Goal: Task Accomplishment & Management: Manage account settings

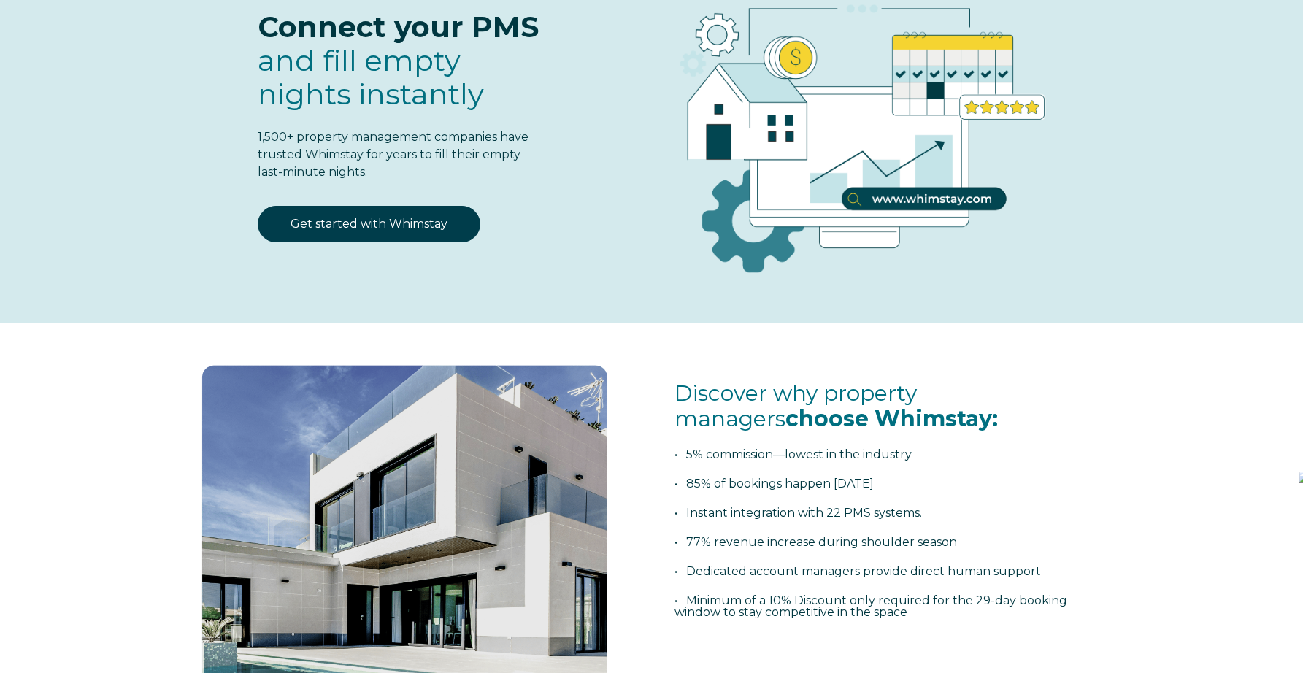
scroll to position [201, 0]
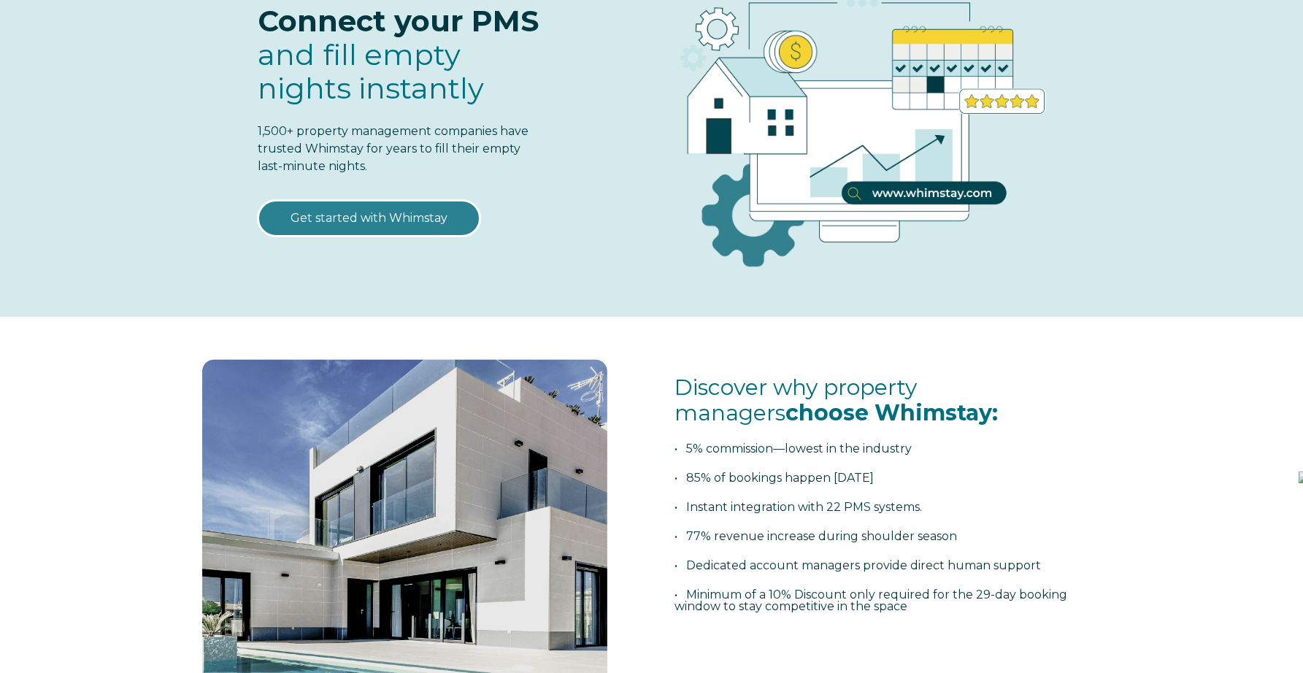
click at [402, 225] on link "Get started with Whimstay" at bounding box center [369, 218] width 223 height 36
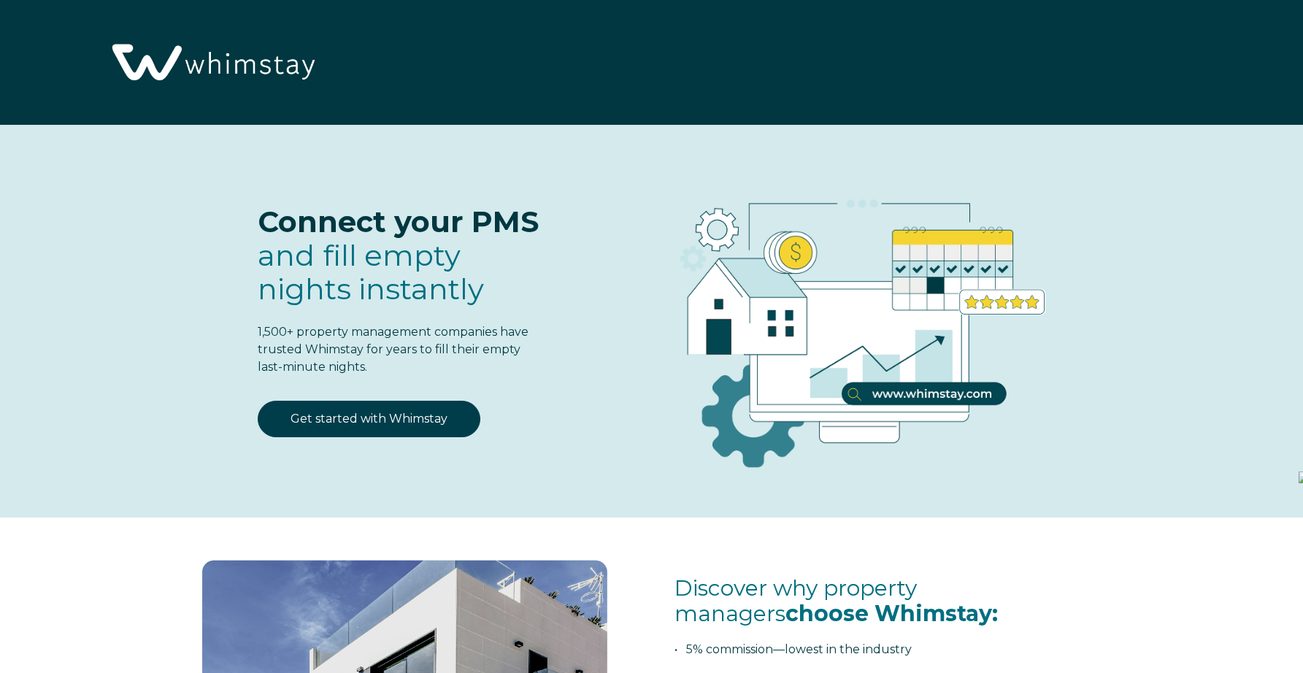
select select "US"
select select "Standard"
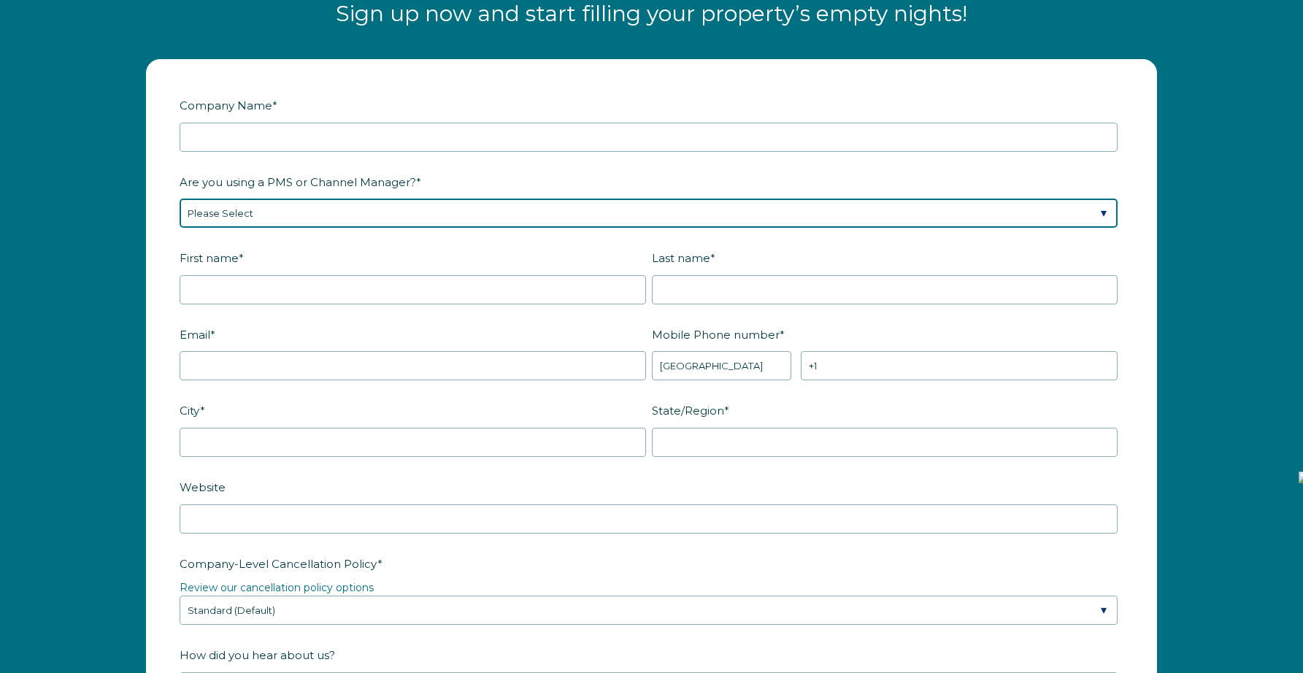
click at [446, 209] on select "Please Select Barefoot BookingPal Boost Brightside CiiRUS Escapia Guesty Hostaw…" at bounding box center [649, 212] width 938 height 29
select select "Not Listed"
click at [180, 198] on select "Please Select Barefoot BookingPal Boost Brightside CiiRUS Escapia Guesty Hostaw…" at bounding box center [649, 212] width 938 height 29
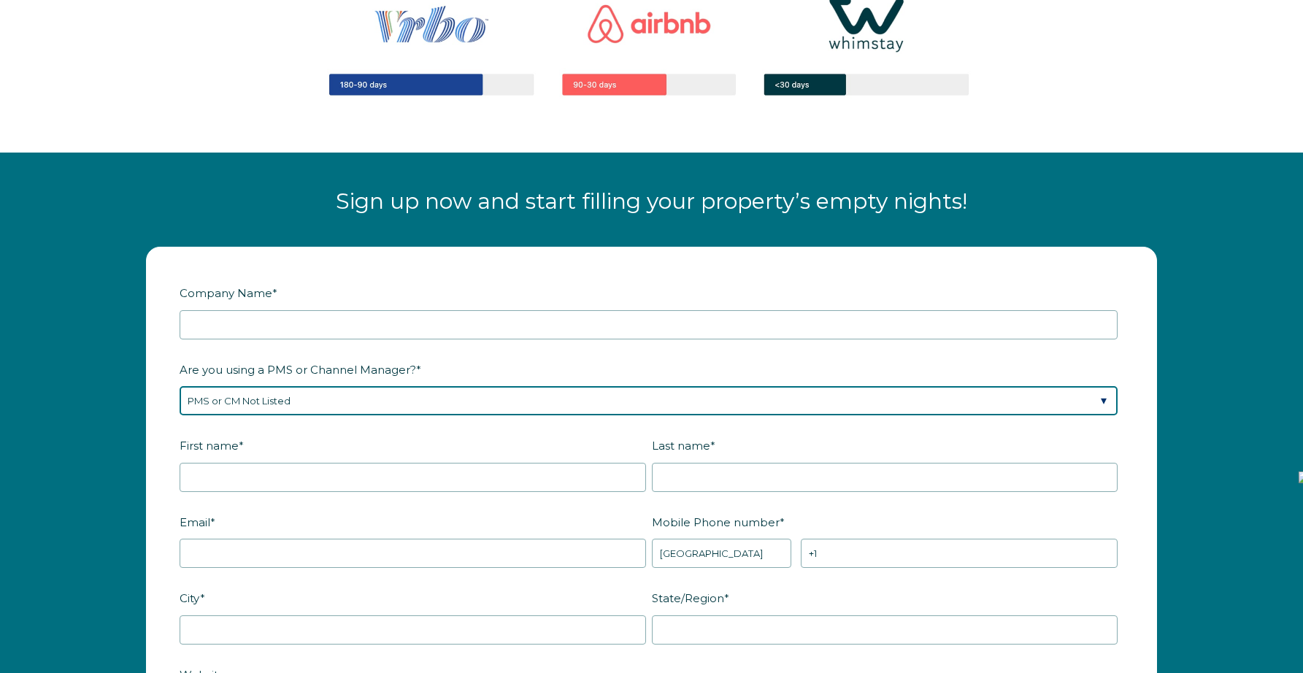
scroll to position [1692, 0]
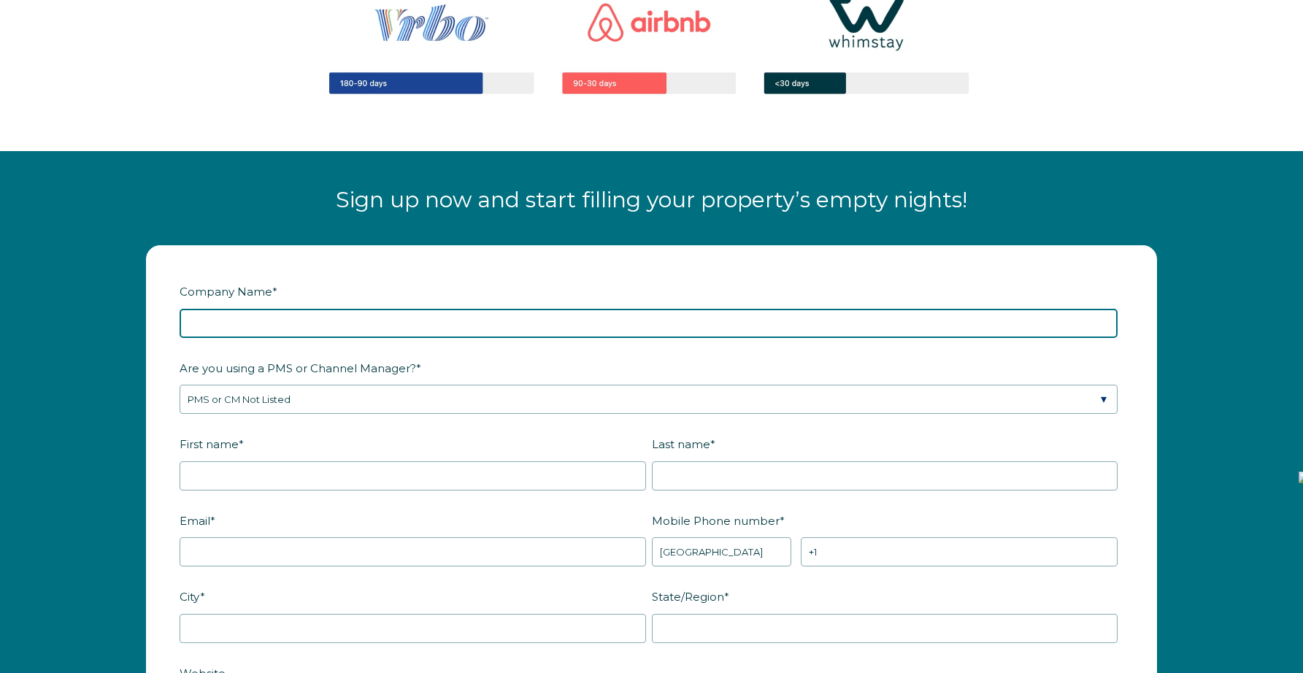
click at [365, 328] on input "Company Name *" at bounding box center [649, 323] width 938 height 29
type input "Pirates Cove Marco Island Vacation Home"
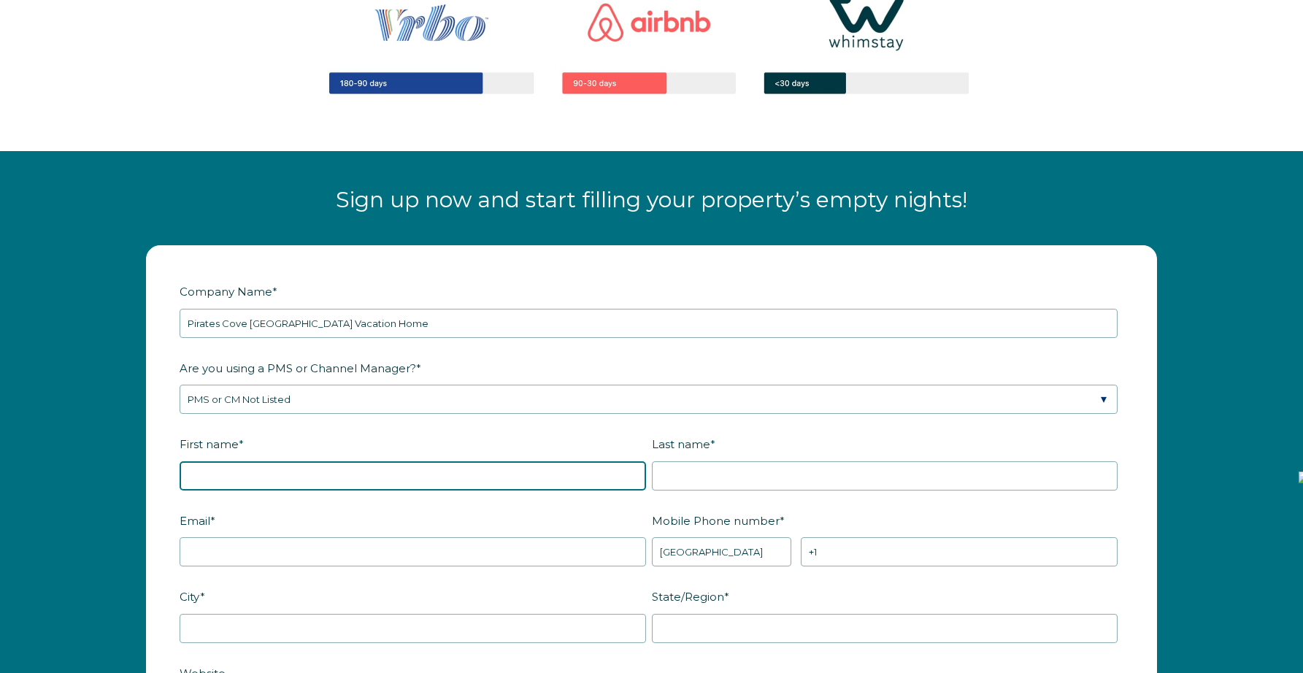
click at [323, 469] on input "First name *" at bounding box center [413, 475] width 466 height 29
type input "Travis"
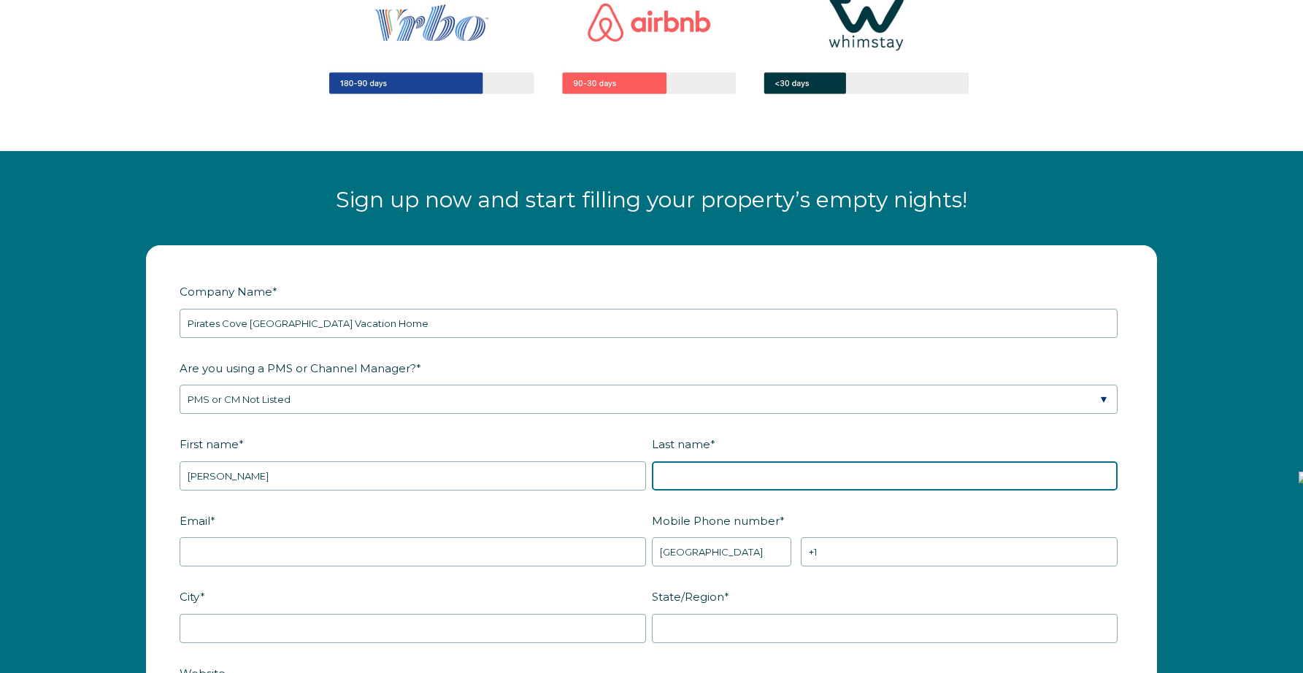
type input "Waits"
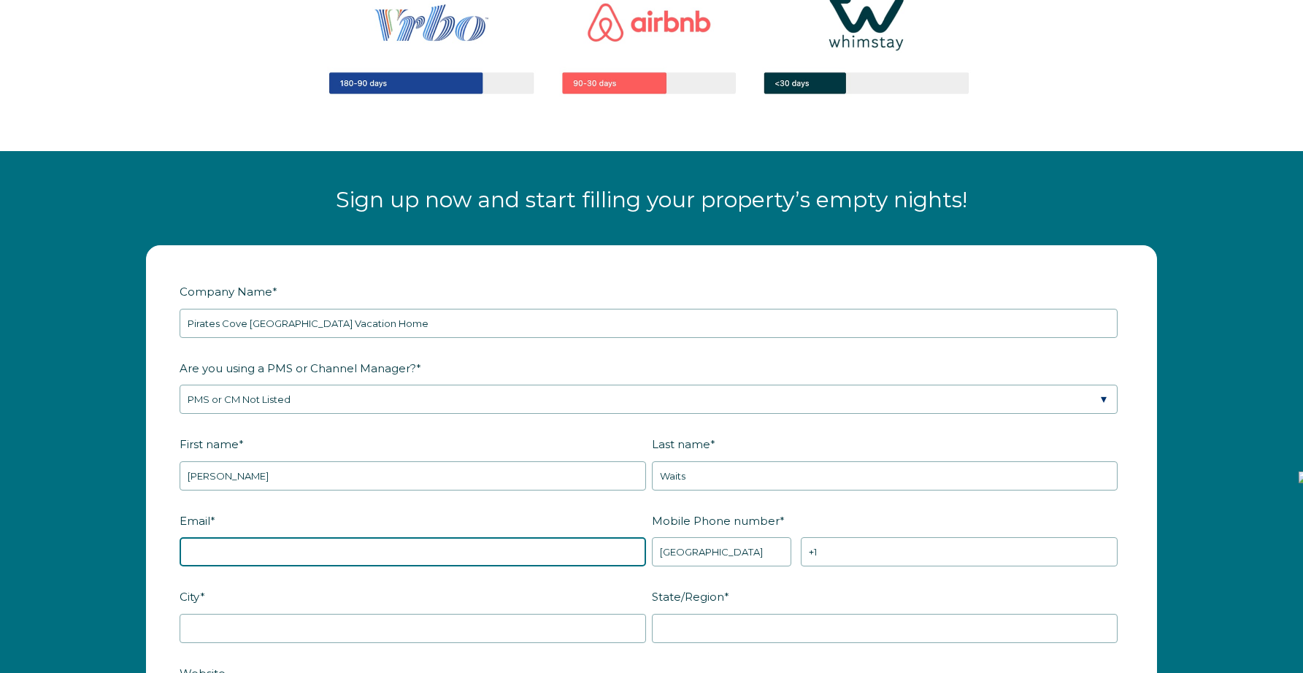
type input "travis@journeycolorado.com"
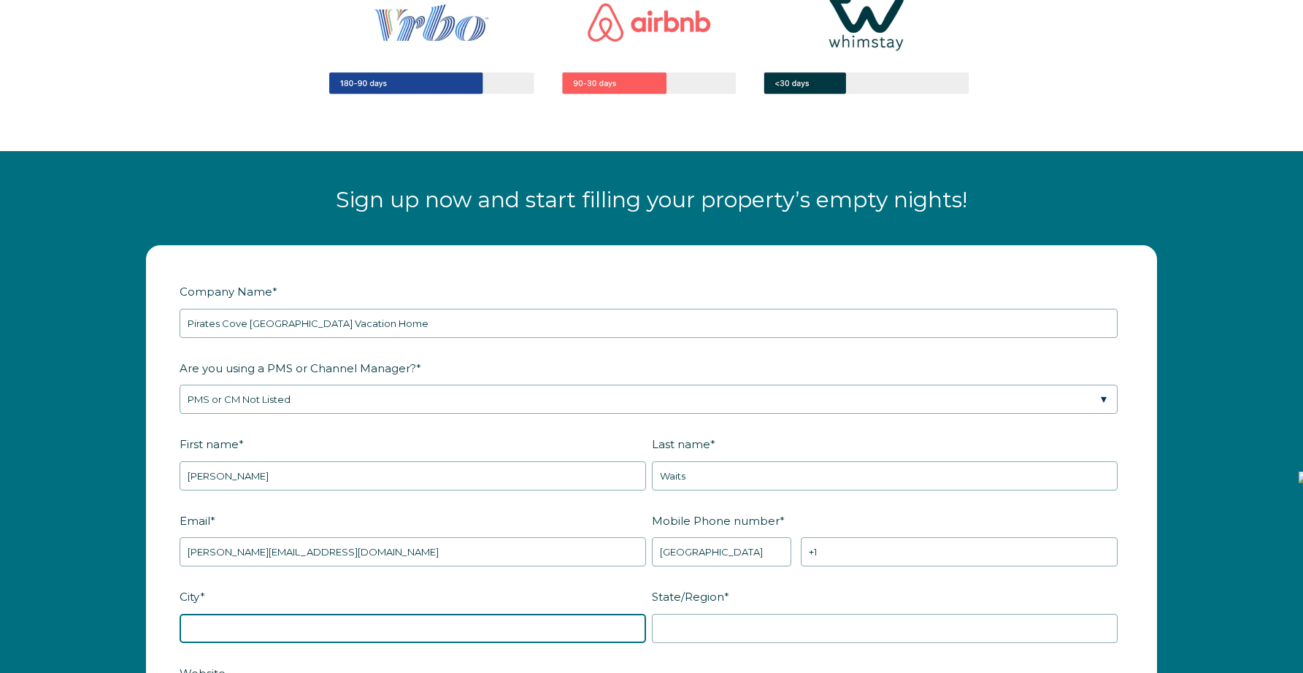
type input "Castle PInes"
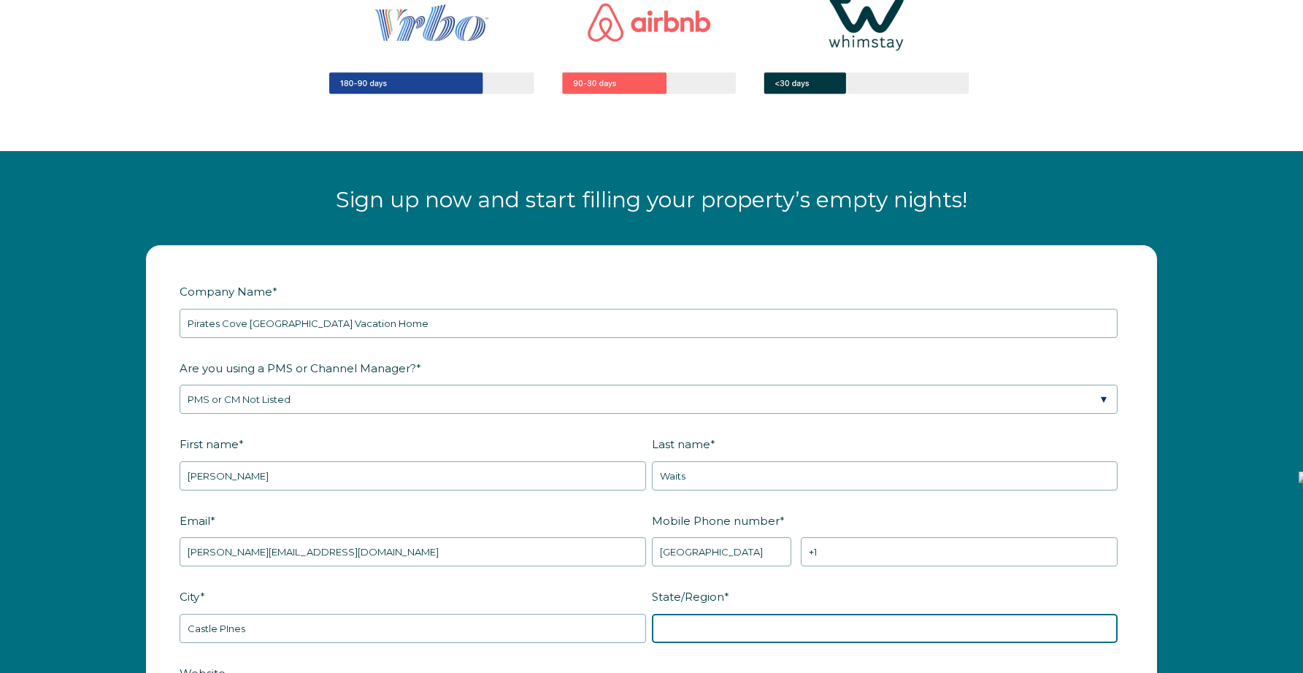
type input "CO"
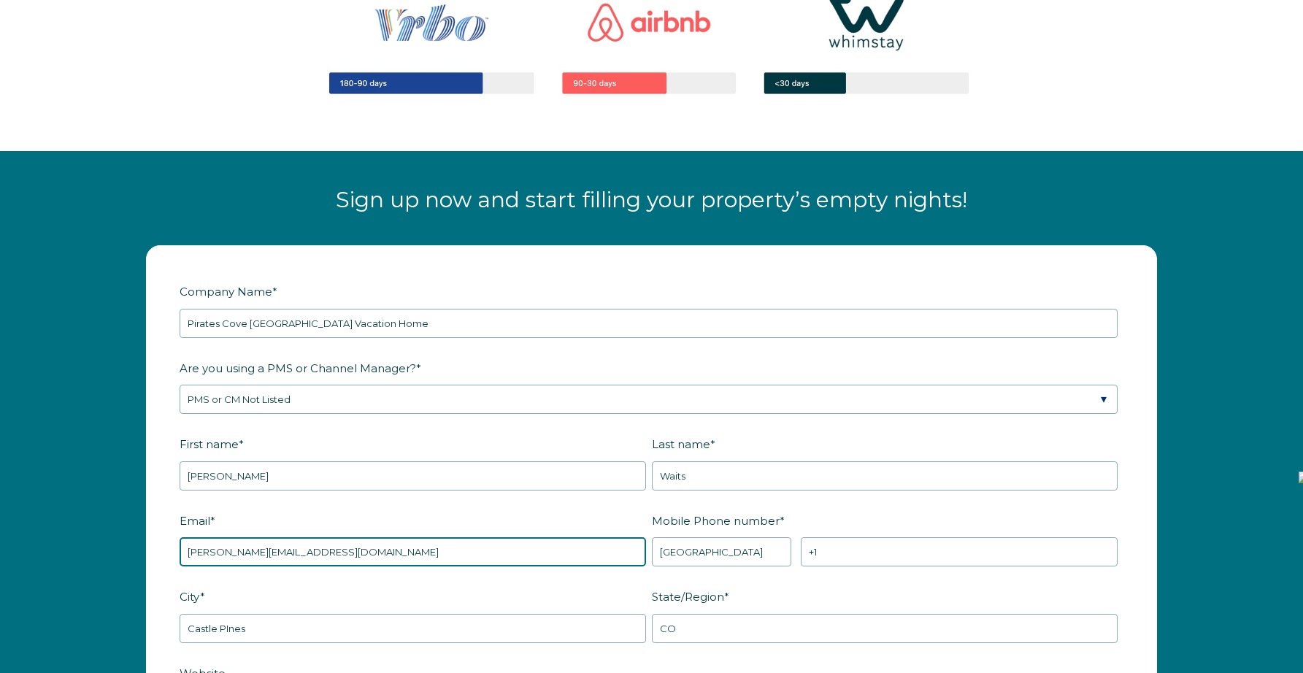
click at [297, 561] on input "travis@journeycolorado.com" at bounding box center [413, 551] width 466 height 29
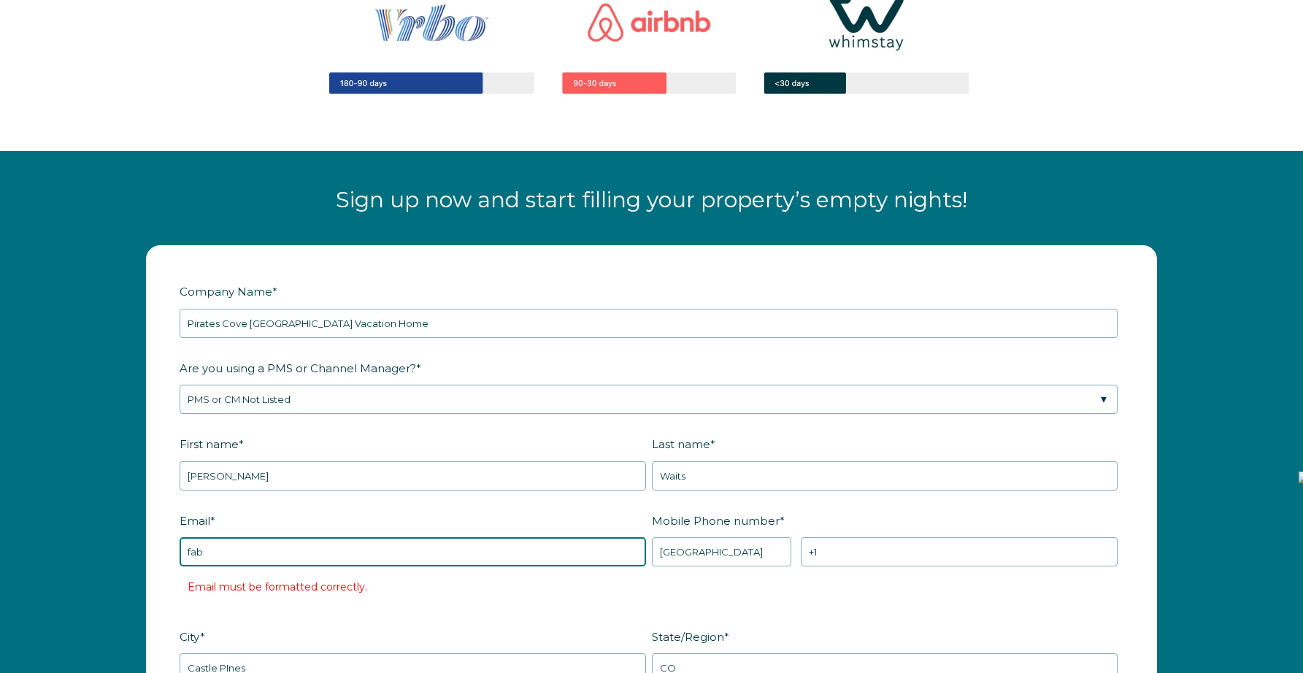
type input "[EMAIL_ADDRESS][DOMAIN_NAME]"
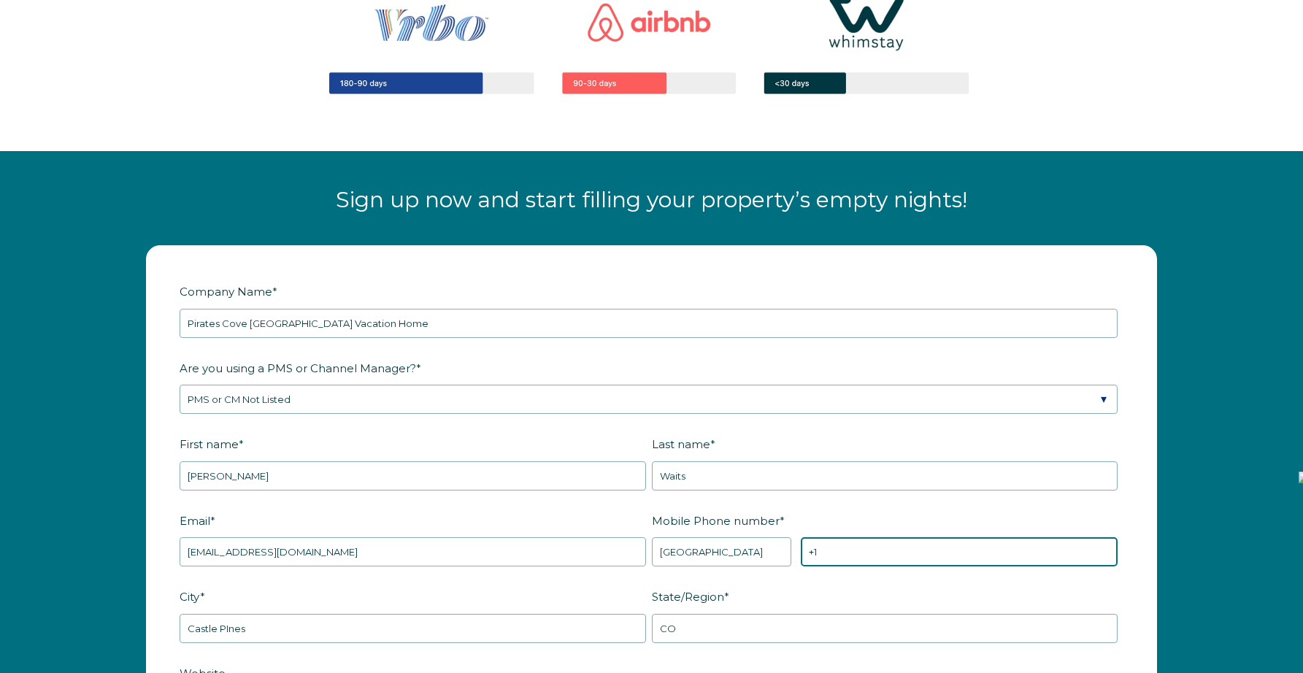
click at [842, 550] on input "+1" at bounding box center [959, 551] width 317 height 29
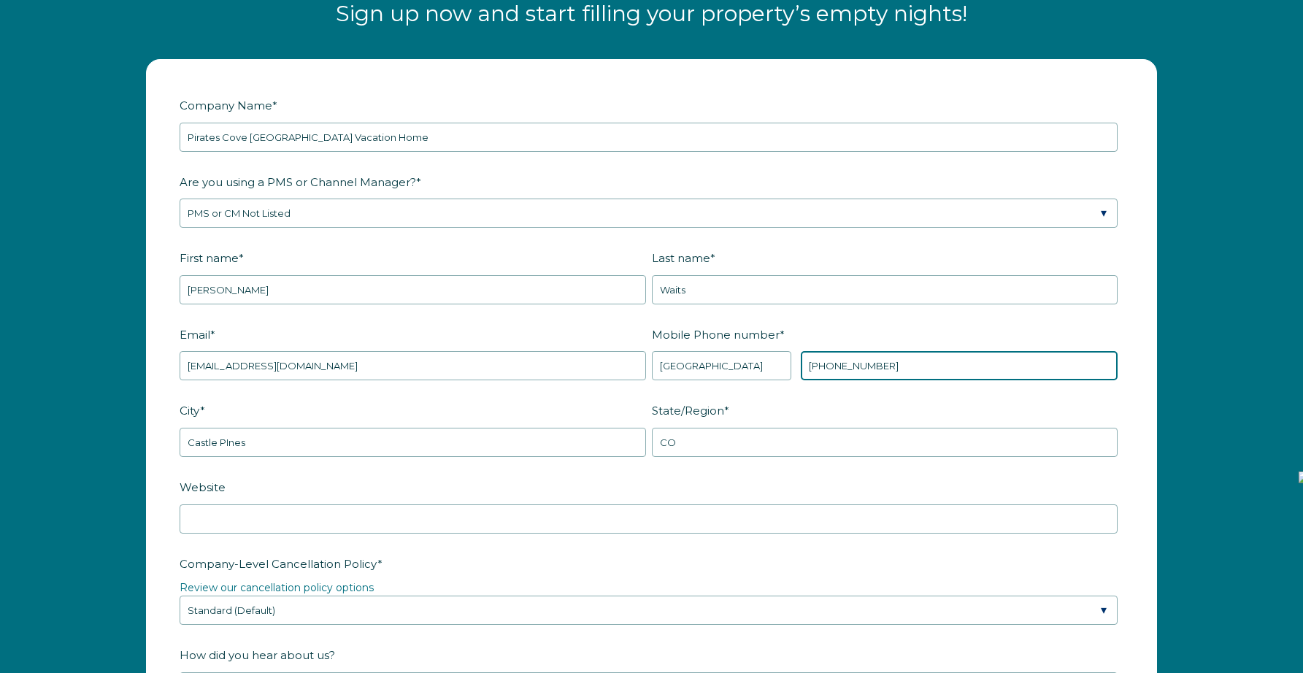
scroll to position [1918, 0]
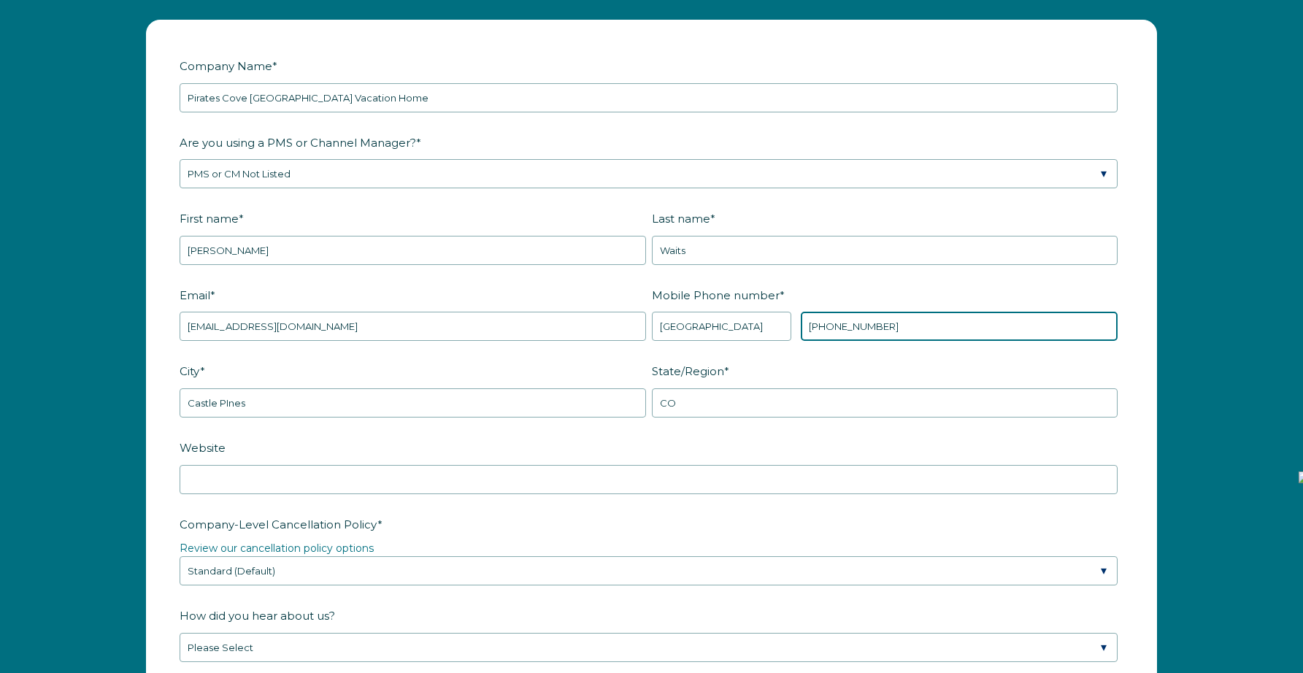
type input "+1 5036804734"
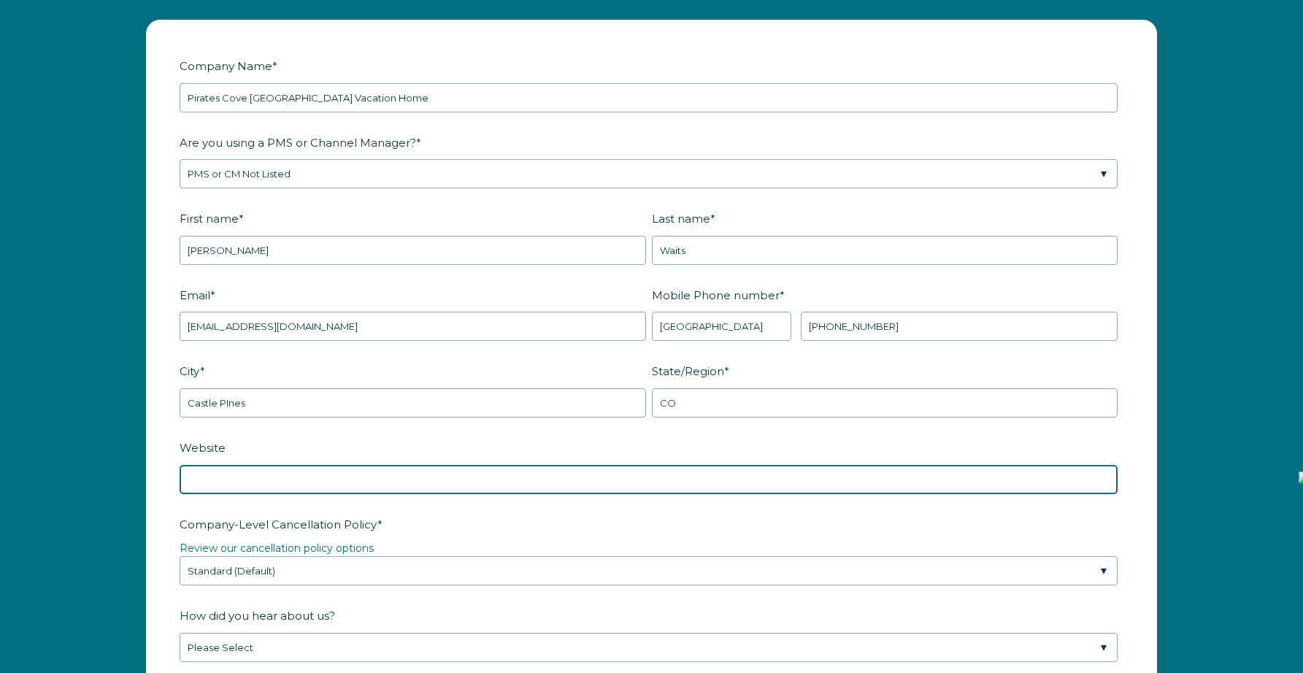
click at [470, 471] on input "Website" at bounding box center [649, 479] width 938 height 29
paste input "https://piratescovemarco.hostexbooking.site/listing/112674"
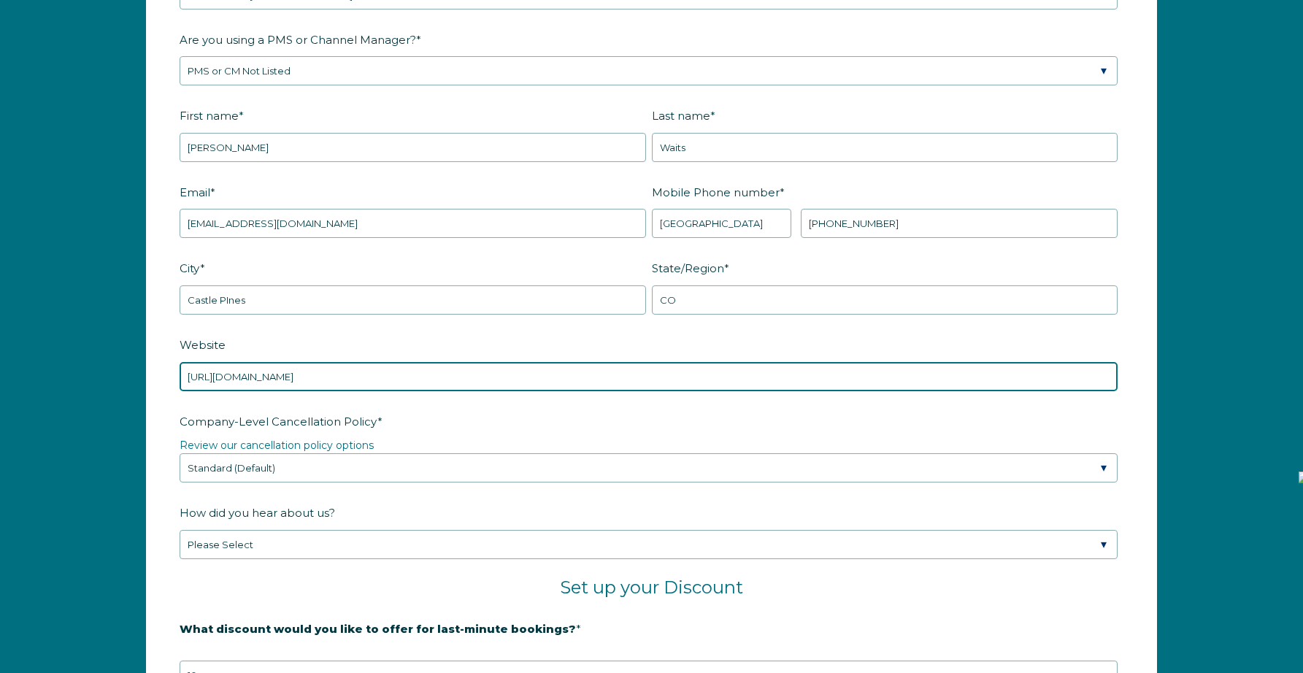
scroll to position [2034, 0]
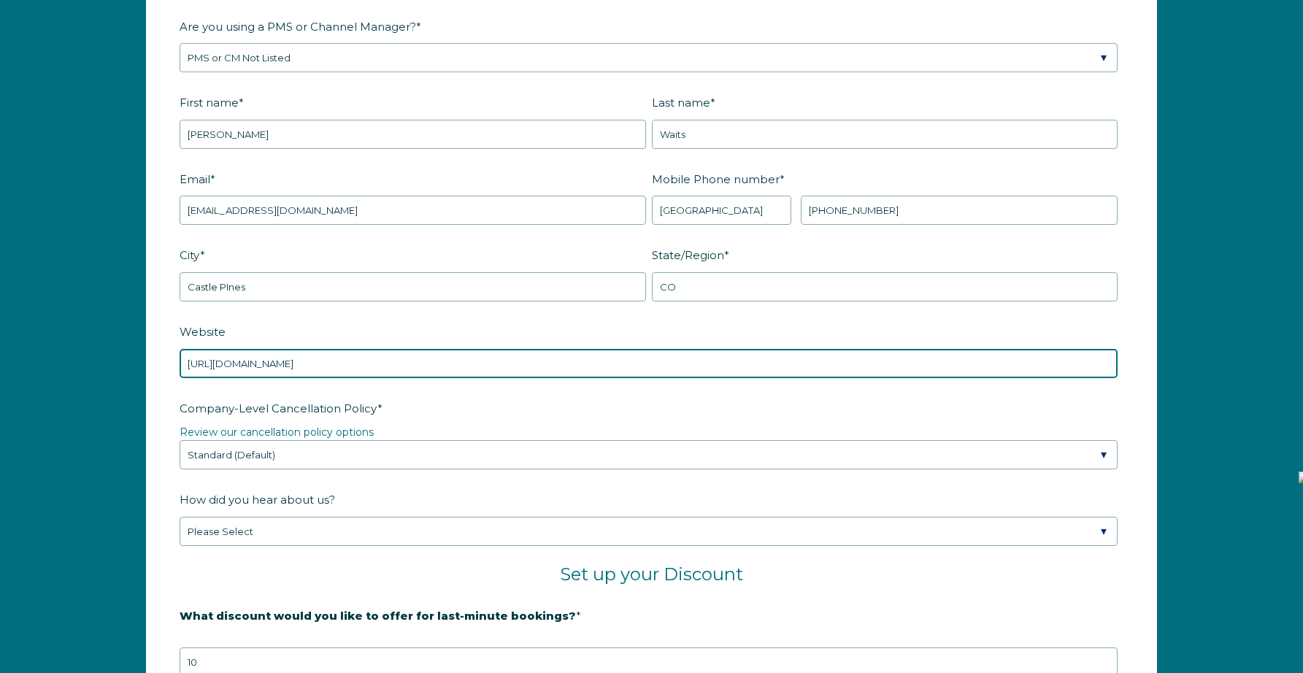
type input "https://piratescovemarco.hostexbooking.site/listing/112674"
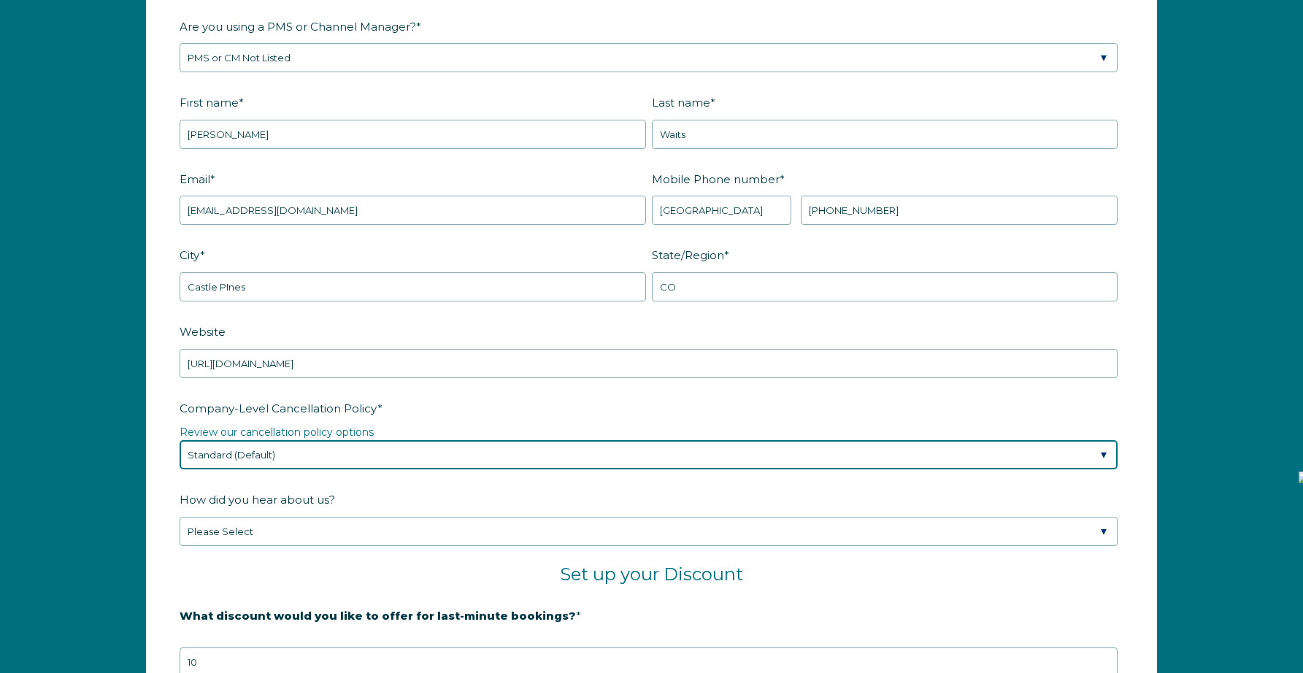
click at [717, 449] on select "Please Select Partial Standard (Default) Moderate Strict" at bounding box center [649, 454] width 938 height 29
click at [180, 440] on select "Please Select Partial Standard (Default) Moderate Strict" at bounding box center [649, 454] width 938 height 29
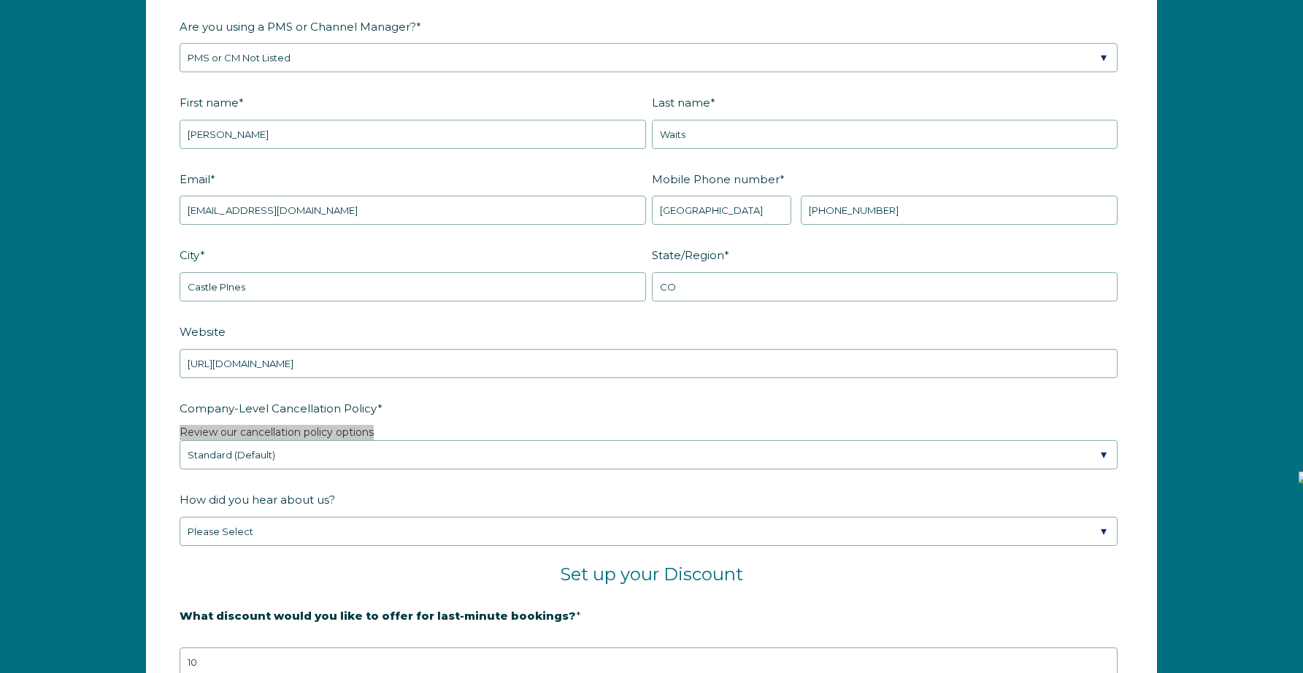
drag, startPoint x: 336, startPoint y: 427, endPoint x: 1125, endPoint y: 4, distance: 894.6
click at [0, 0] on div "Company Name * Pirates Cove Marco Island Vacation Home Are you using a PMS or C…" at bounding box center [651, 451] width 1303 height 1125
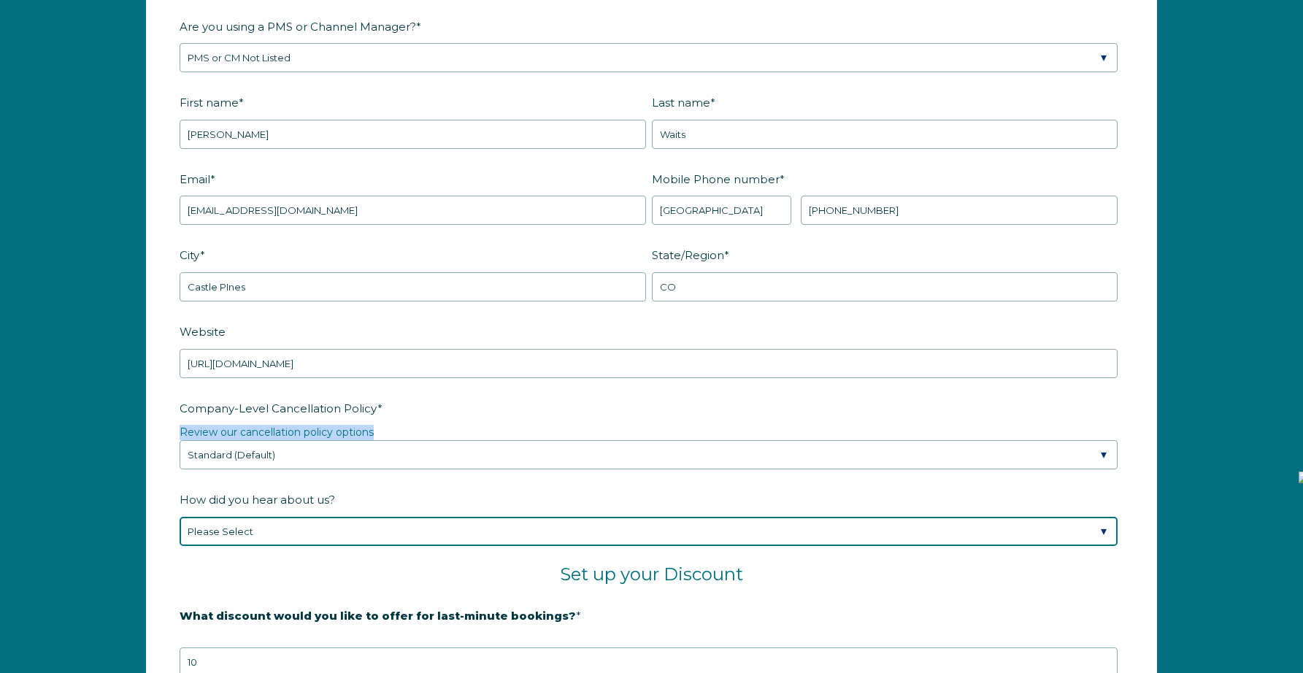
click at [505, 528] on select "Please Select Found Whimstay through a Google search Spoke to a Whimstay salesp…" at bounding box center [649, 531] width 938 height 29
select select "Social Media"
click at [180, 517] on select "Please Select Found Whimstay through a Google search Spoke to a Whimstay salesp…" at bounding box center [649, 531] width 938 height 29
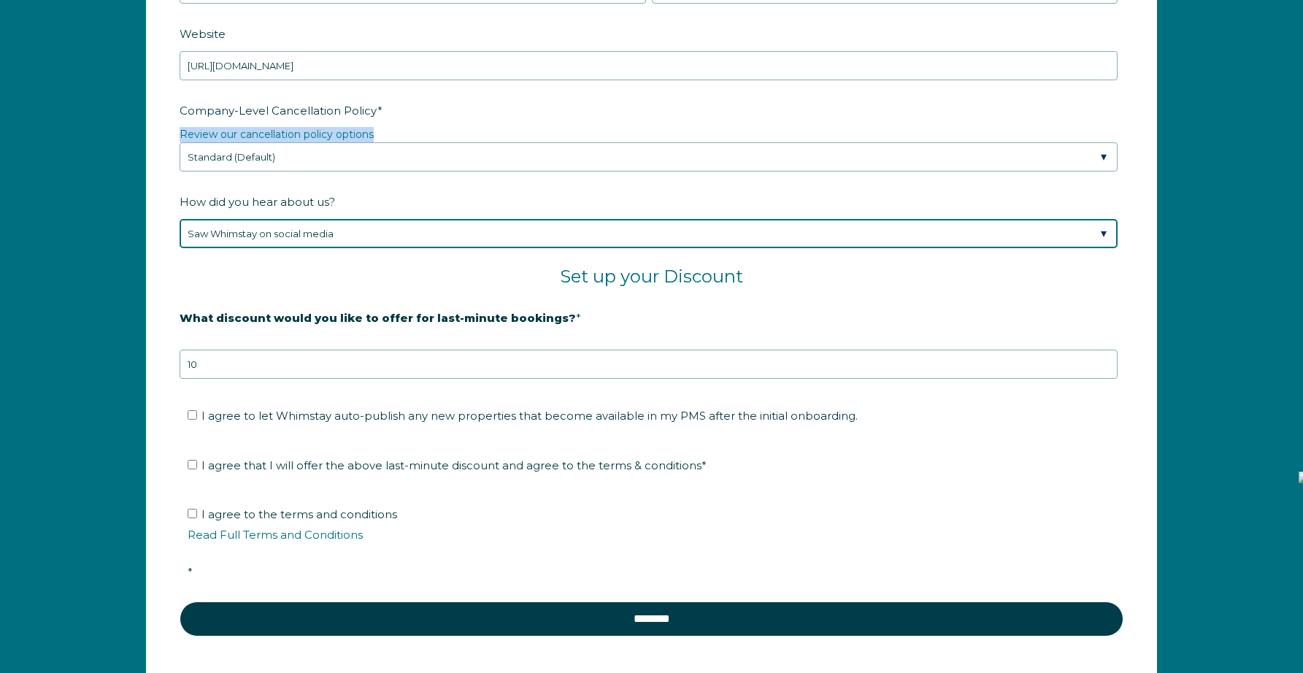
scroll to position [2335, 0]
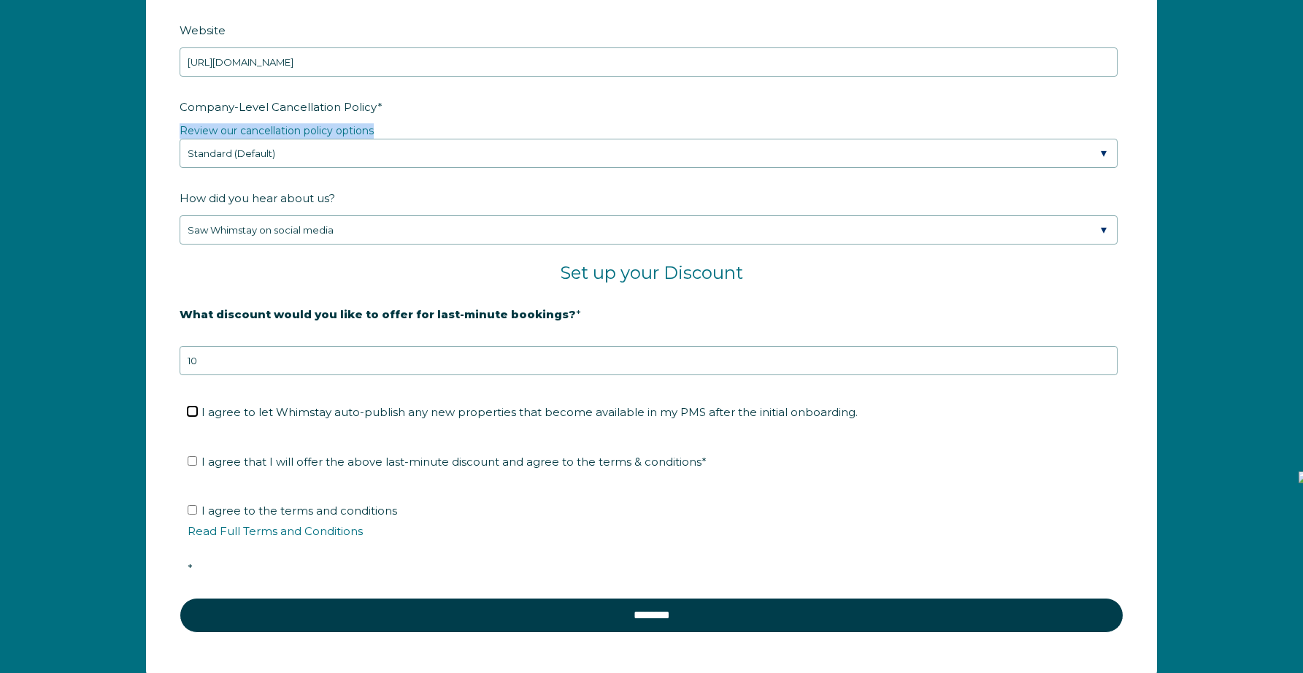
click at [190, 411] on input "I agree to let Whimstay auto-publish any new properties that become available i…" at bounding box center [192, 410] width 9 height 9
checkbox input "true"
click at [190, 461] on input "I agree that I will offer the above last-minute discount and agree to the terms…" at bounding box center [192, 460] width 9 height 9
checkbox input "true"
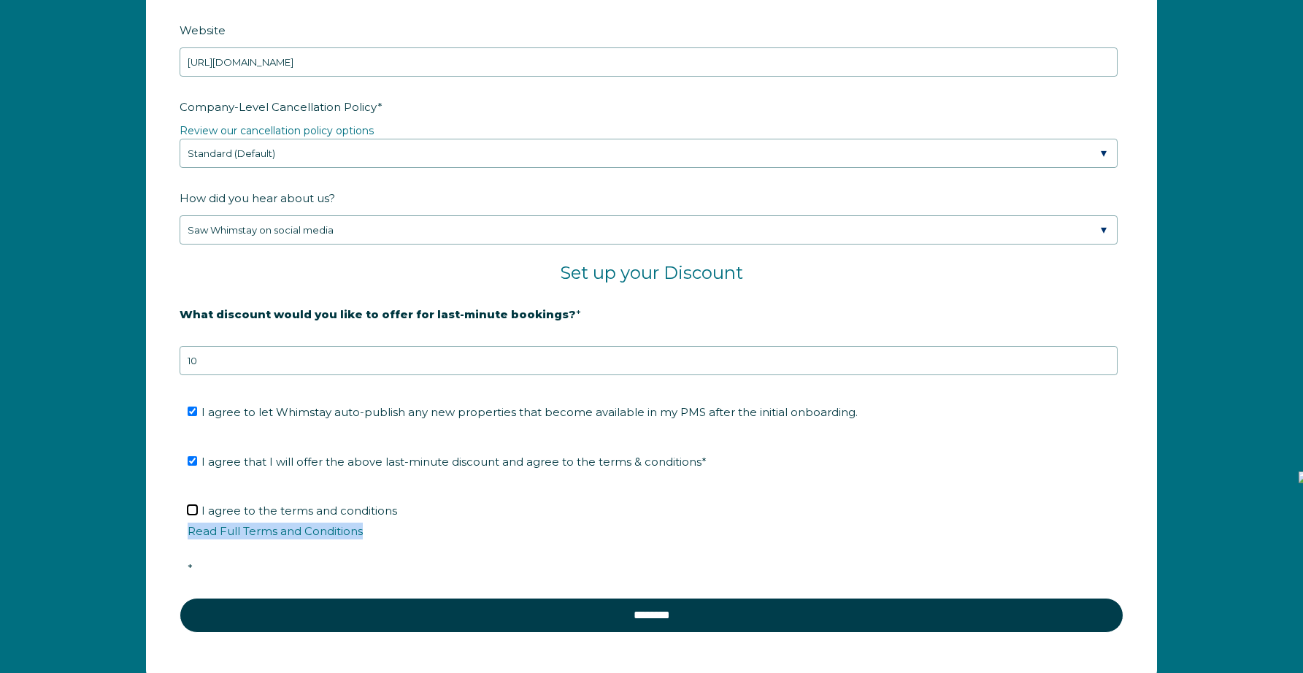
click at [191, 511] on input "I agree to the terms and conditions Read Full Terms and Conditions *" at bounding box center [192, 509] width 9 height 9
checkbox input "true"
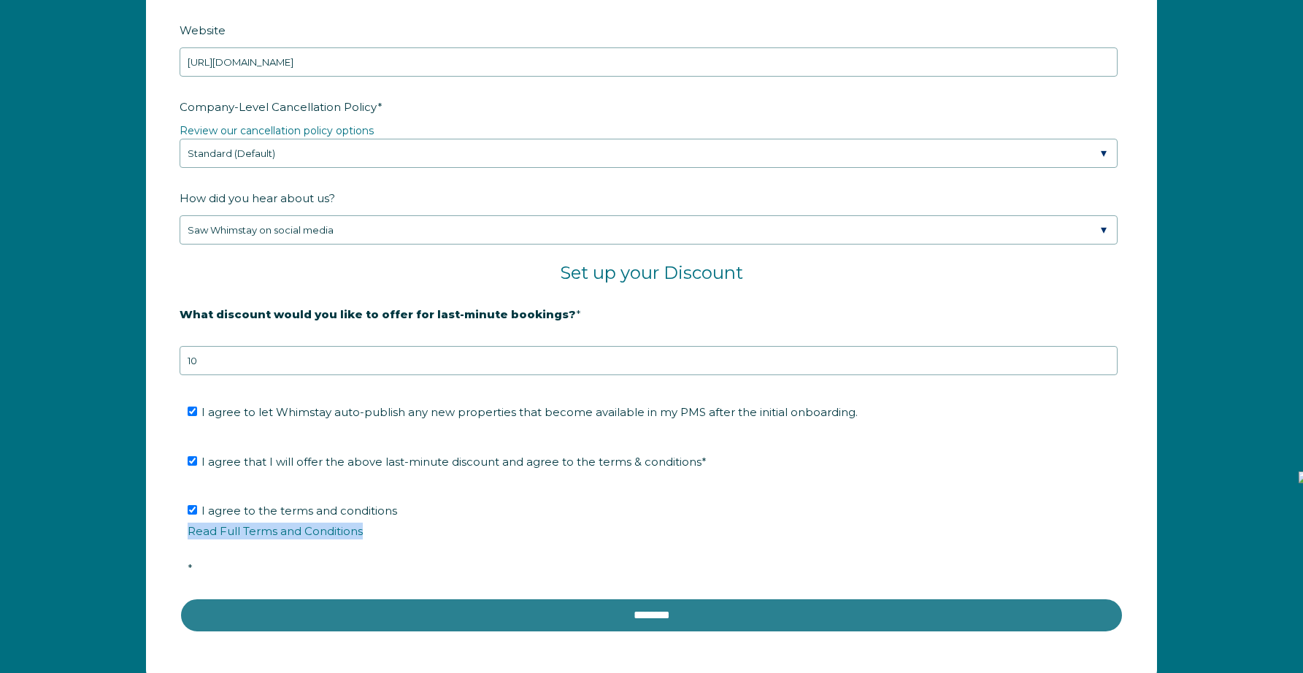
click at [435, 611] on input "********" at bounding box center [652, 615] width 944 height 35
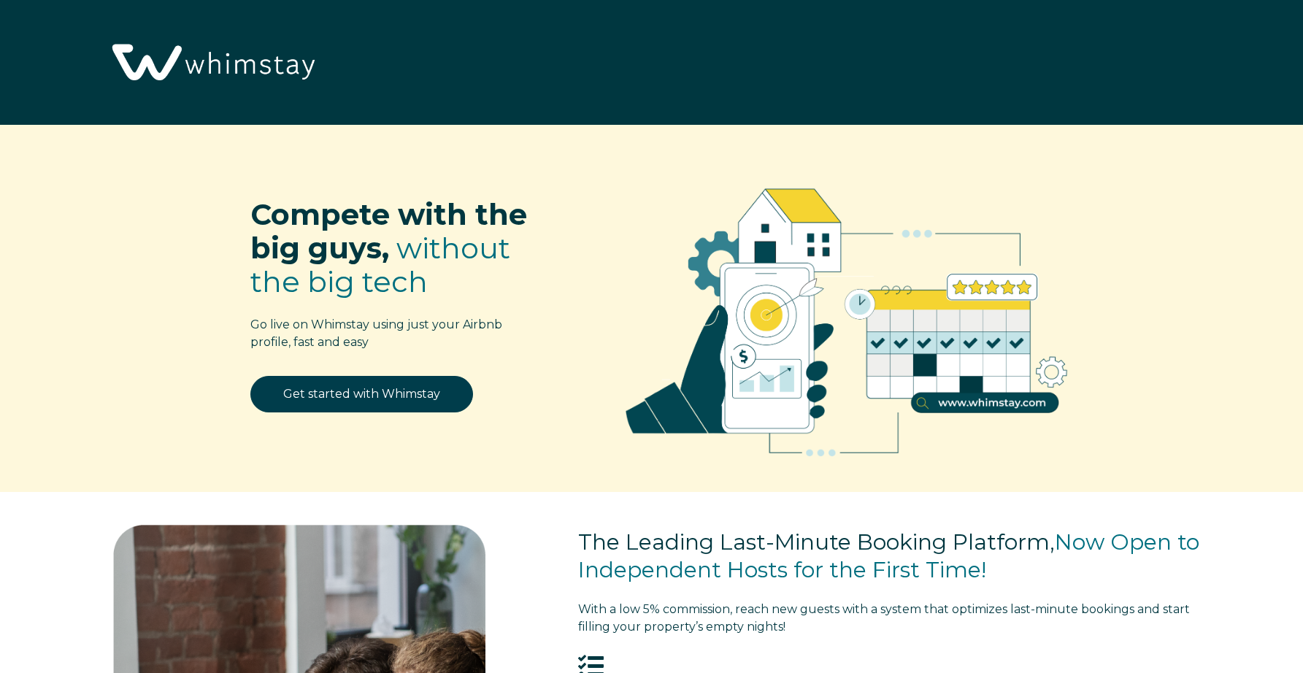
scroll to position [1990, 0]
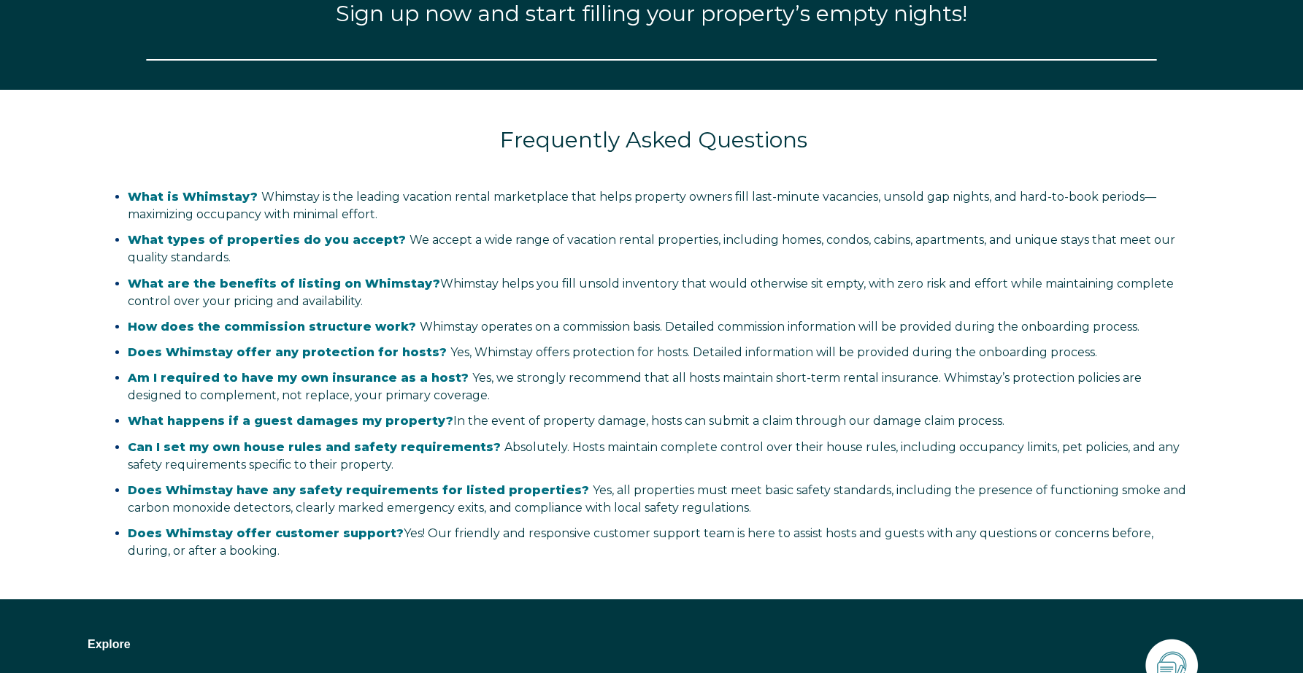
select select "US"
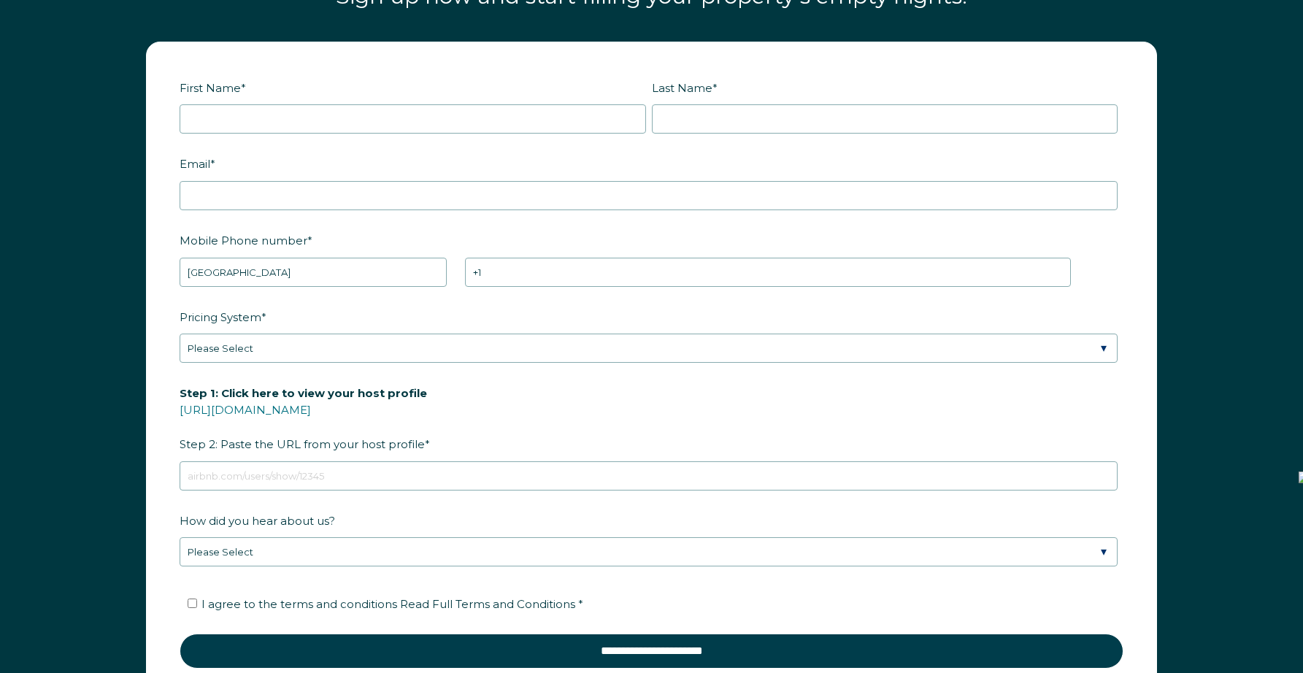
scroll to position [2004, 0]
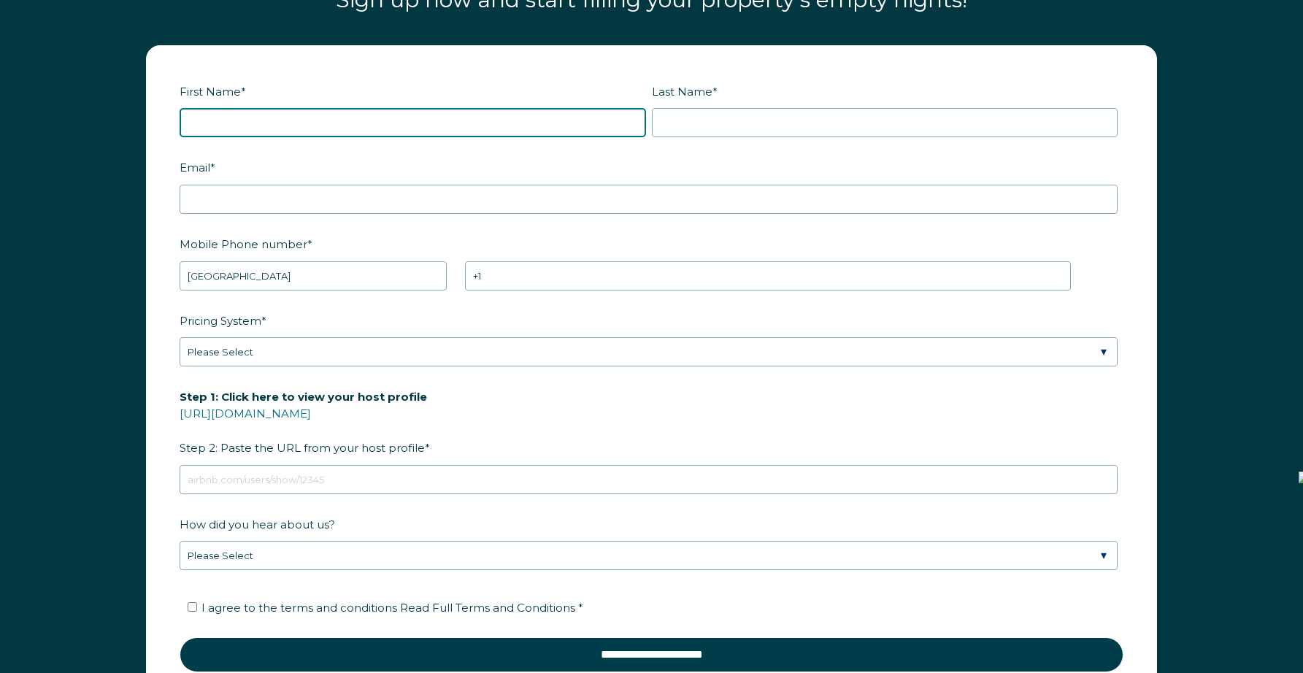
click at [414, 118] on input "First Name *" at bounding box center [413, 122] width 466 height 29
type input "[PERSON_NAME]"
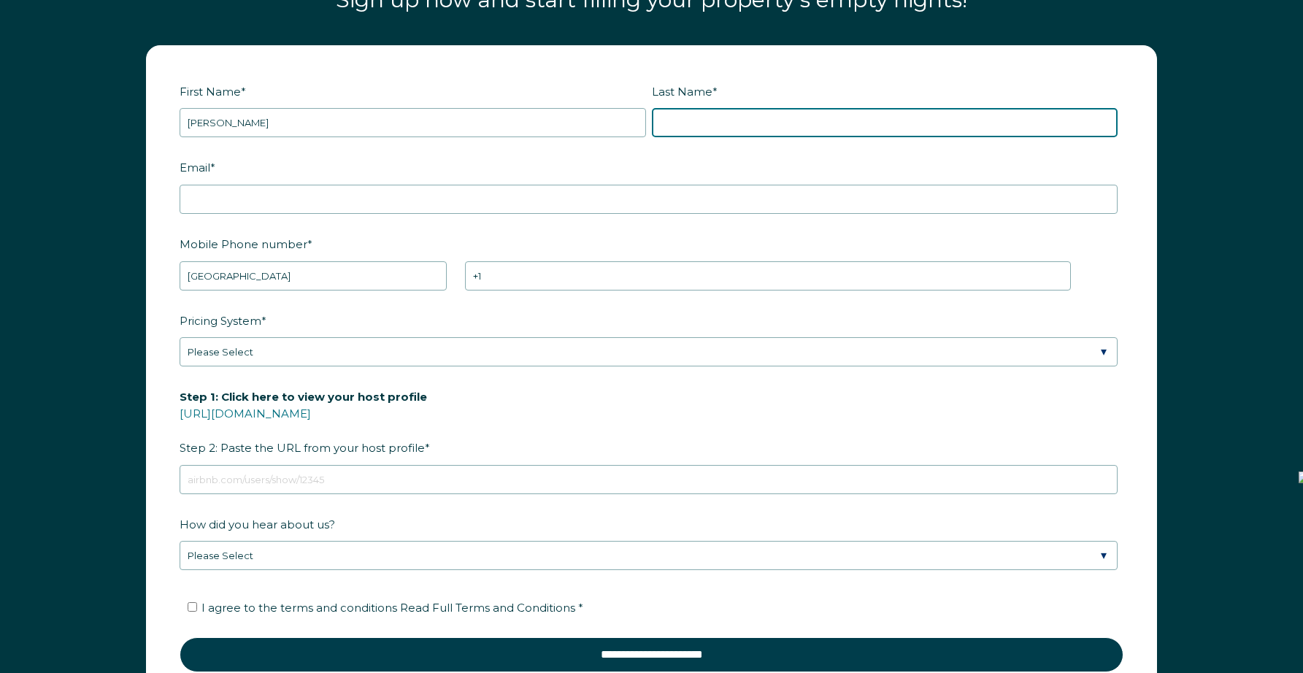
type input "Waits"
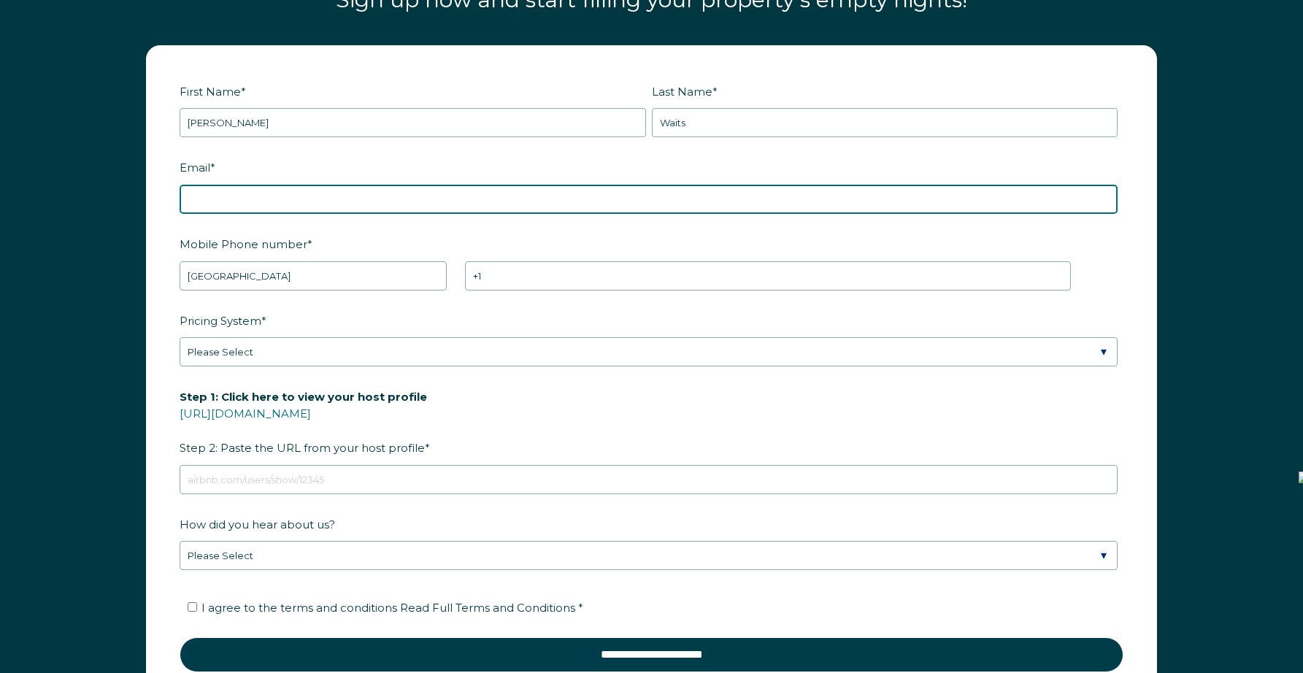
type input "[EMAIL_ADDRESS][DOMAIN_NAME]"
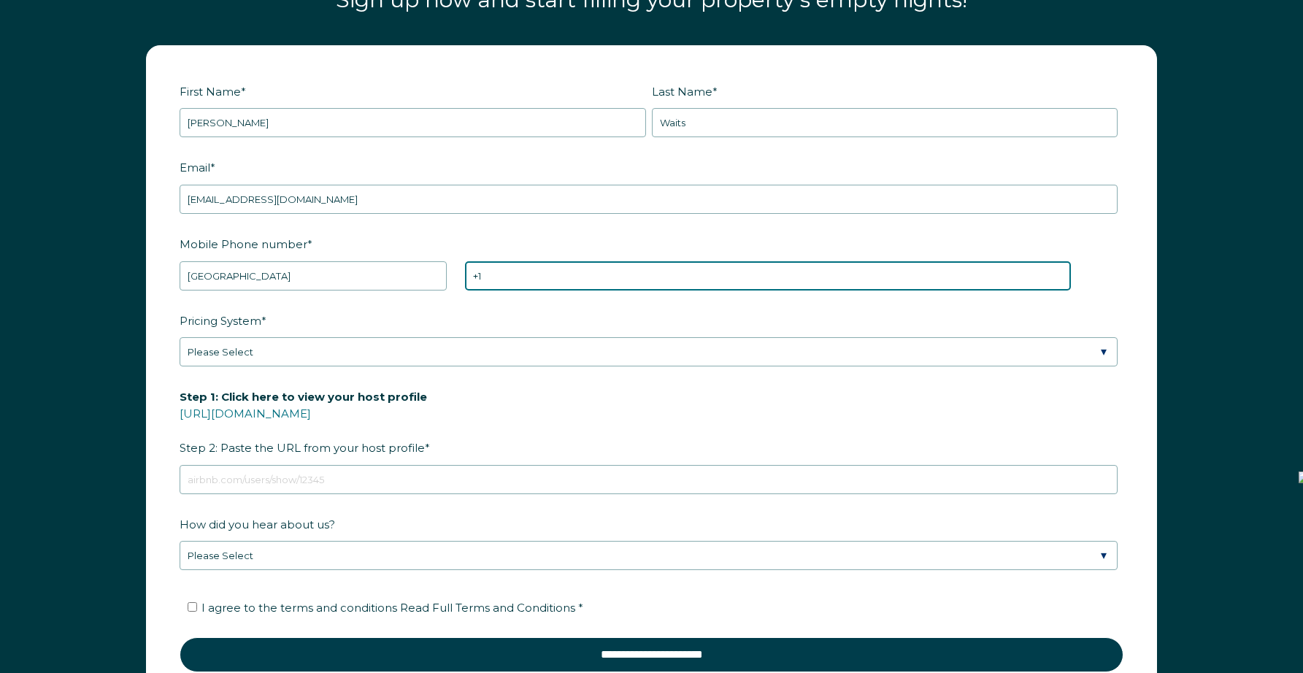
click at [514, 269] on input "+1" at bounding box center [768, 275] width 606 height 29
type input "+1 5036804734"
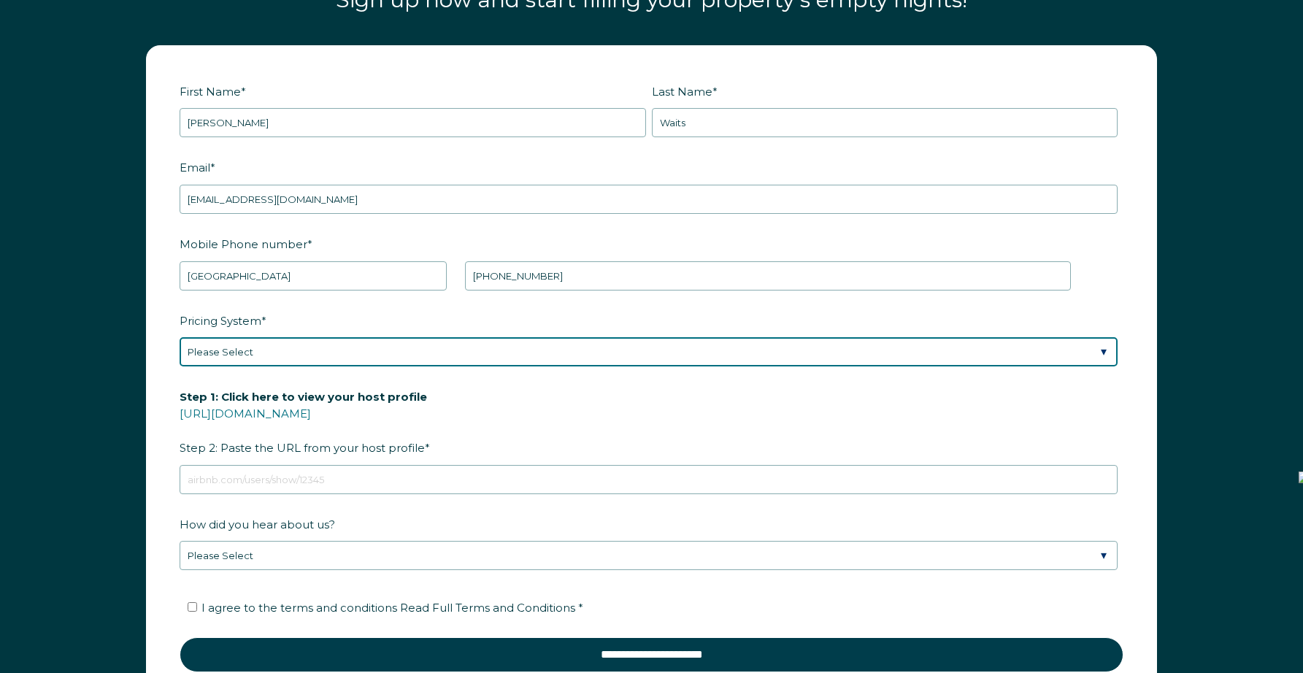
click at [458, 352] on select "Please Select Manual Airbnb Smart Pricing PriceLabs Wheelhouse Beyond Pricing 3…" at bounding box center [649, 351] width 938 height 29
select select "Manual"
click at [180, 337] on select "Please Select Manual Airbnb Smart Pricing PriceLabs Wheelhouse Beyond Pricing 3…" at bounding box center [649, 351] width 938 height 29
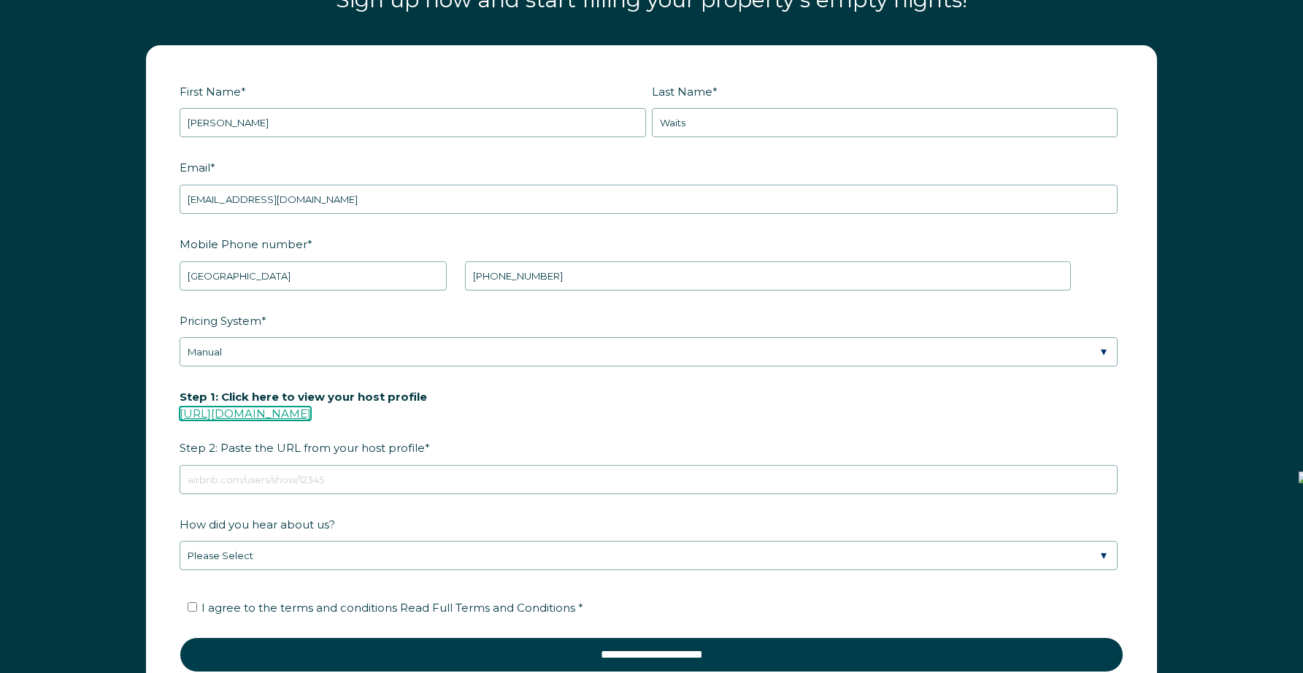
click at [311, 411] on link "https://www.airbnb.com/users/show/" at bounding box center [245, 413] width 131 height 14
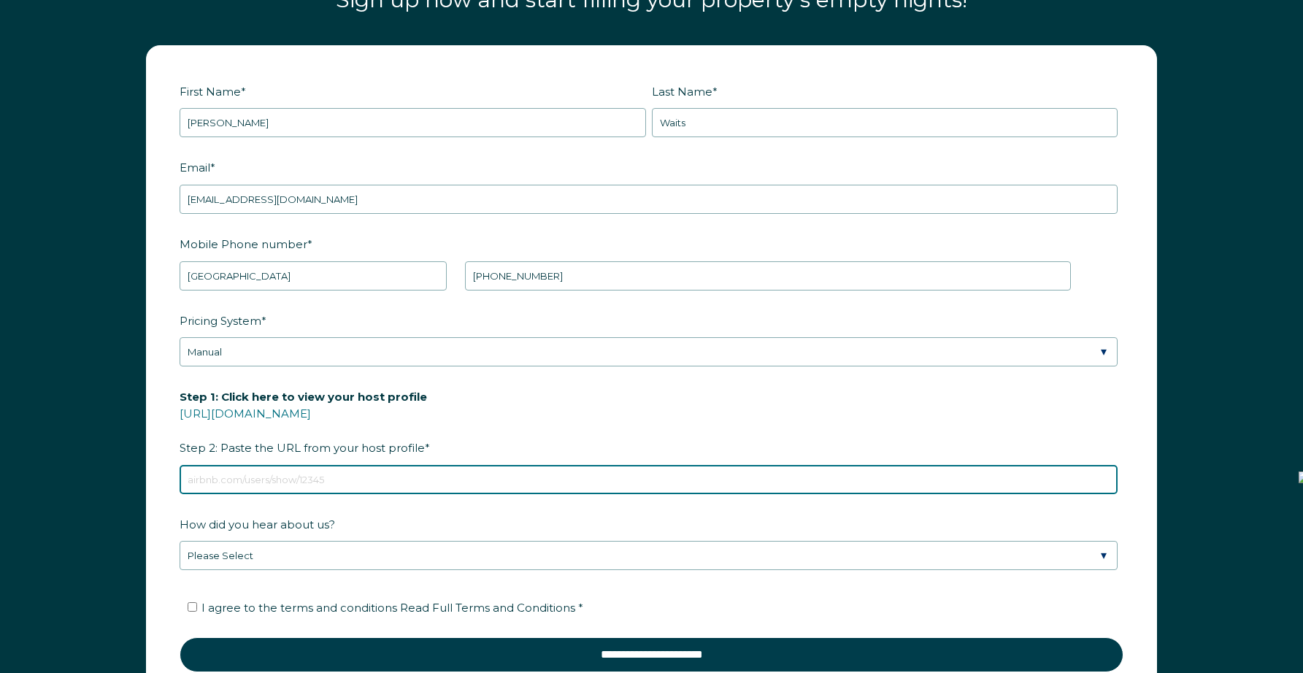
click at [266, 479] on input "Step 1: Click here to view your host profile https://www.airbnb.com/users/show/…" at bounding box center [649, 479] width 938 height 29
paste input "https://www.airbnb.com/users/show/356001911"
type input "https://www.airbnb.com/users/show/356001911"
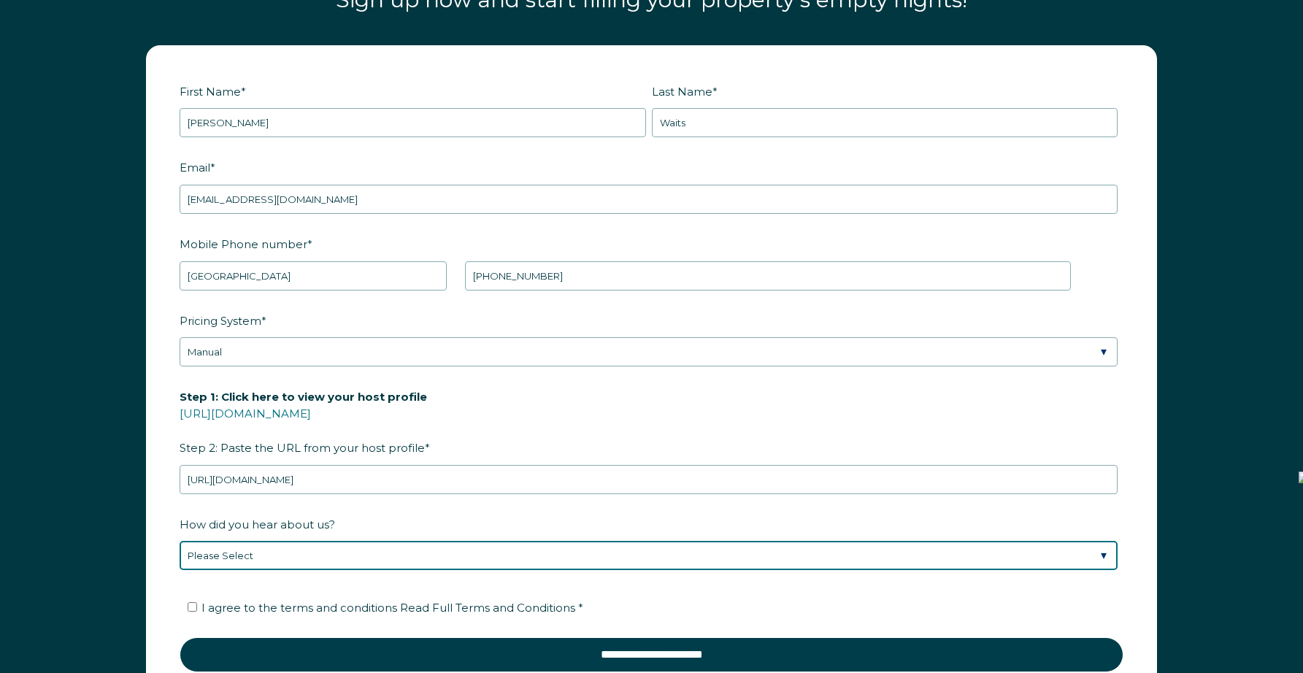
click at [342, 552] on select "Please Select Discovered Whimstay at an event or conference Found Whimstay thro…" at bounding box center [649, 555] width 938 height 29
select select "Social Media"
click at [180, 541] on select "Please Select Discovered Whimstay at an event or conference Found Whimstay thro…" at bounding box center [649, 555] width 938 height 29
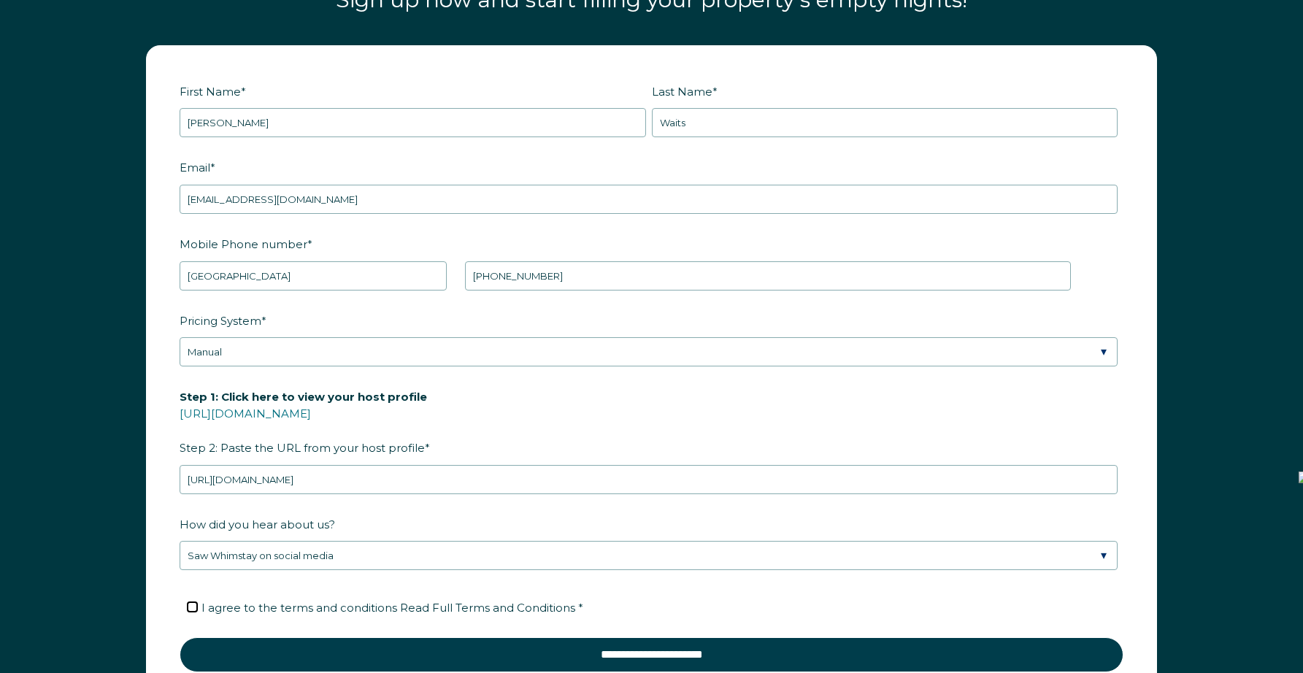
click at [190, 606] on input "I agree to the terms and conditions Read Full Terms and Conditions *" at bounding box center [192, 606] width 9 height 9
checkbox input "true"
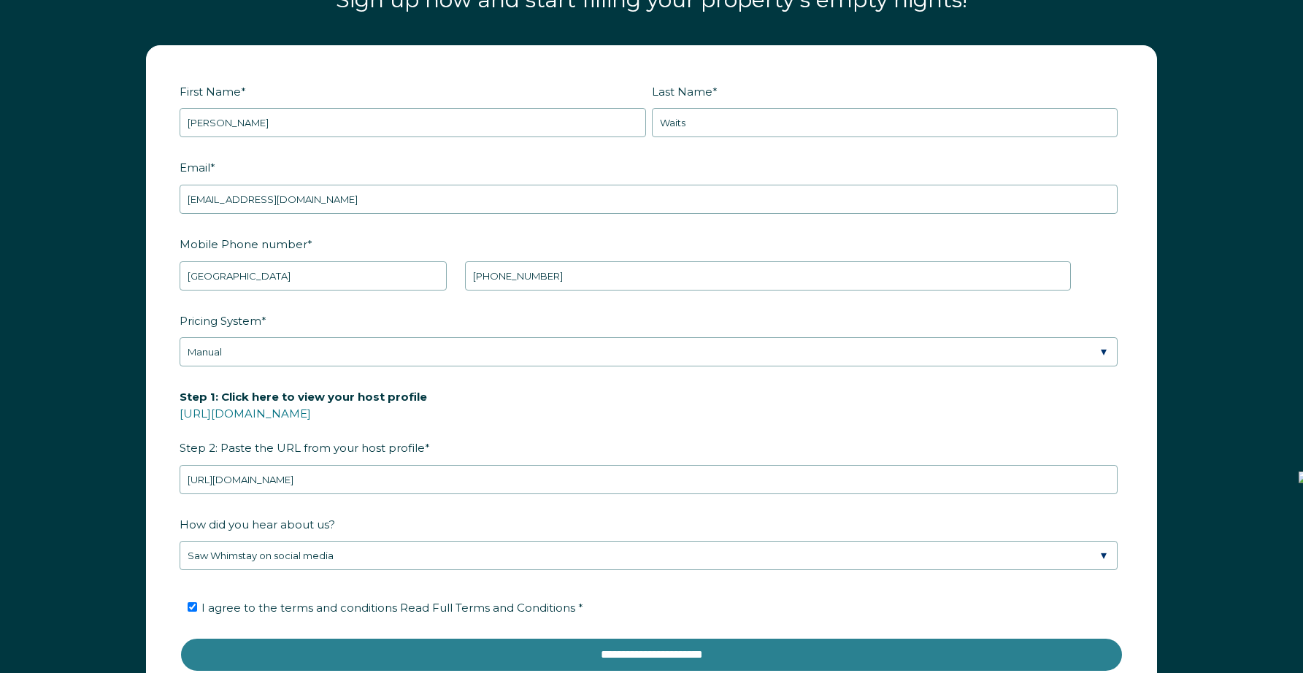
click at [571, 651] on input "**********" at bounding box center [652, 654] width 944 height 35
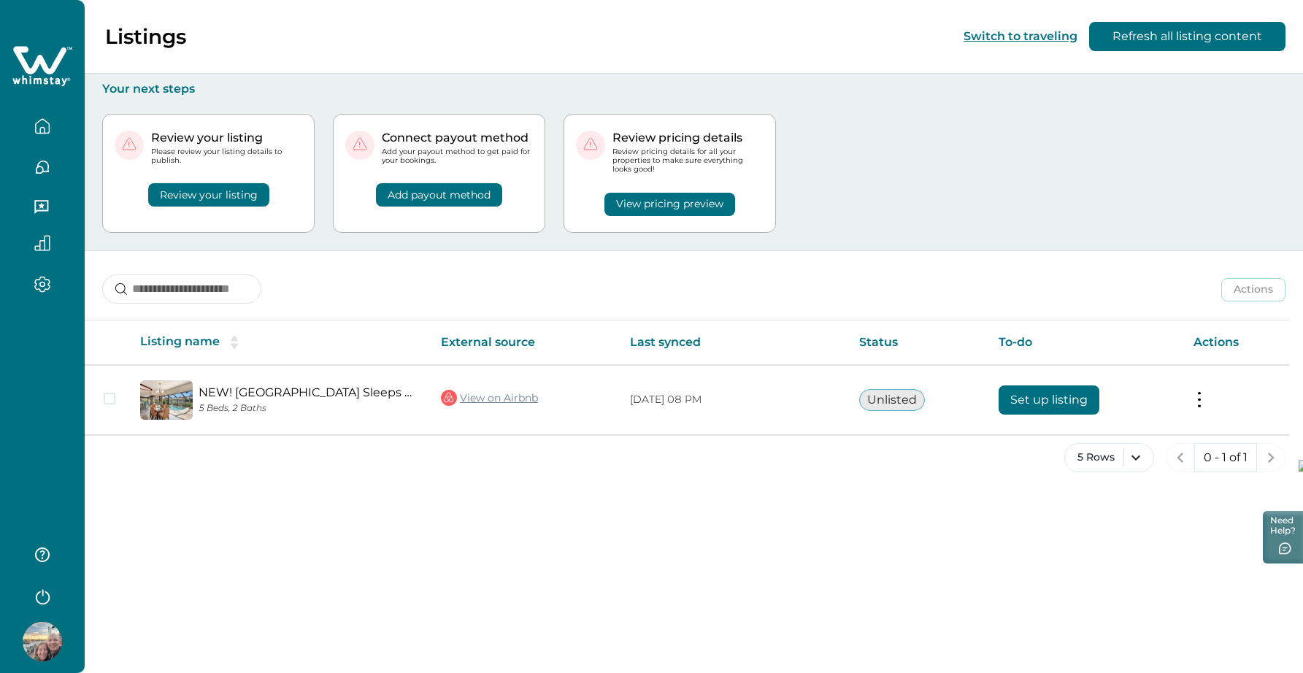
click at [190, 196] on button "Review your listing" at bounding box center [208, 194] width 121 height 23
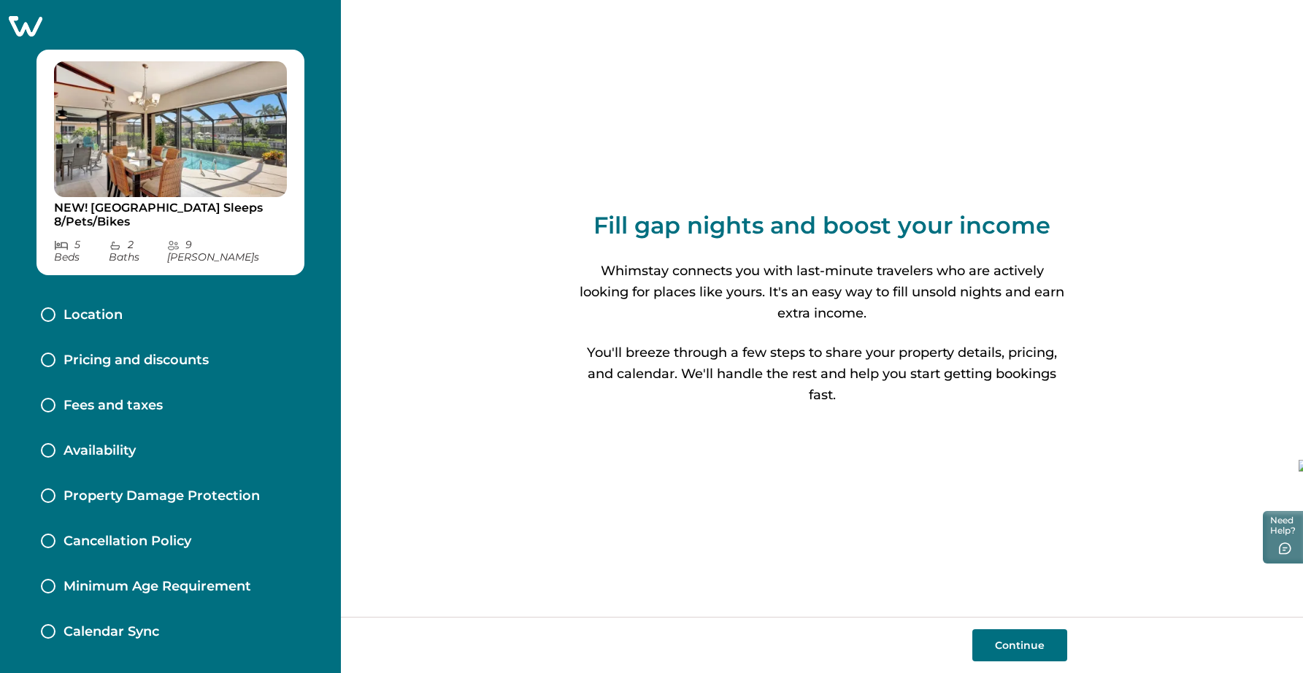
click at [1028, 642] on button "Continue" at bounding box center [1019, 645] width 95 height 32
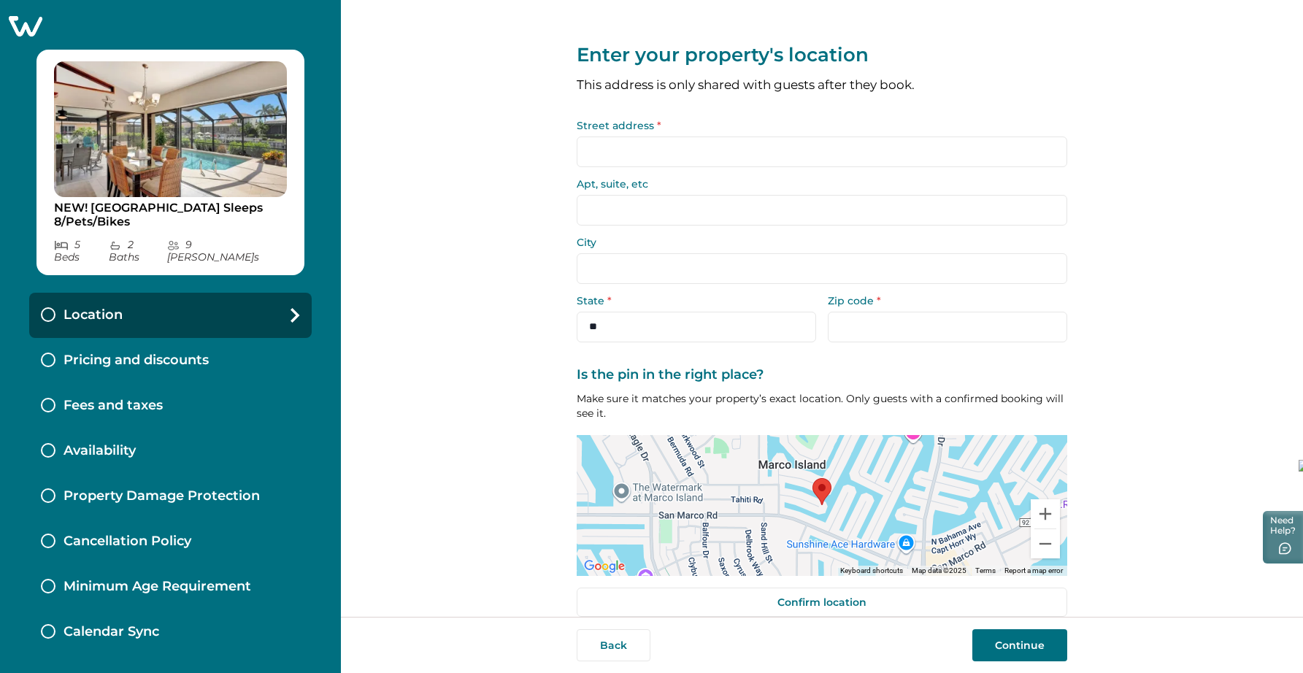
click at [642, 155] on input "Street address *" at bounding box center [822, 151] width 490 height 31
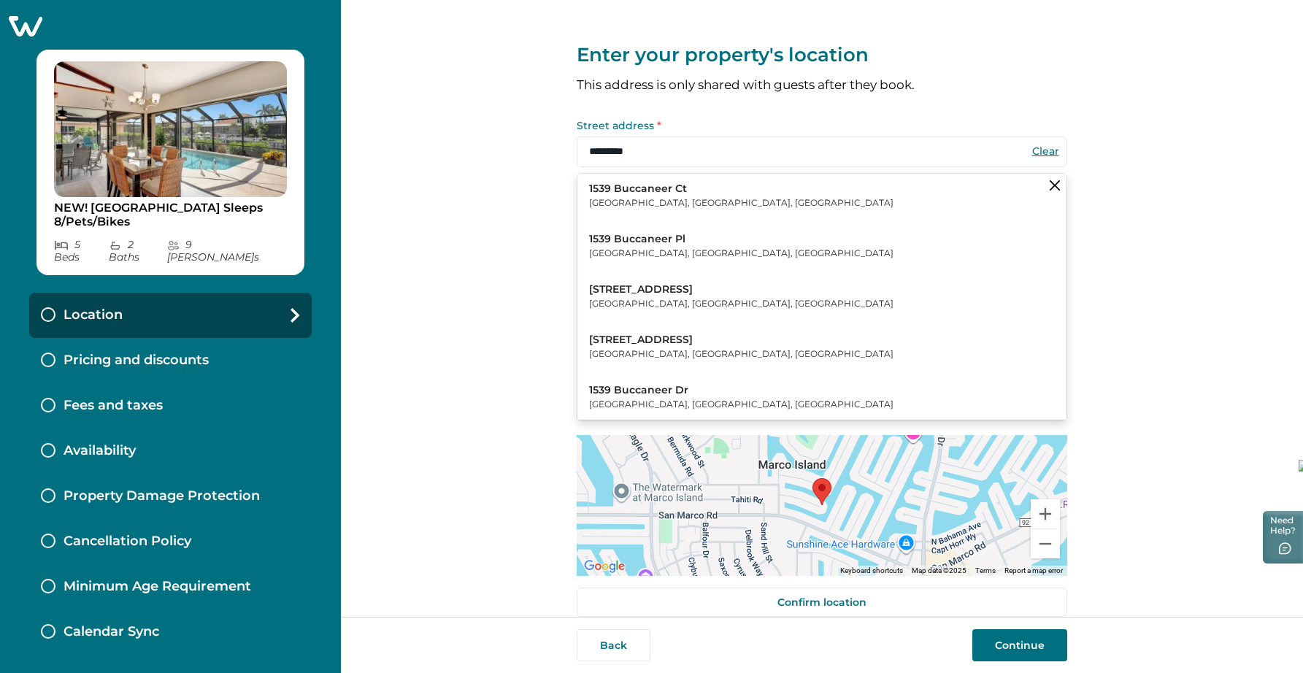
click at [655, 187] on p "1539 Buccaneer Ct" at bounding box center [741, 189] width 304 height 15
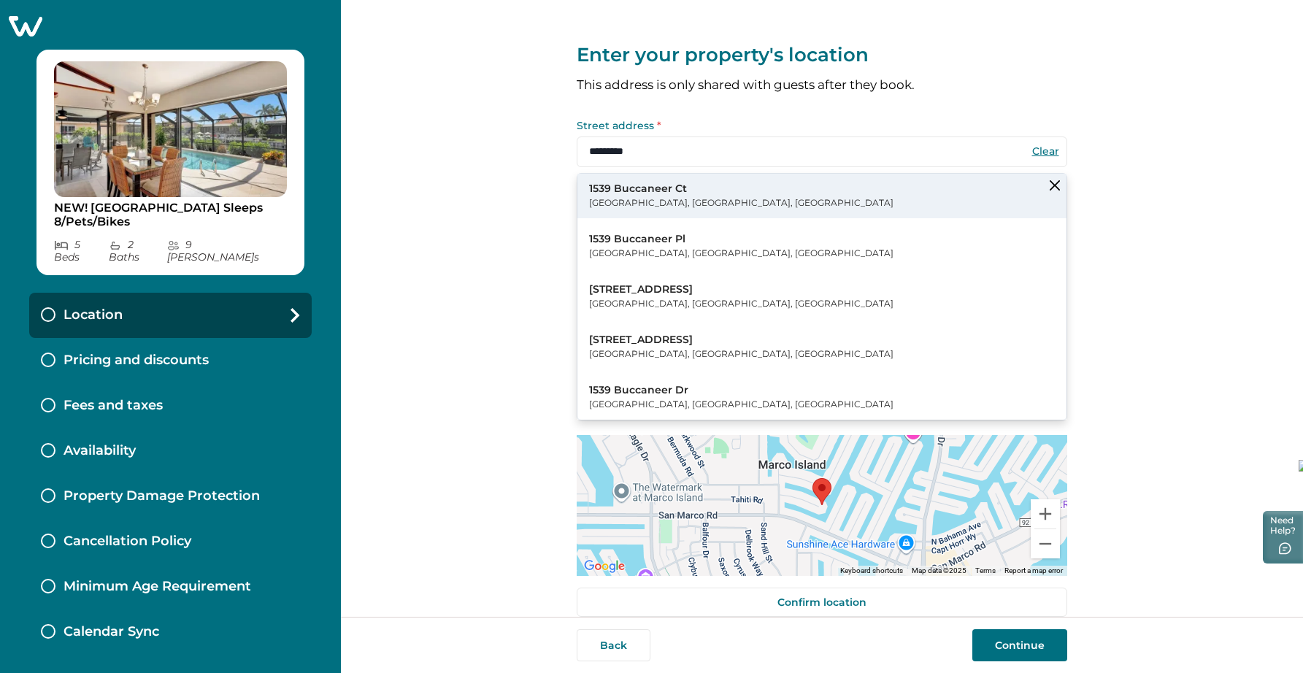
type input "**********"
select select "**"
type input "*****"
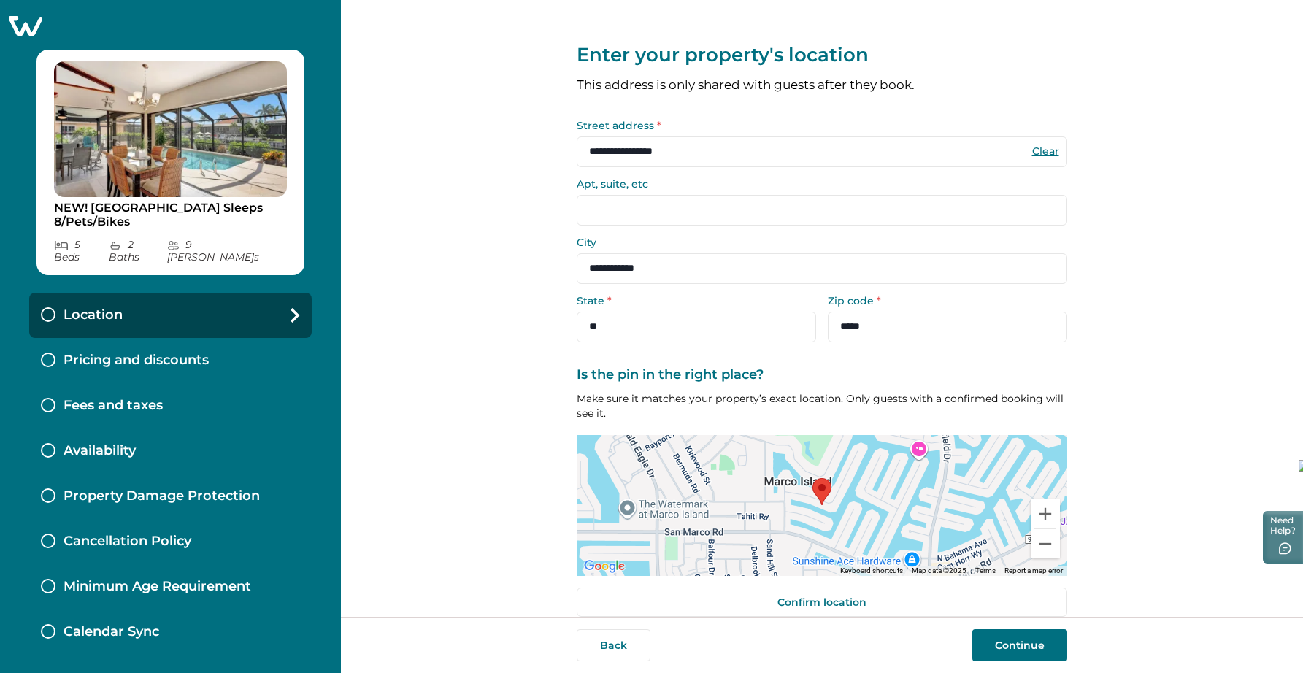
scroll to position [20, 0]
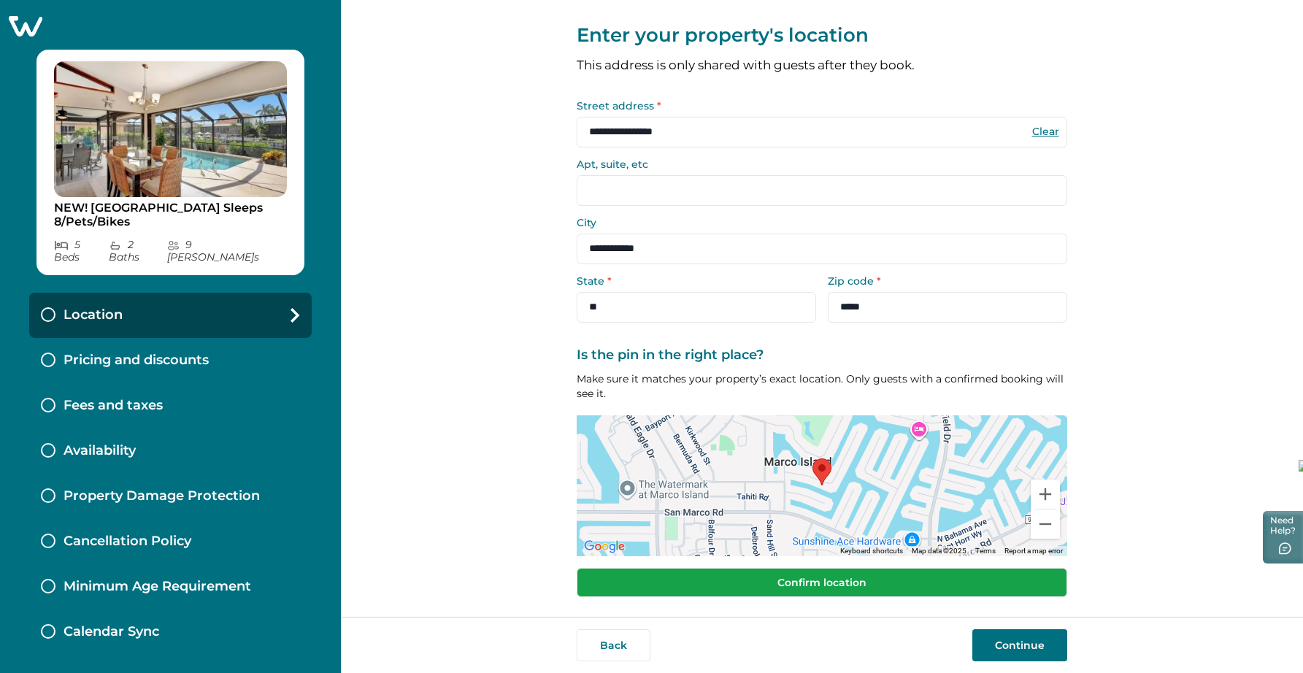
click at [875, 579] on button "Confirm location" at bounding box center [822, 582] width 490 height 29
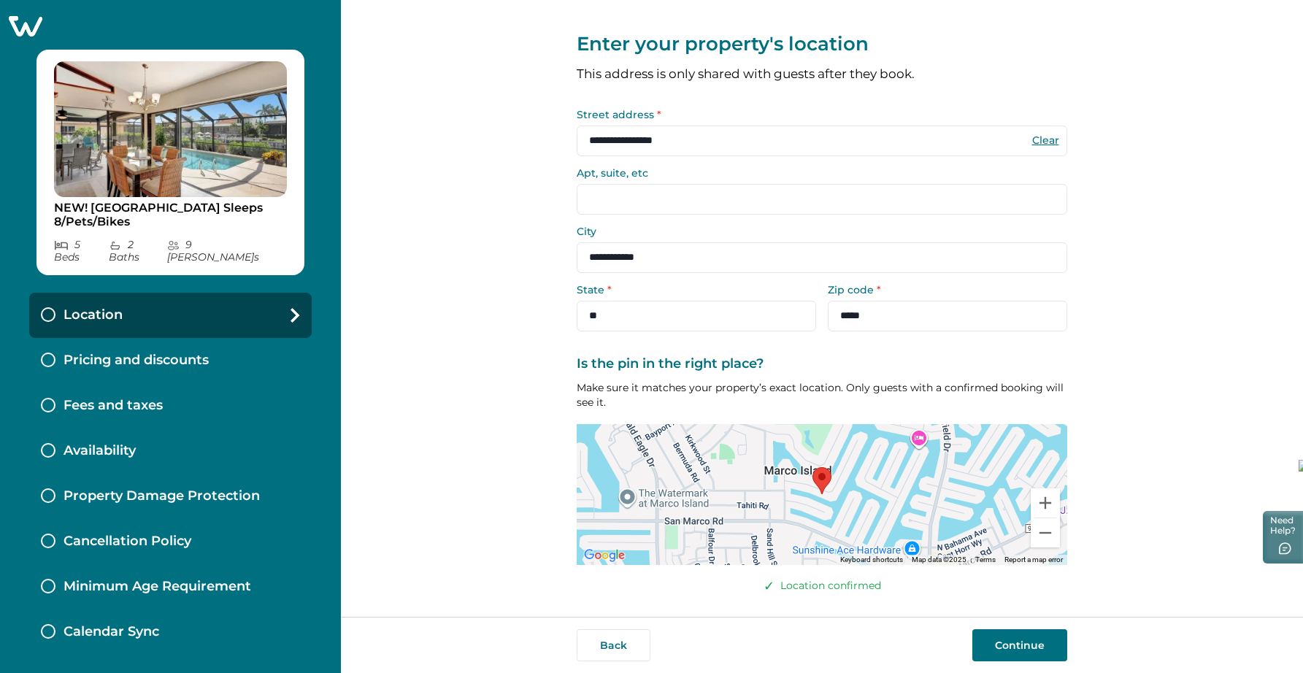
scroll to position [10, 0]
click at [1021, 641] on button "Continue" at bounding box center [1019, 645] width 95 height 32
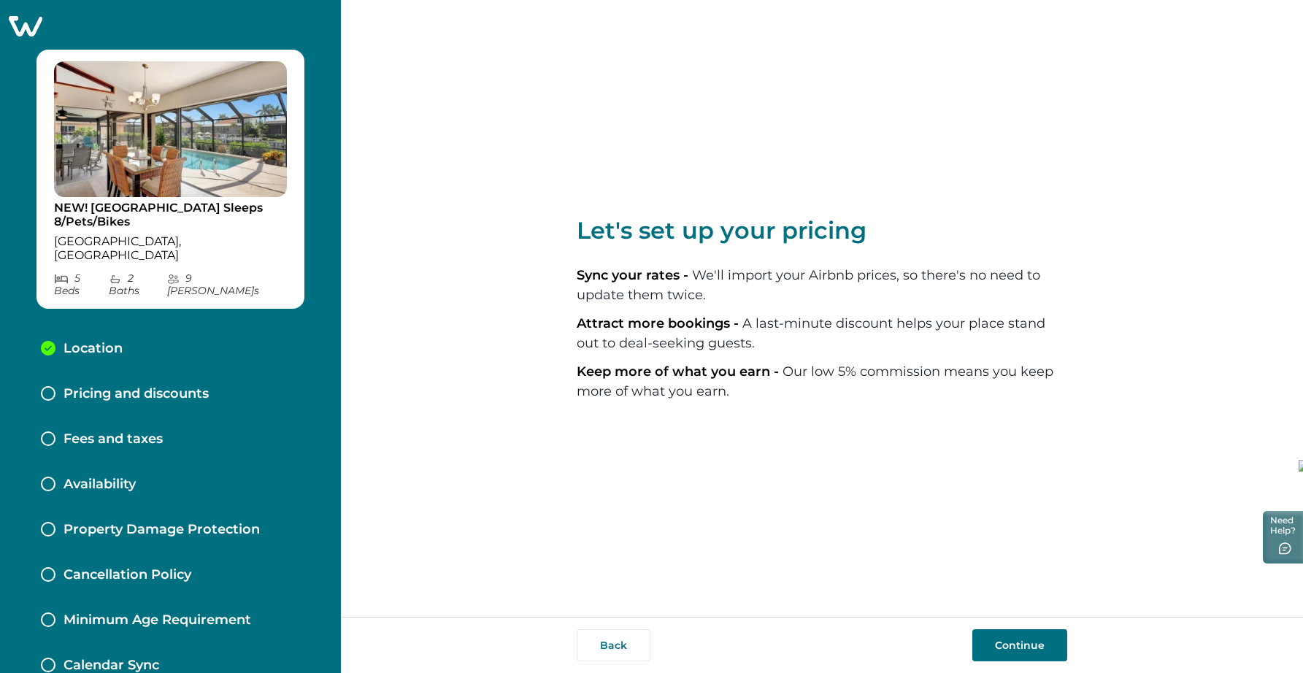
click at [1021, 647] on button "Continue" at bounding box center [1019, 645] width 95 height 32
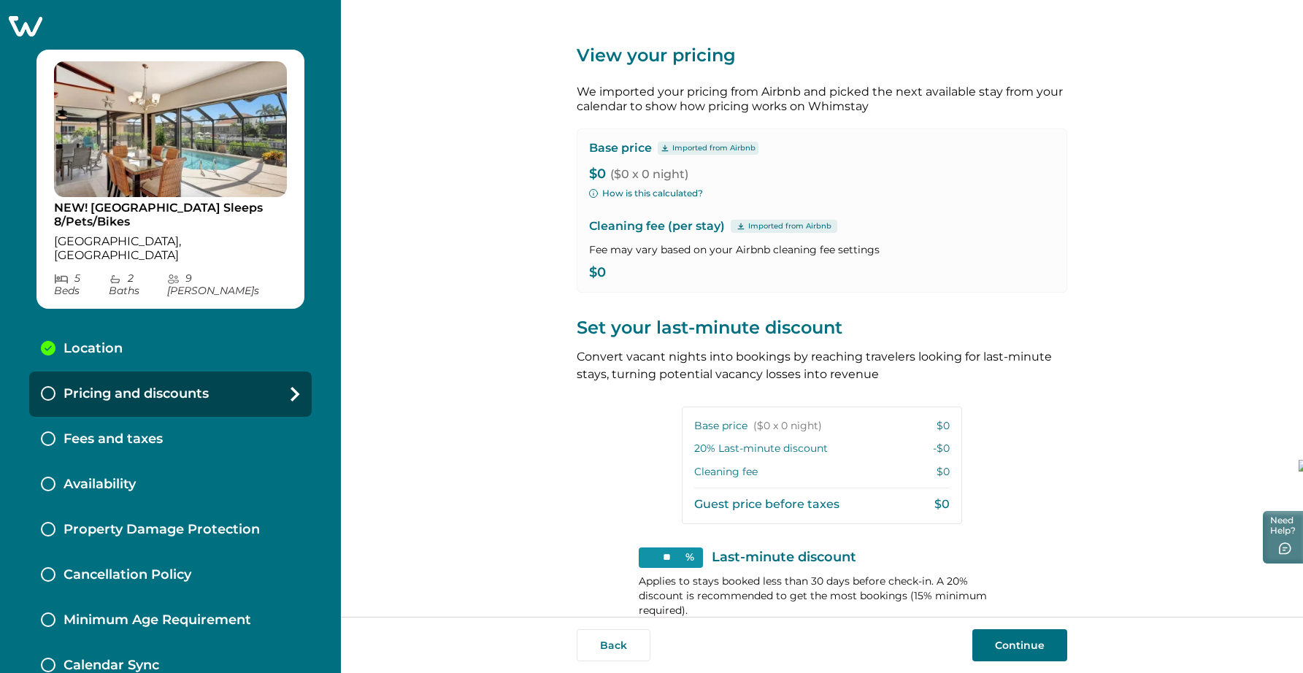
click at [666, 142] on div "Imported from Airbnb" at bounding box center [708, 148] width 101 height 13
click at [625, 145] on p "Base price" at bounding box center [620, 148] width 63 height 15
click at [595, 177] on p "$0 ($0 x 0 night)" at bounding box center [822, 174] width 466 height 15
click at [633, 193] on button "How is this calculated?" at bounding box center [646, 193] width 114 height 13
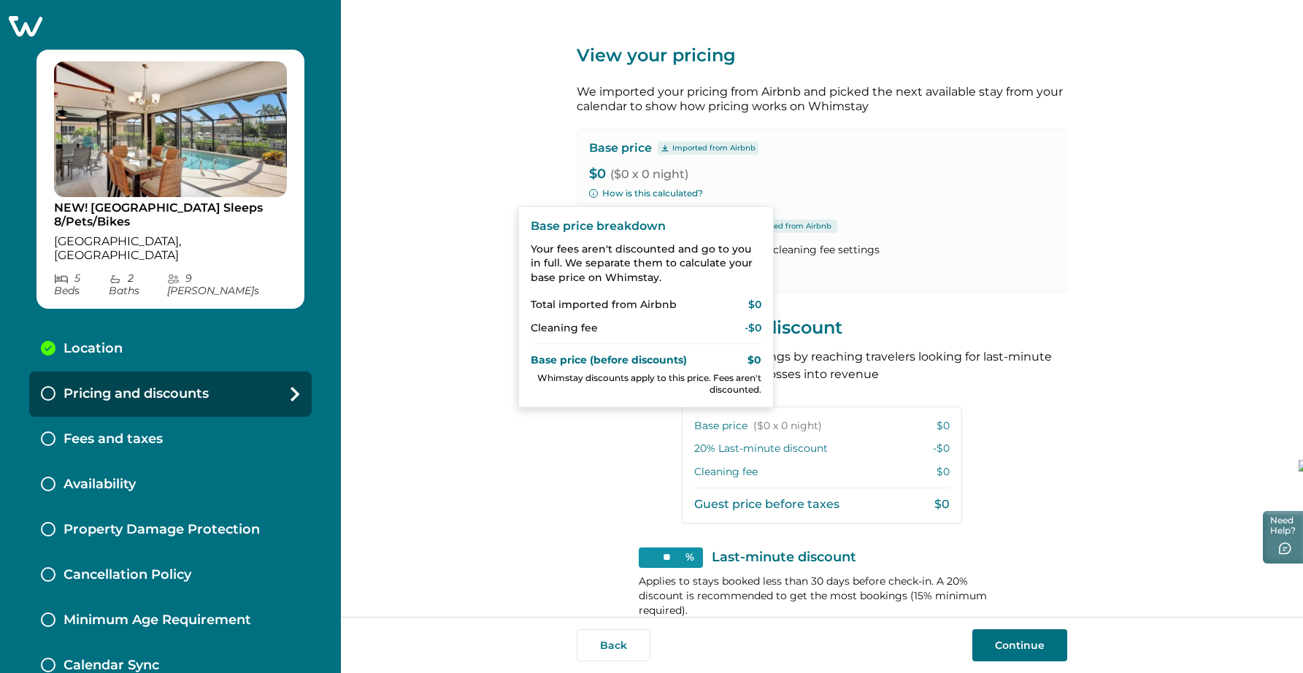
click at [768, 177] on p "$0 ($0 x 0 night)" at bounding box center [822, 174] width 466 height 15
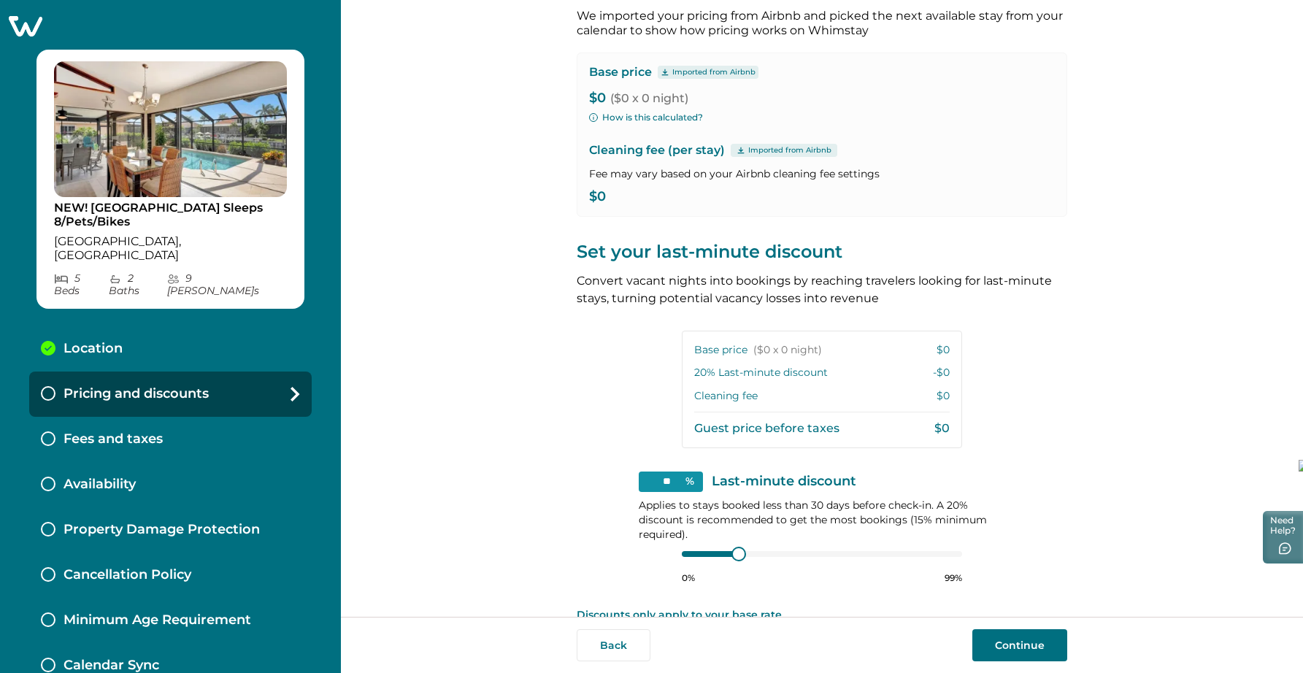
scroll to position [134, 0]
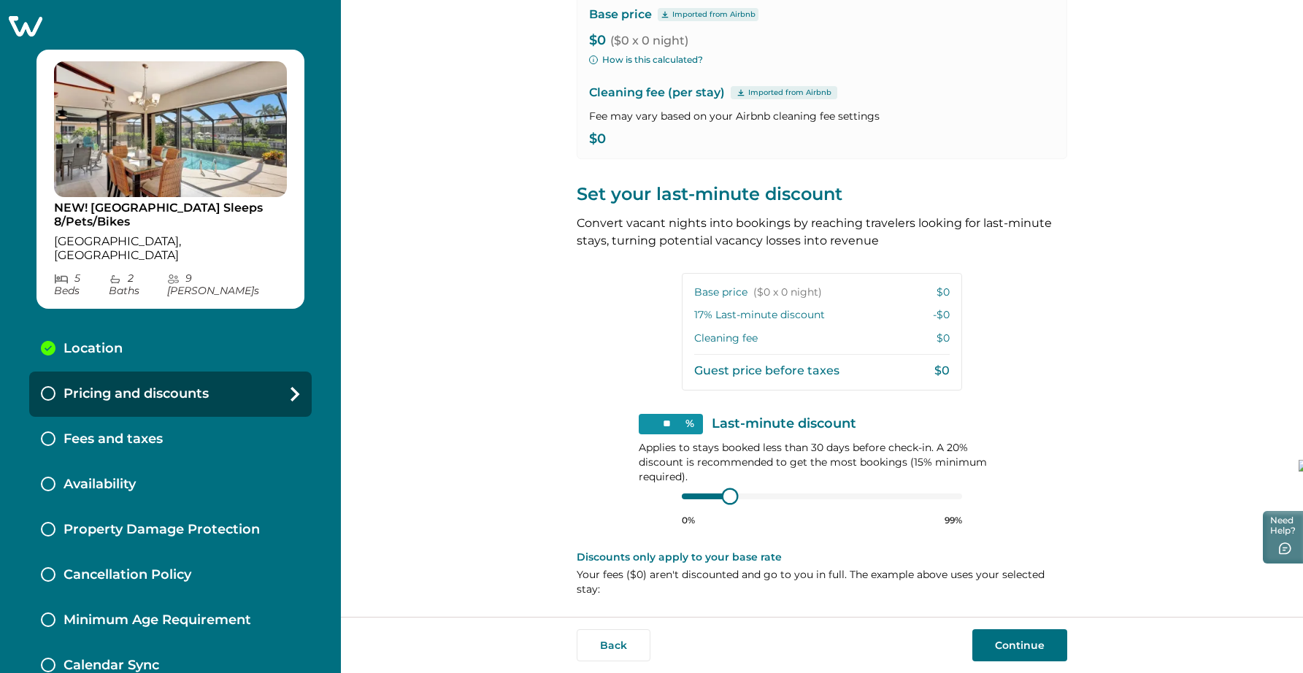
type input "**"
click at [731, 494] on div at bounding box center [734, 495] width 13 height 13
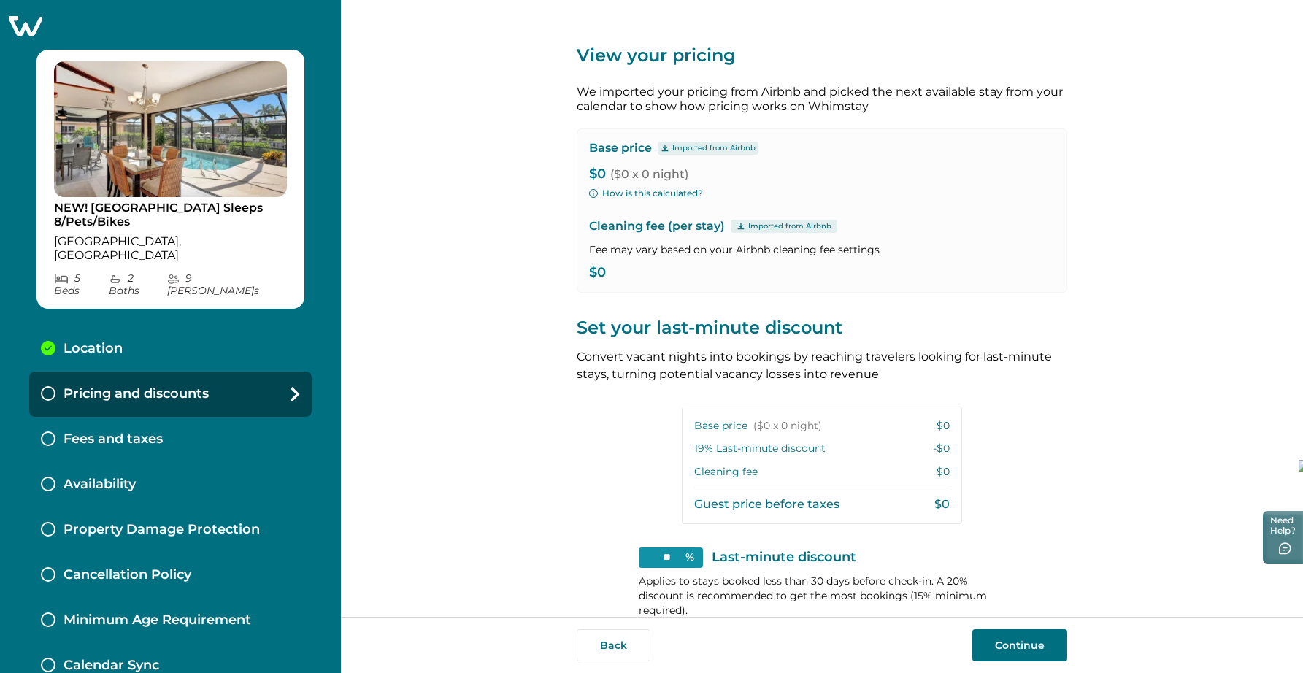
click at [654, 233] on p "Cleaning fee (per stay) Imported from Airbnb" at bounding box center [822, 226] width 466 height 18
click at [753, 225] on p "Imported from Airbnb" at bounding box center [789, 226] width 83 height 12
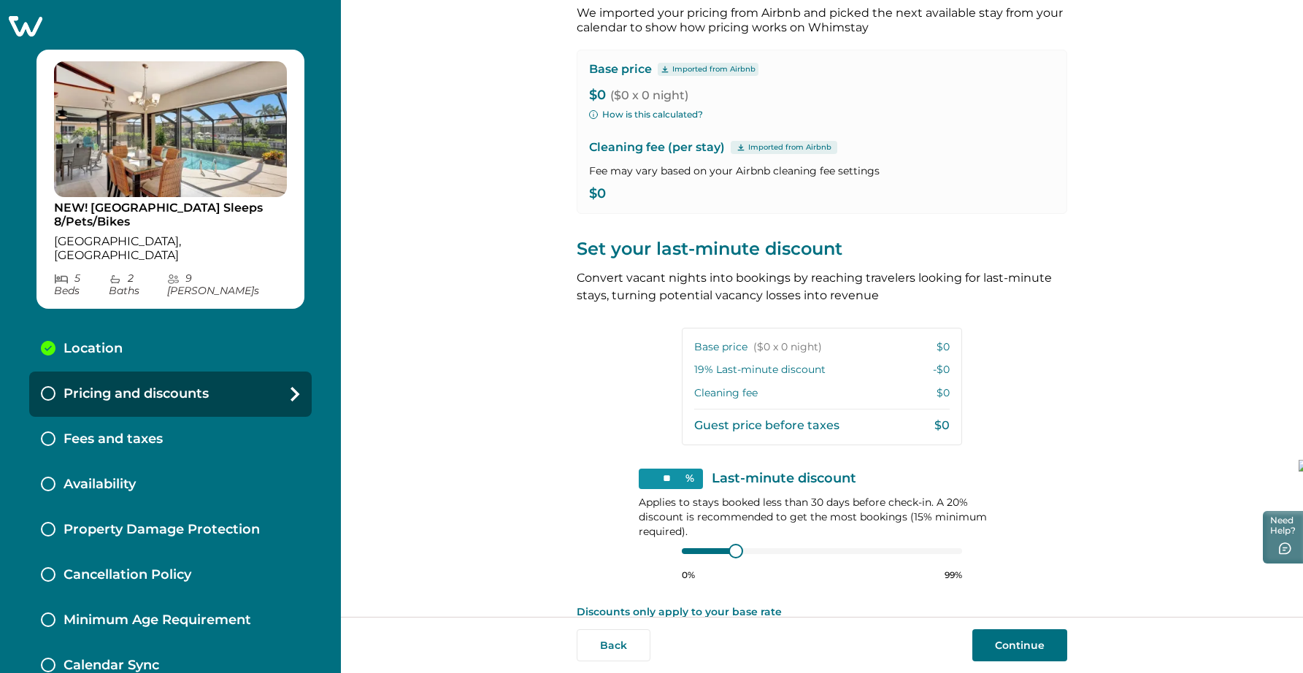
scroll to position [134, 0]
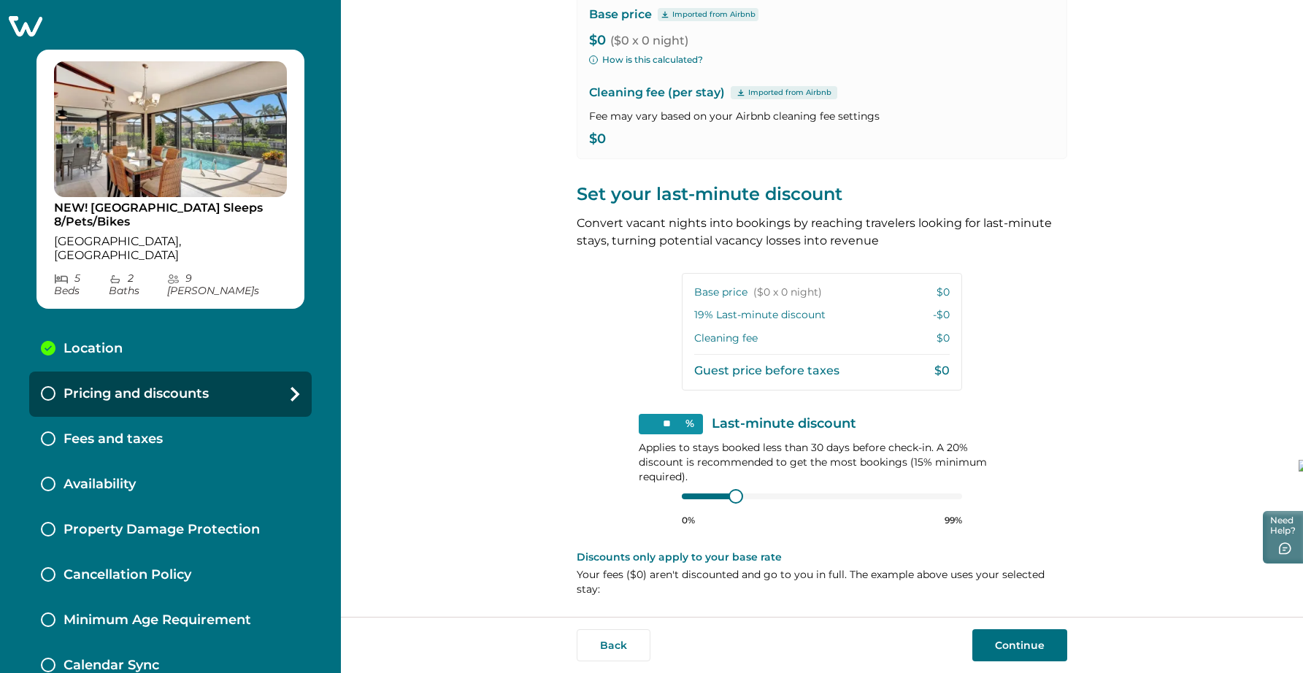
click at [1030, 644] on button "Continue" at bounding box center [1019, 645] width 95 height 32
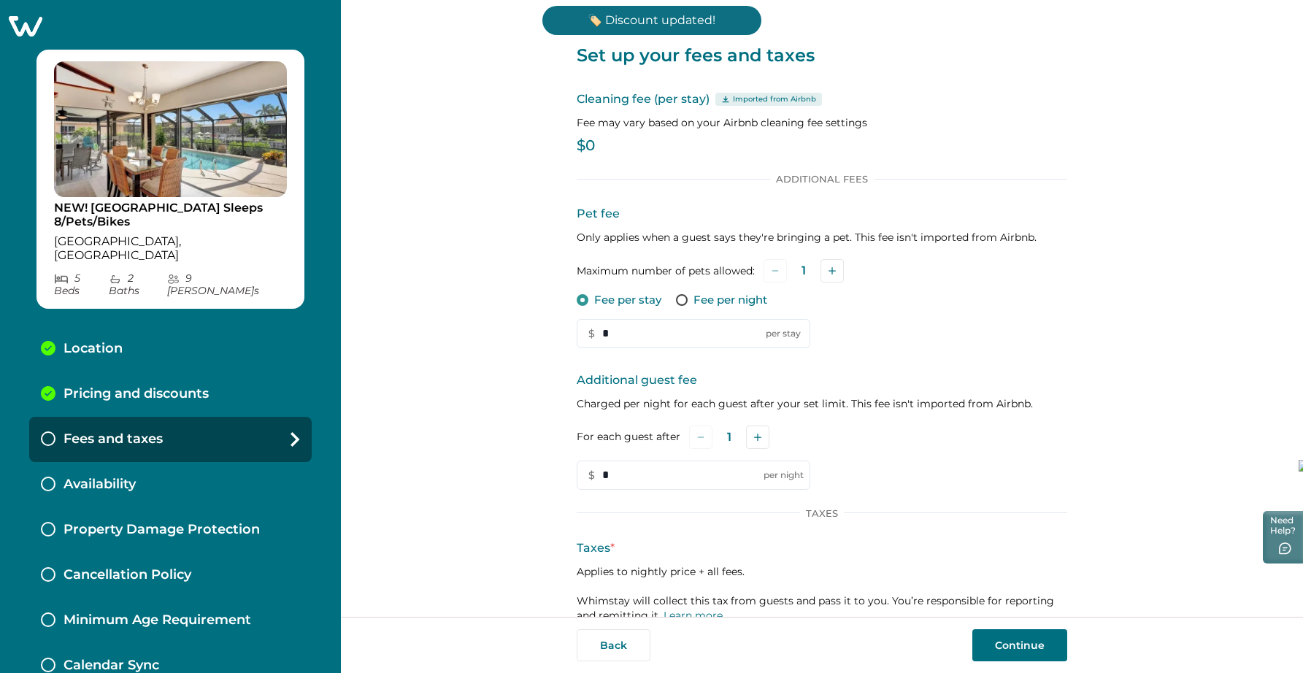
click at [600, 142] on p "$0" at bounding box center [822, 146] width 490 height 15
click at [587, 147] on p "$0" at bounding box center [822, 146] width 490 height 15
click at [622, 101] on p "Cleaning fee (per stay) Imported from Airbnb" at bounding box center [822, 99] width 490 height 18
click at [248, 417] on div "Fees and taxes" at bounding box center [170, 439] width 282 height 45
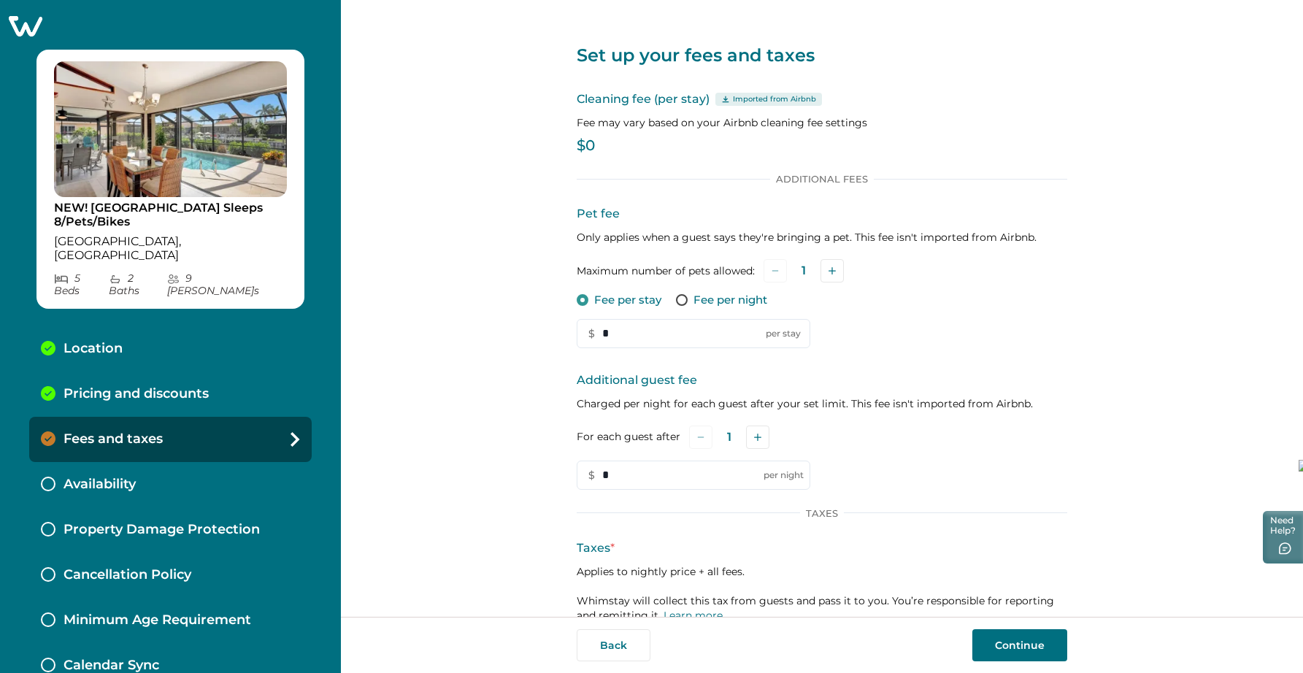
click at [588, 139] on p "$0" at bounding box center [822, 146] width 490 height 15
click at [593, 186] on div "Additional Fees Pet fee Only applies when a guest says they're bringing a pet. …" at bounding box center [822, 331] width 490 height 317
click at [594, 143] on p "$0" at bounding box center [822, 146] width 490 height 15
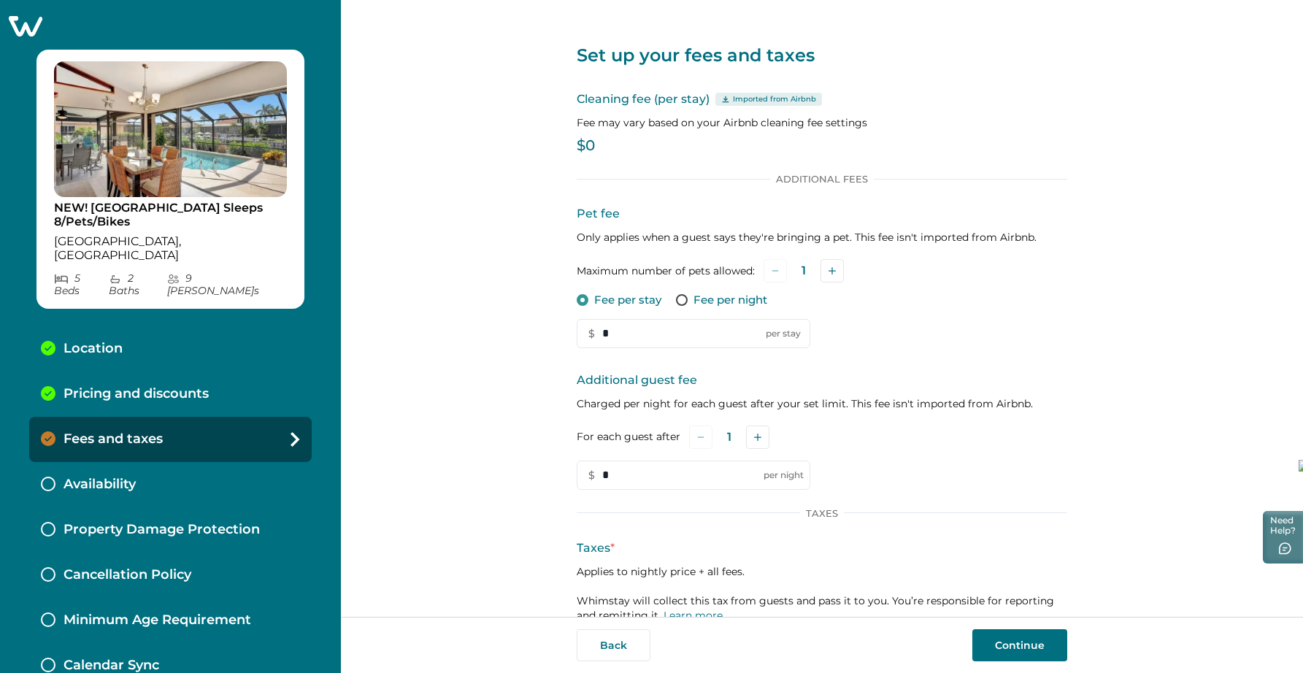
click at [740, 100] on p "Imported from Airbnb" at bounding box center [774, 99] width 83 height 12
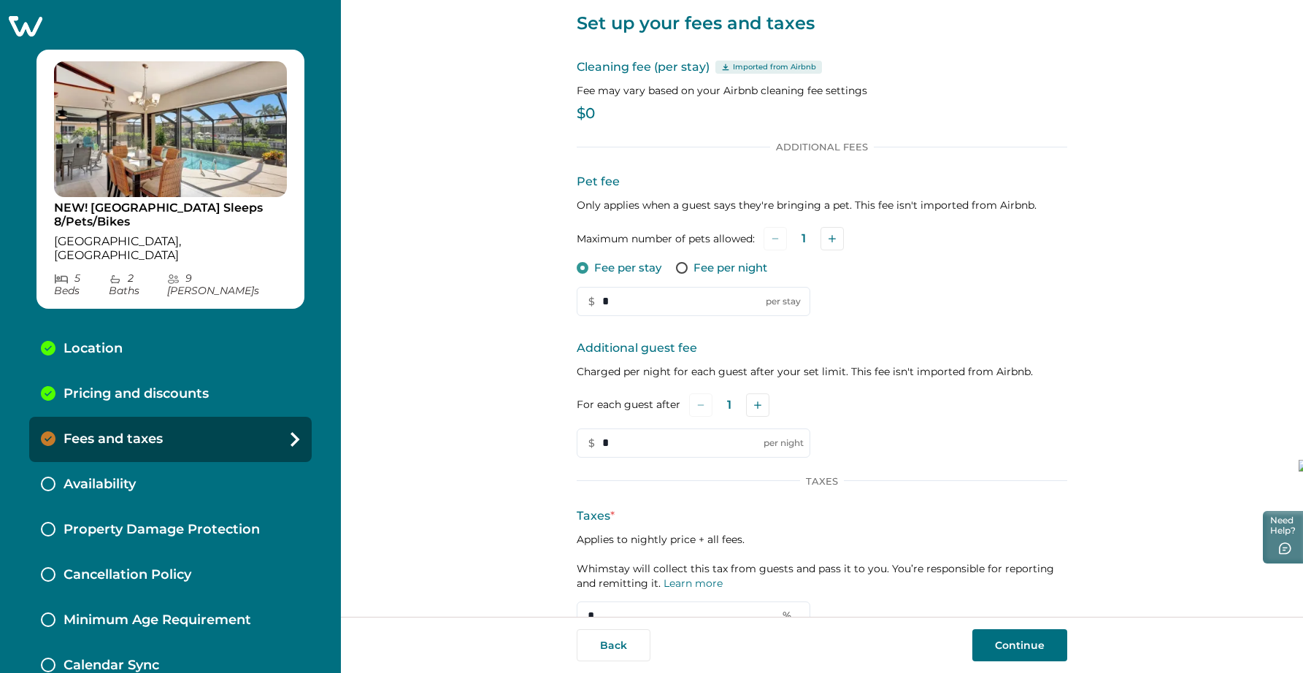
scroll to position [94, 0]
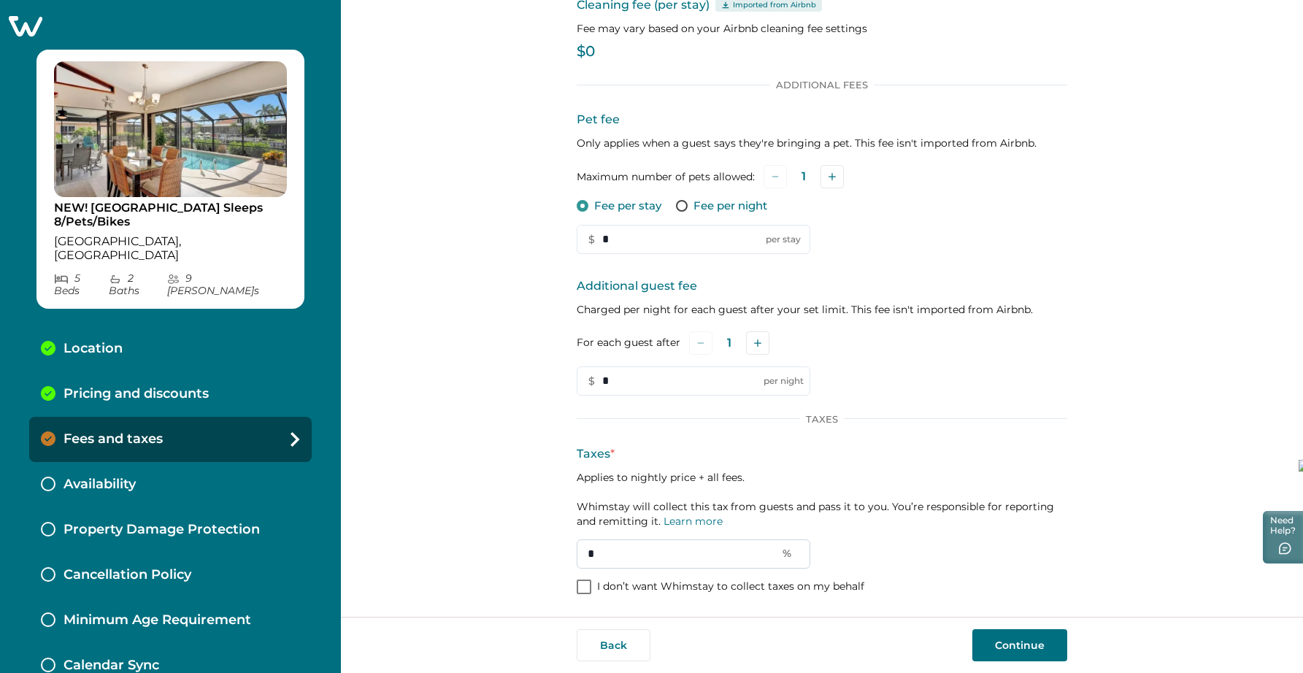
click at [647, 555] on input "*" at bounding box center [694, 553] width 234 height 29
type input "**"
click at [630, 374] on input "*" at bounding box center [694, 380] width 234 height 29
click at [621, 234] on input "*" at bounding box center [694, 239] width 234 height 29
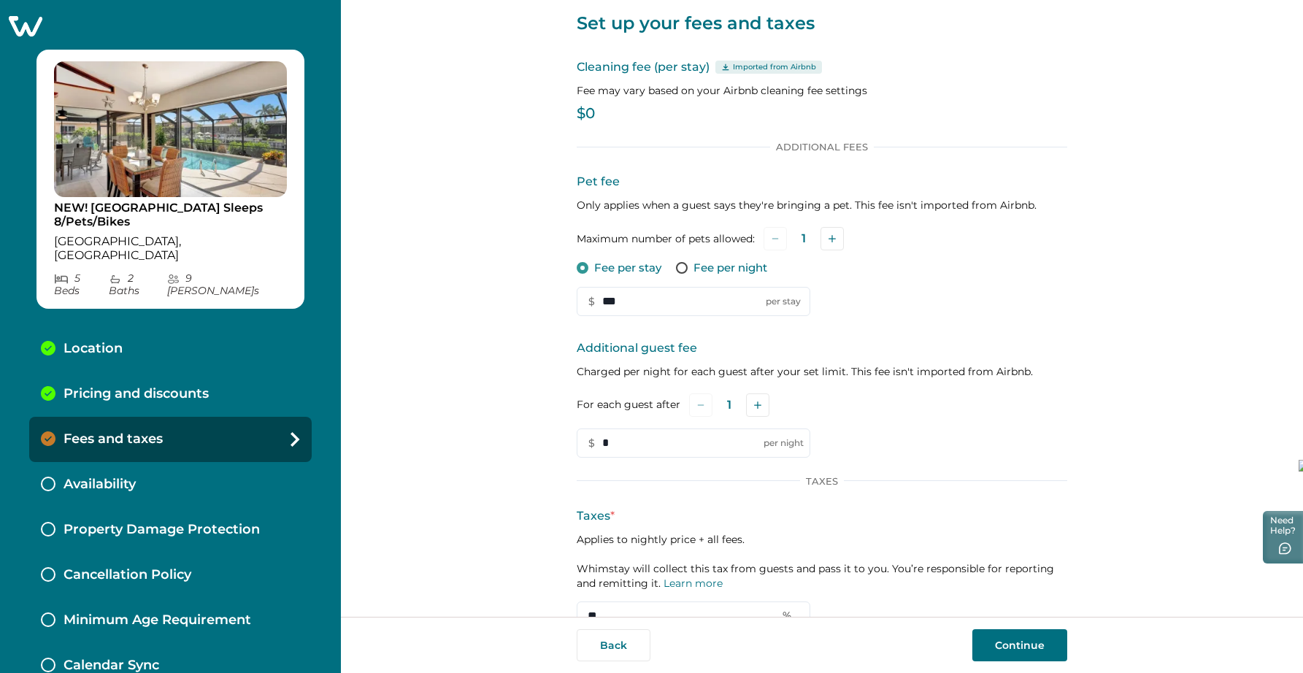
scroll to position [27, 0]
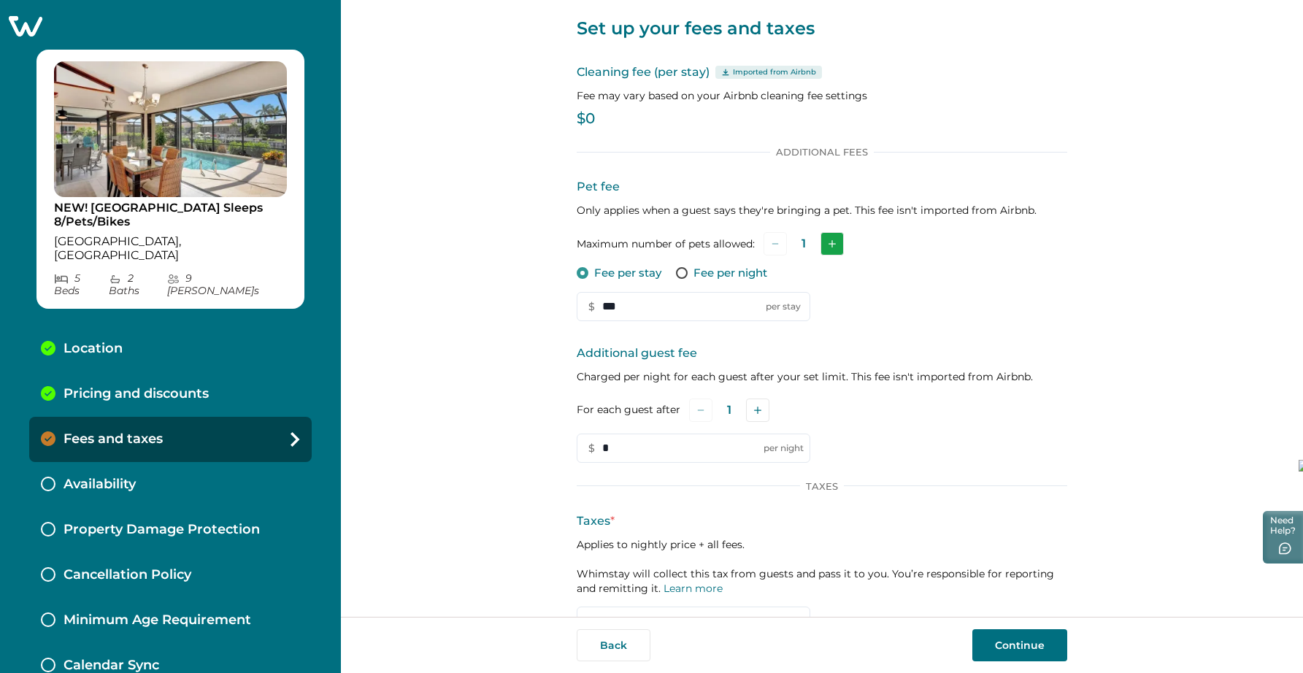
type input "***"
click at [836, 246] on button "Add" at bounding box center [831, 243] width 23 height 23
click at [774, 239] on button "Subtract" at bounding box center [774, 243] width 23 height 23
click at [602, 120] on p "$0" at bounding box center [822, 119] width 490 height 15
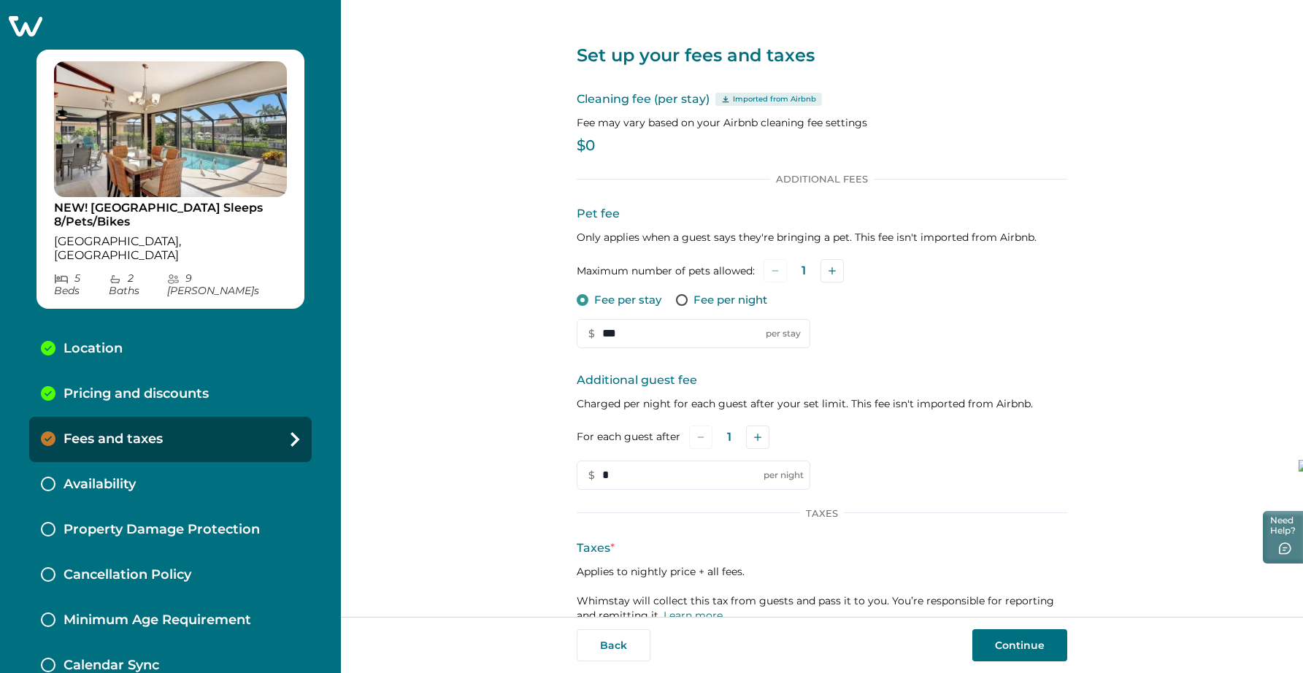
click at [1021, 644] on button "Continue" at bounding box center [1019, 645] width 95 height 32
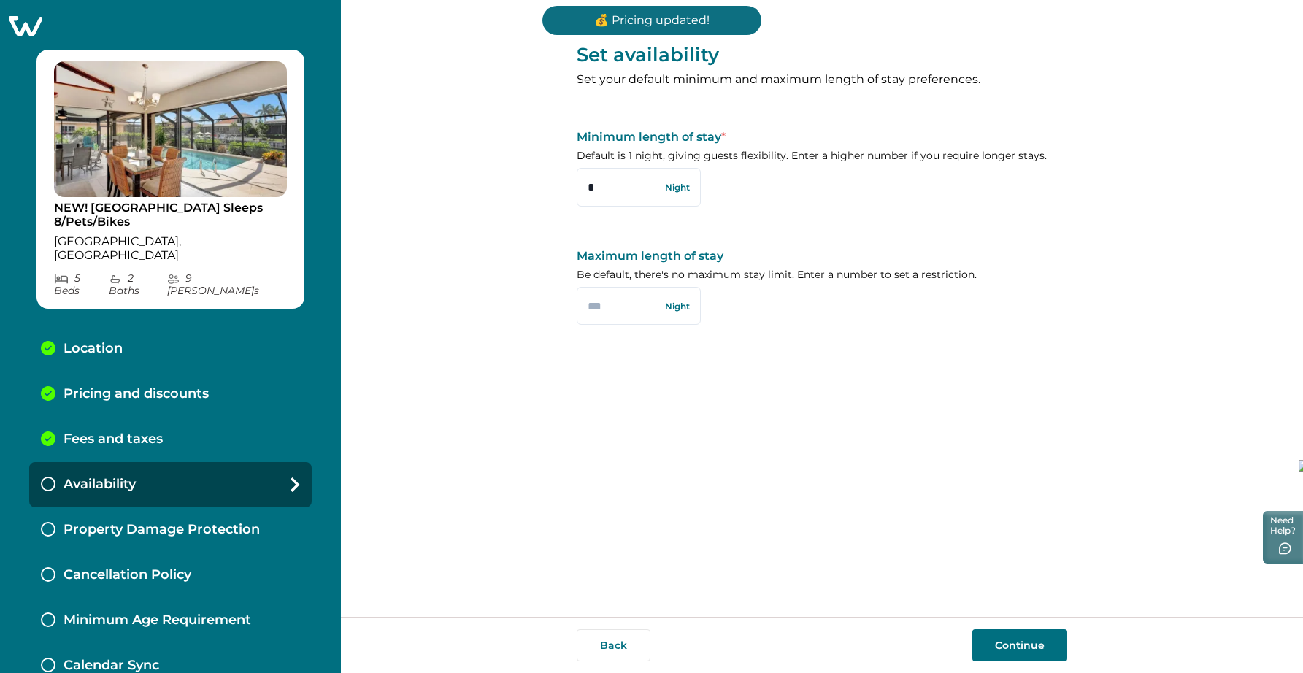
drag, startPoint x: 605, startPoint y: 190, endPoint x: 571, endPoint y: 188, distance: 34.3
click at [571, 188] on div "Set availability Set your default minimum and maximum length of stay preference…" at bounding box center [822, 308] width 962 height 617
type input "*"
click at [1004, 637] on button "Continue" at bounding box center [1019, 645] width 95 height 32
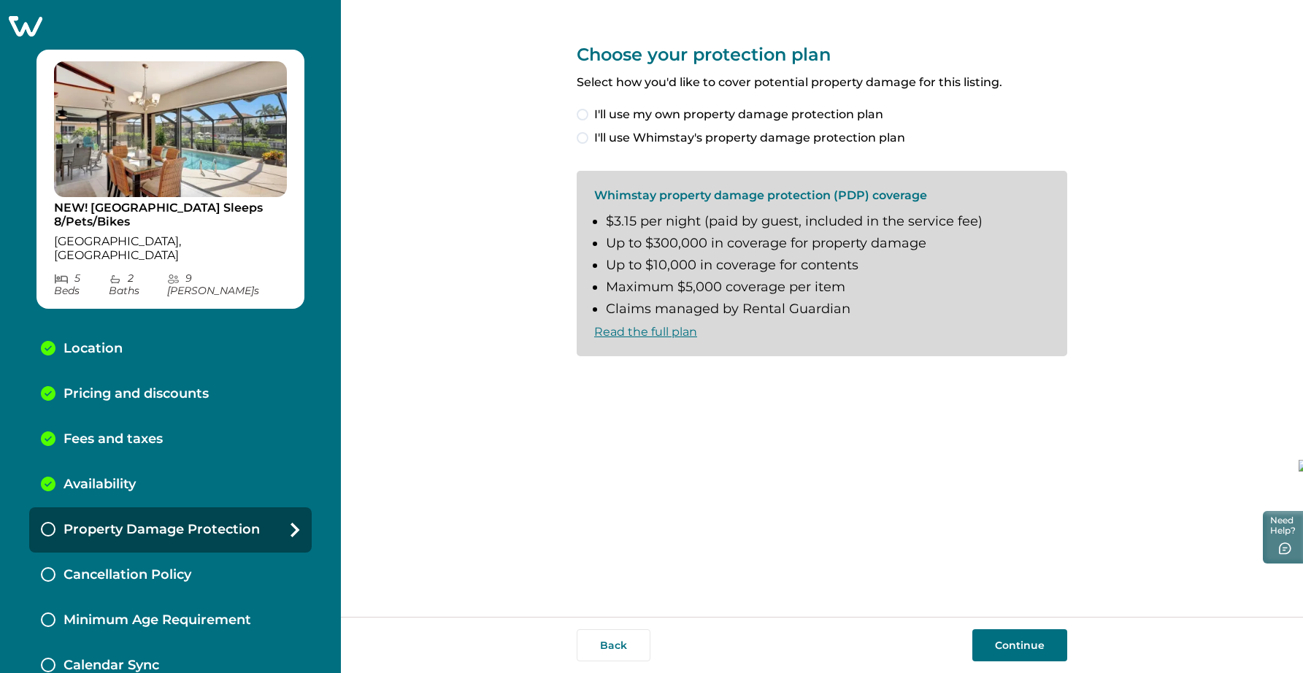
click at [581, 112] on span at bounding box center [583, 115] width 12 height 12
click at [1031, 645] on button "Continue" at bounding box center [1019, 645] width 95 height 32
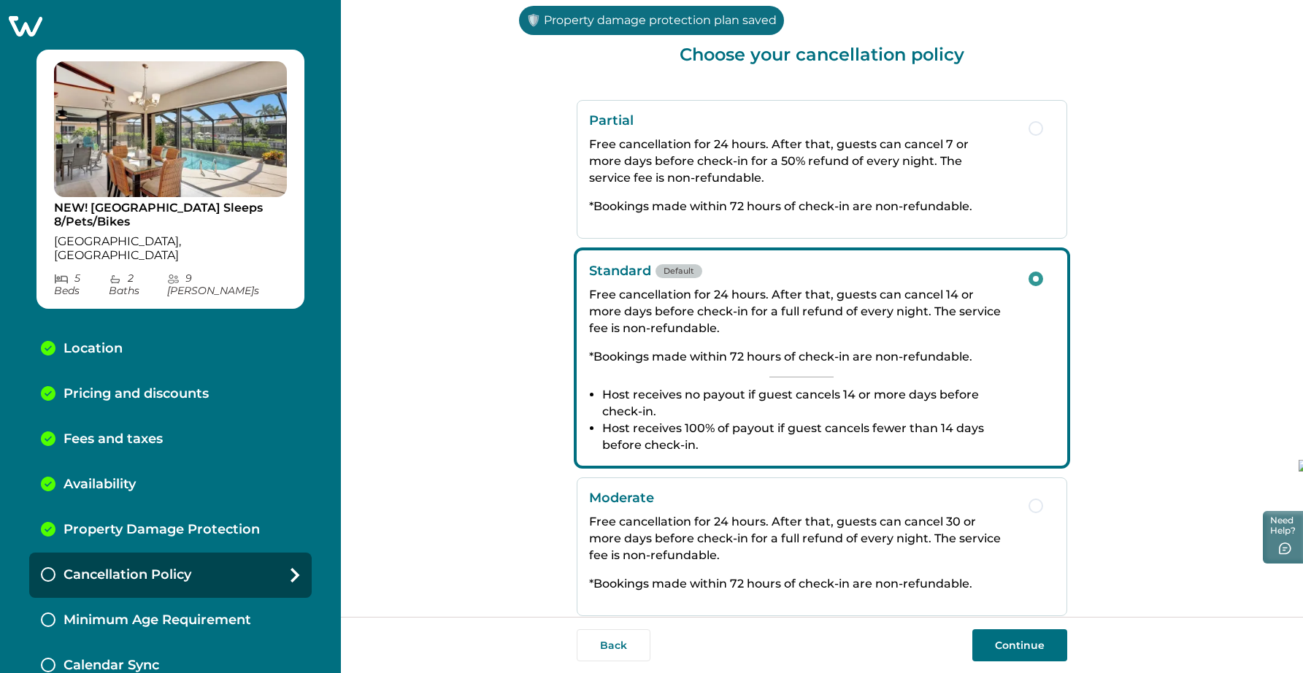
scroll to position [182, 0]
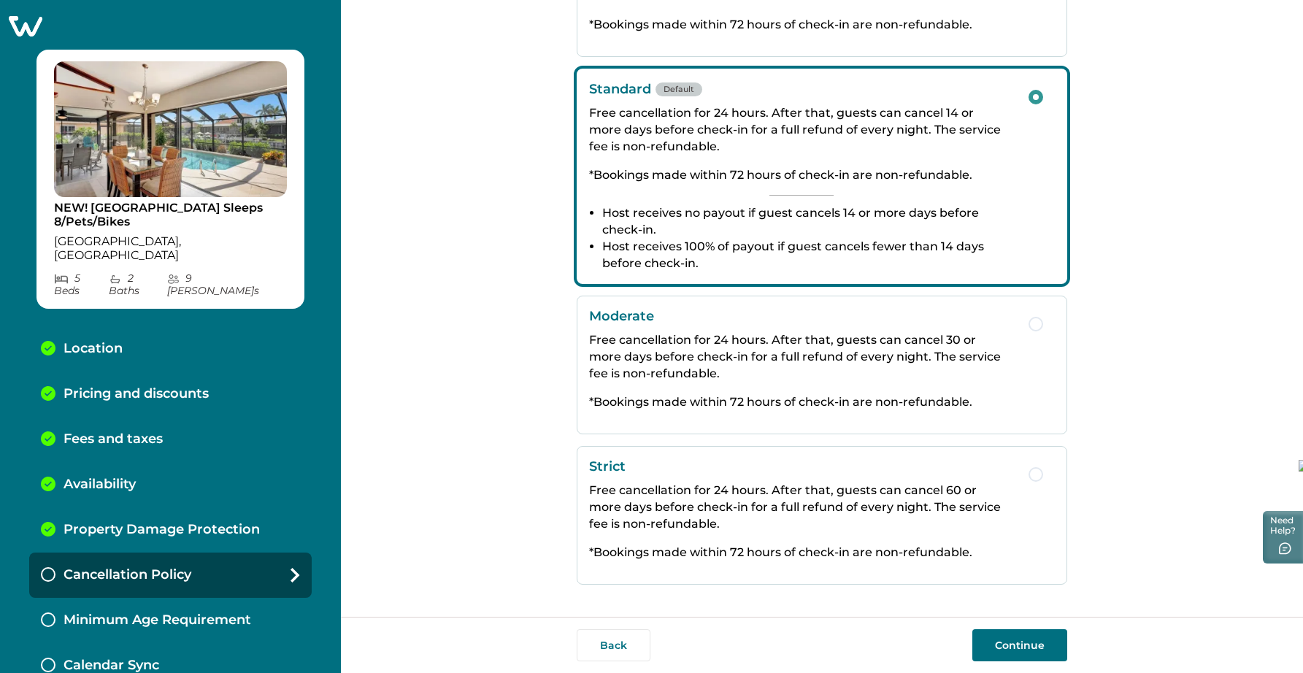
click at [1013, 639] on button "Continue" at bounding box center [1019, 645] width 95 height 32
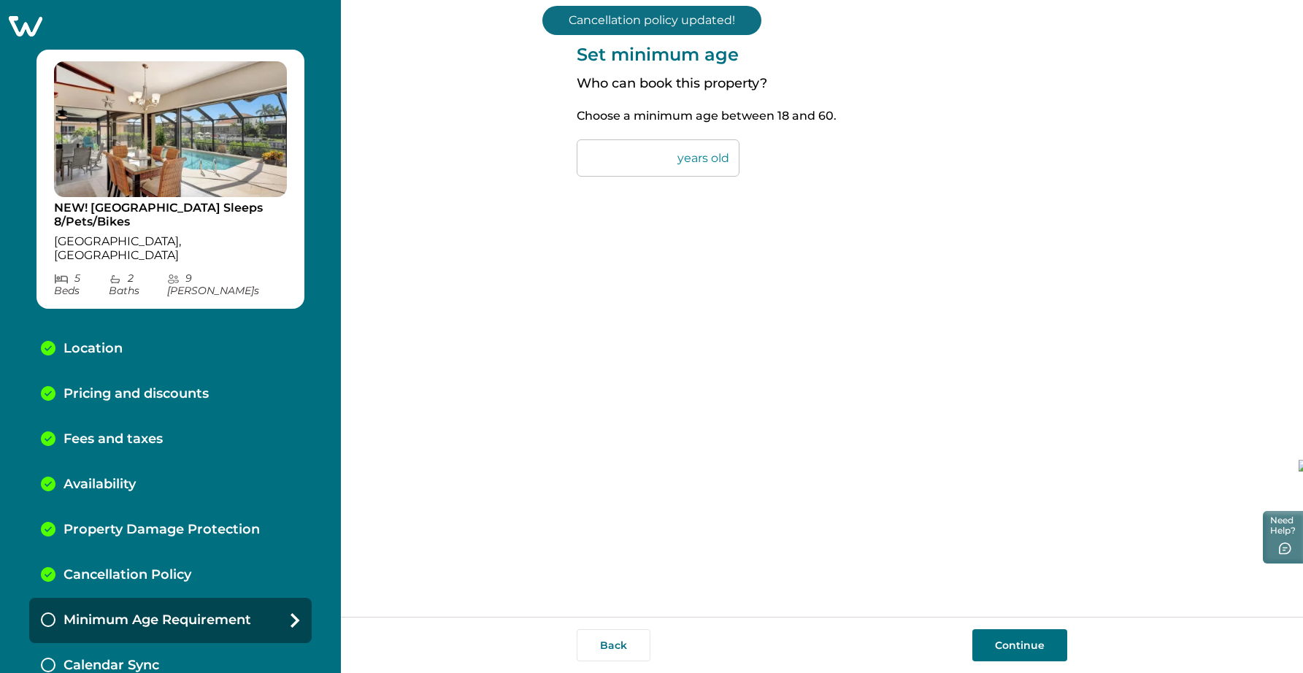
drag, startPoint x: 607, startPoint y: 164, endPoint x: 579, endPoint y: 163, distance: 27.8
click at [579, 163] on input "**" at bounding box center [658, 157] width 163 height 37
type input "**"
click at [1016, 649] on button "Continue" at bounding box center [1019, 645] width 95 height 32
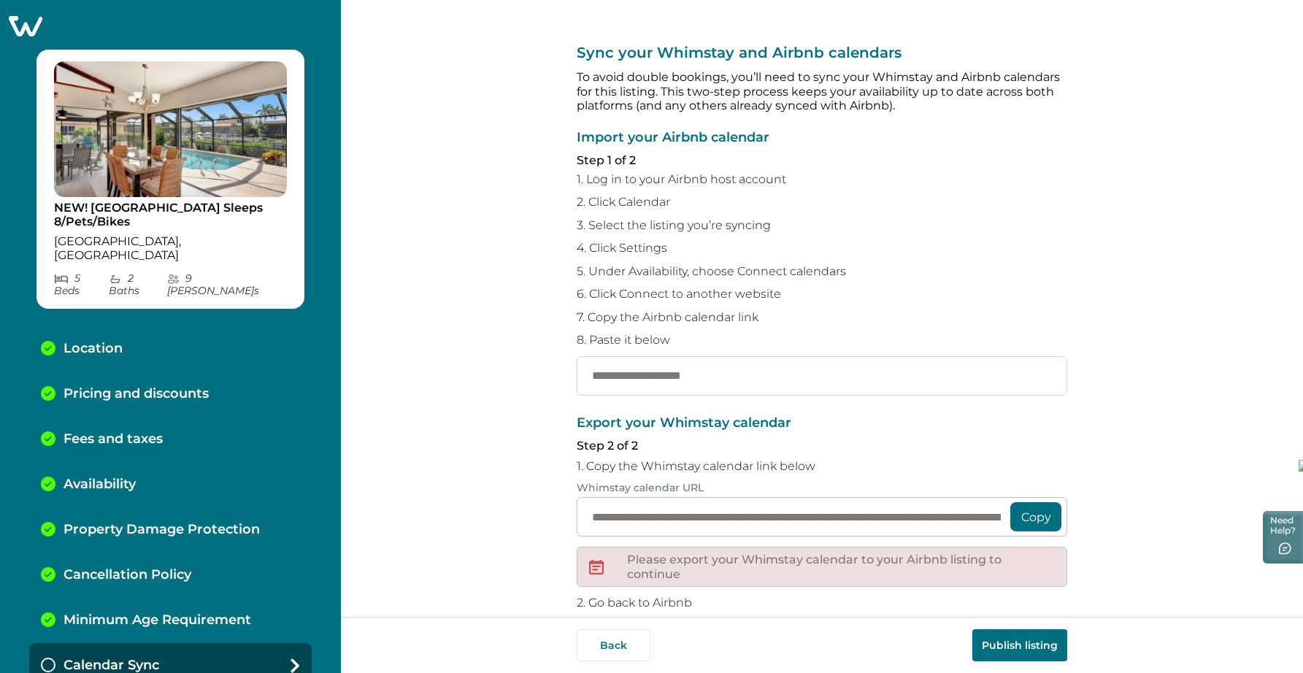
click at [658, 369] on input "text" at bounding box center [822, 375] width 490 height 39
paste input "**********"
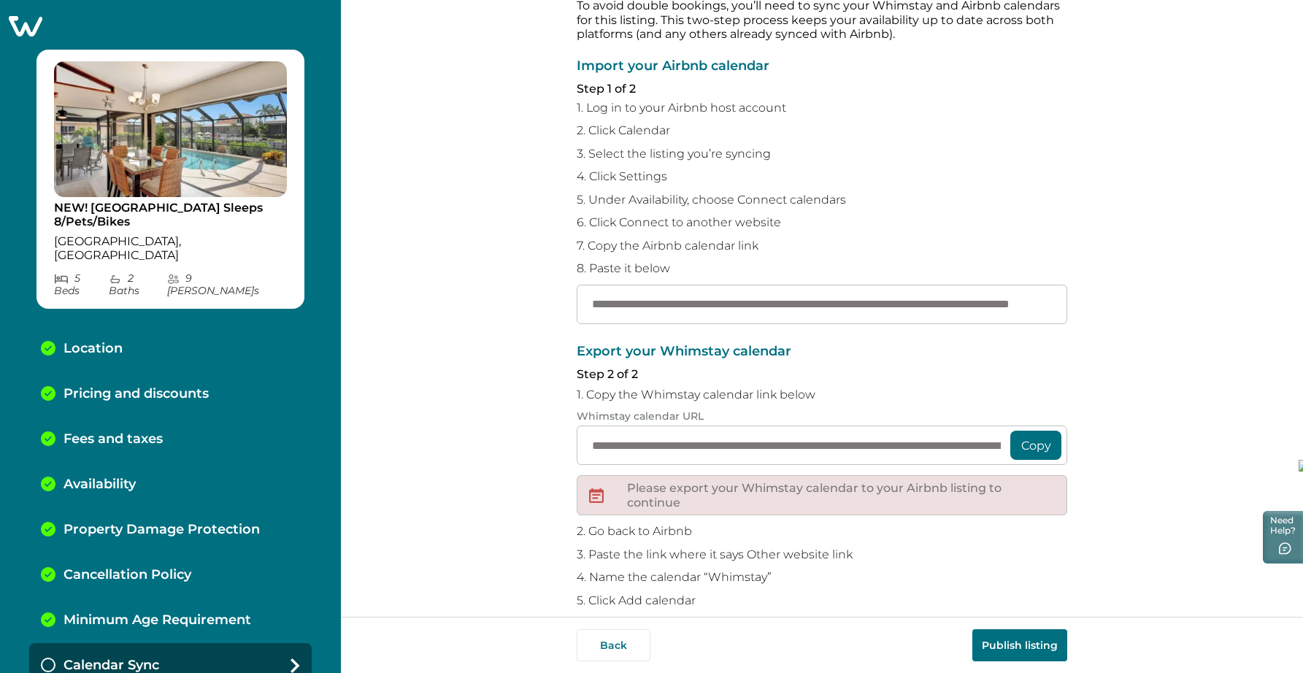
type input "**********"
click at [1031, 450] on button "Copy" at bounding box center [1035, 445] width 51 height 29
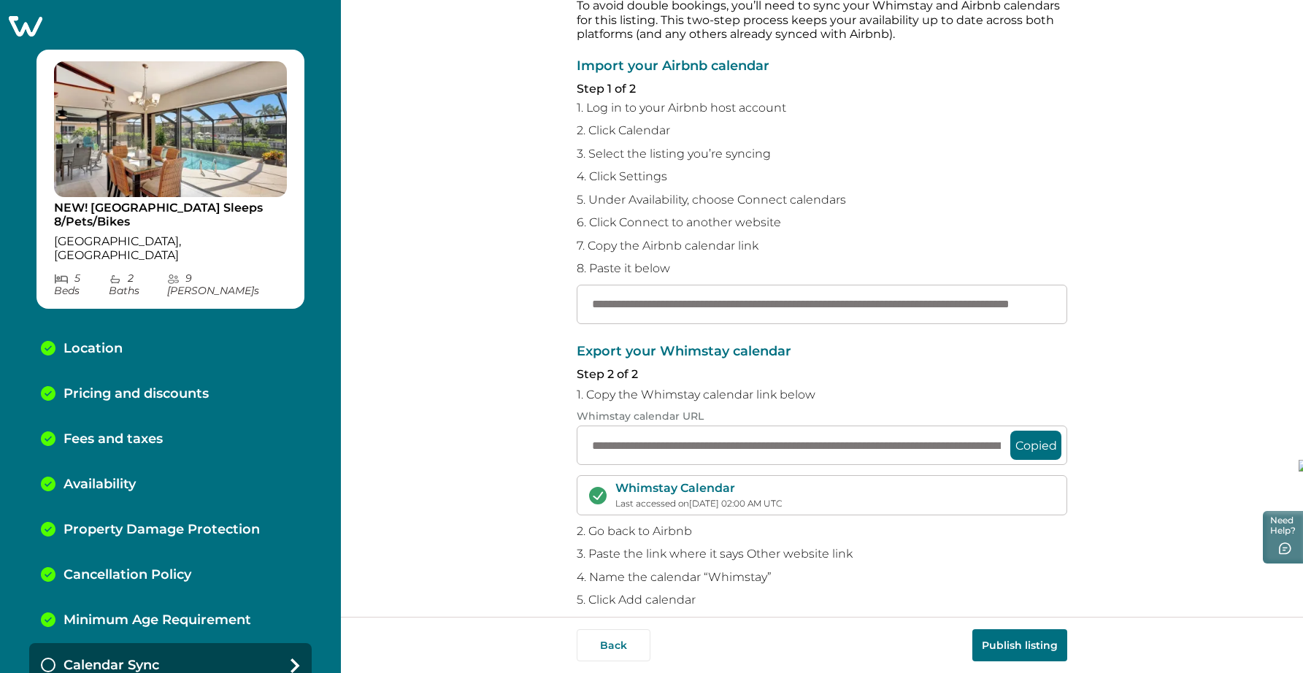
scroll to position [114, 0]
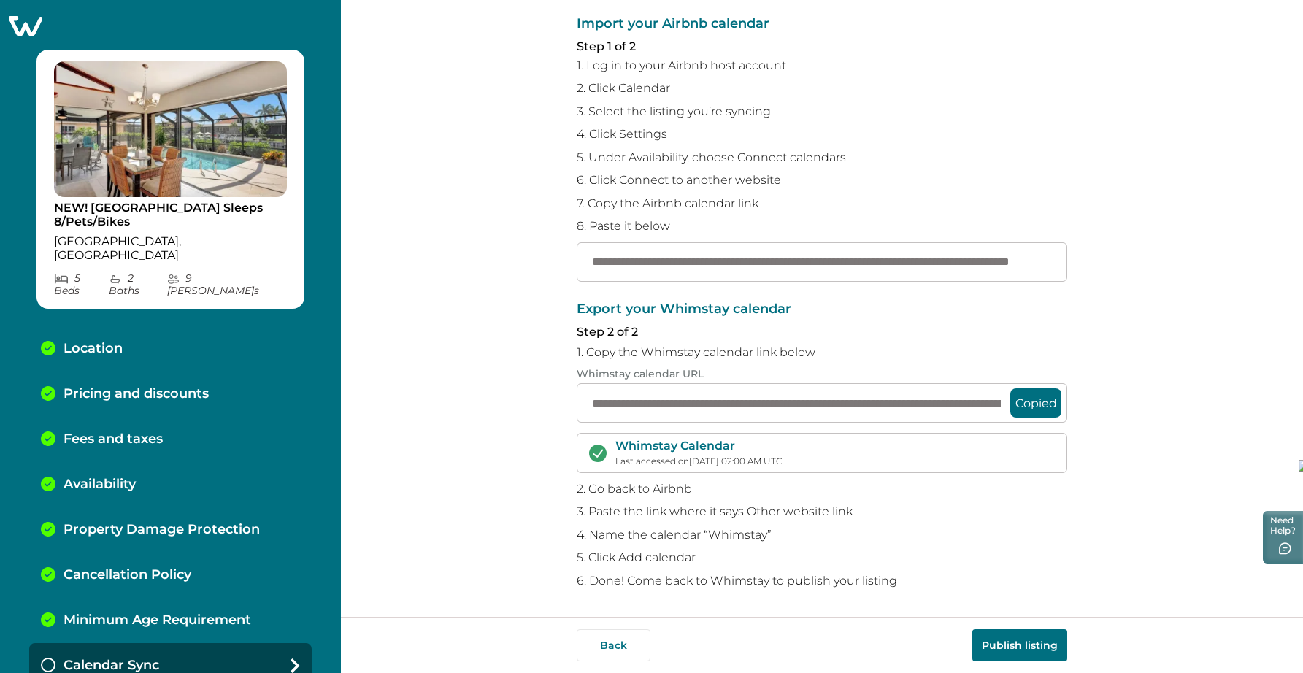
click at [213, 211] on p "NEW! [GEOGRAPHIC_DATA] Sleeps 8/Pets/Bikes" at bounding box center [170, 215] width 233 height 28
click at [1027, 647] on button "Publish listing" at bounding box center [1019, 645] width 95 height 32
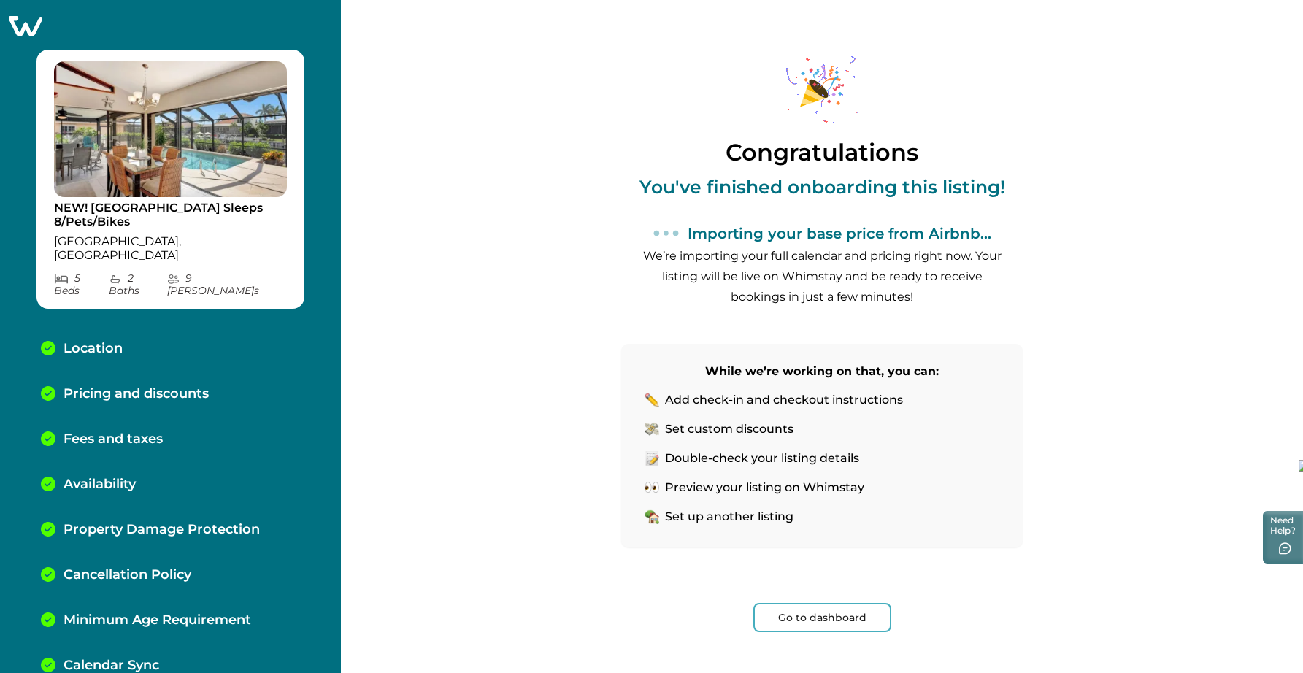
click at [815, 614] on button "Go to dashboard" at bounding box center [822, 617] width 138 height 29
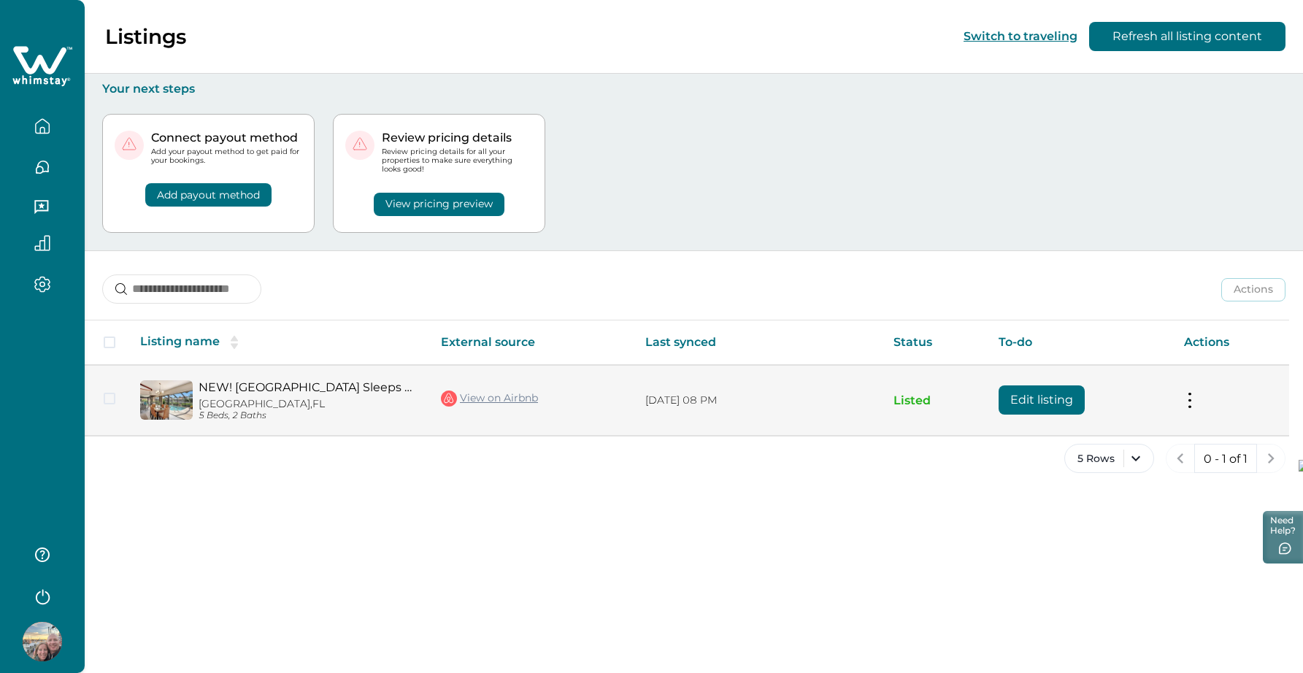
click at [1038, 400] on button "Edit listing" at bounding box center [1041, 399] width 86 height 29
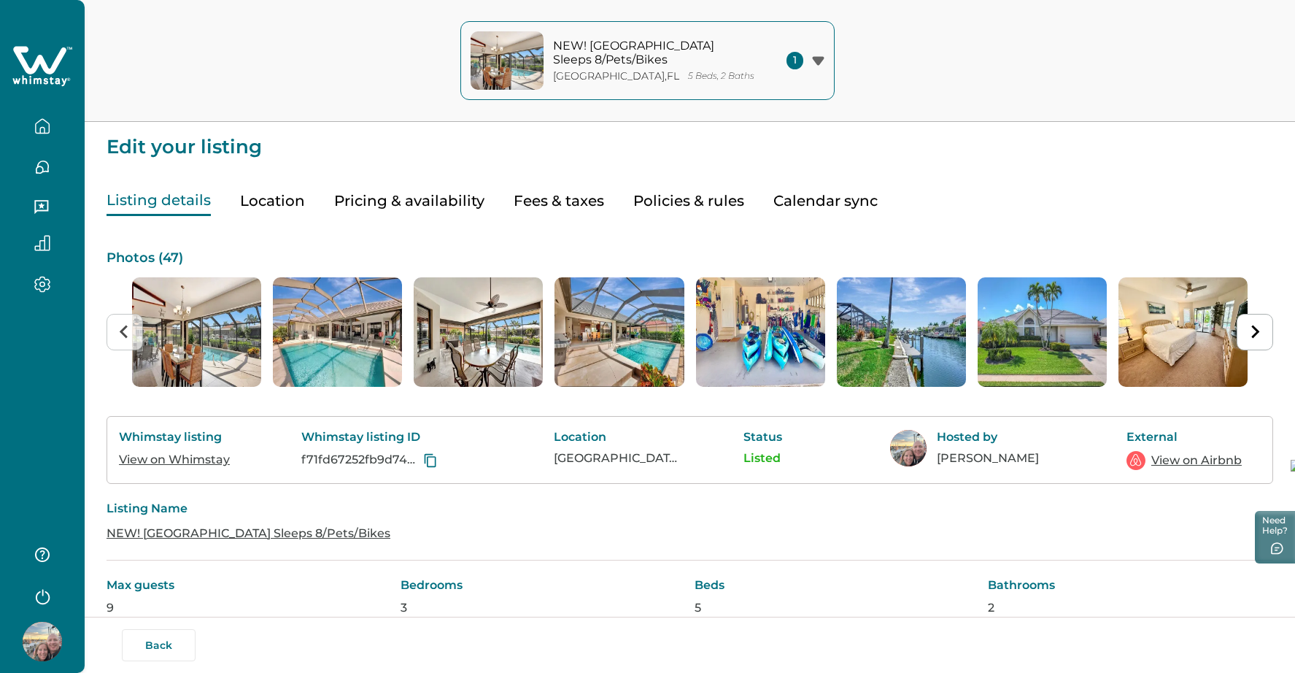
click at [409, 196] on button "Pricing & availability" at bounding box center [409, 201] width 150 height 30
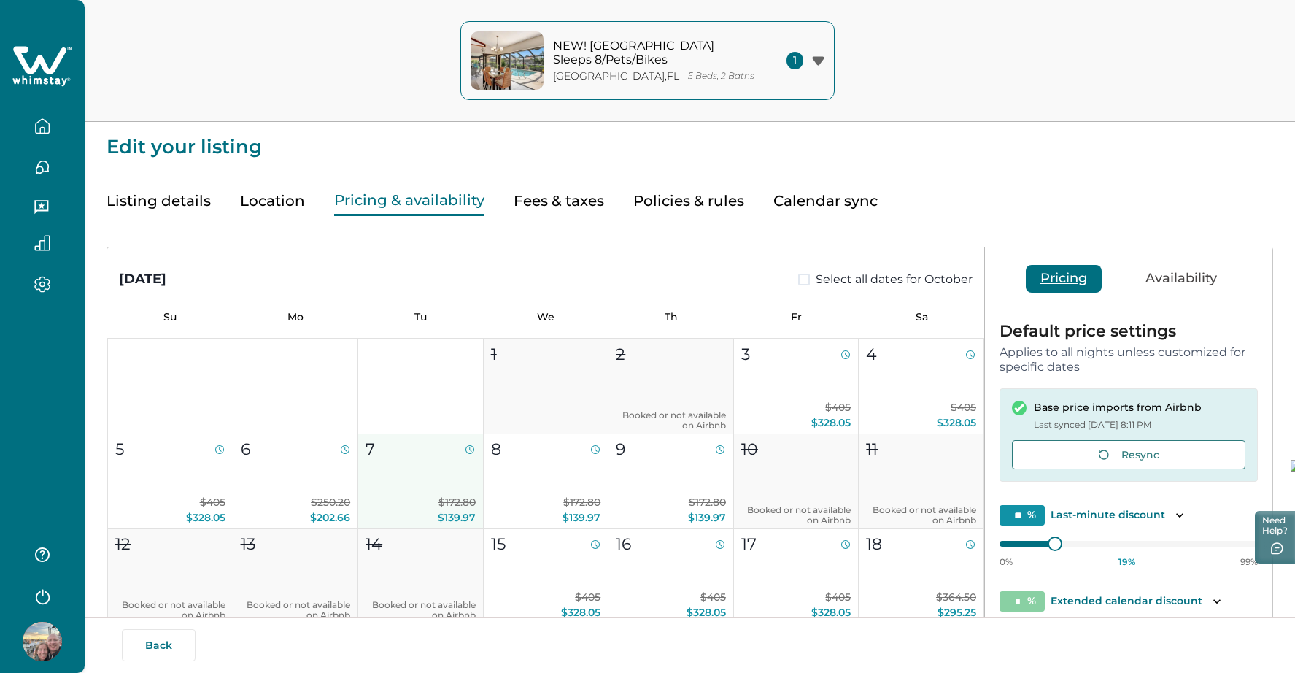
click at [435, 471] on button "7 $172.80 $139.97" at bounding box center [421, 481] width 126 height 95
type input "**"
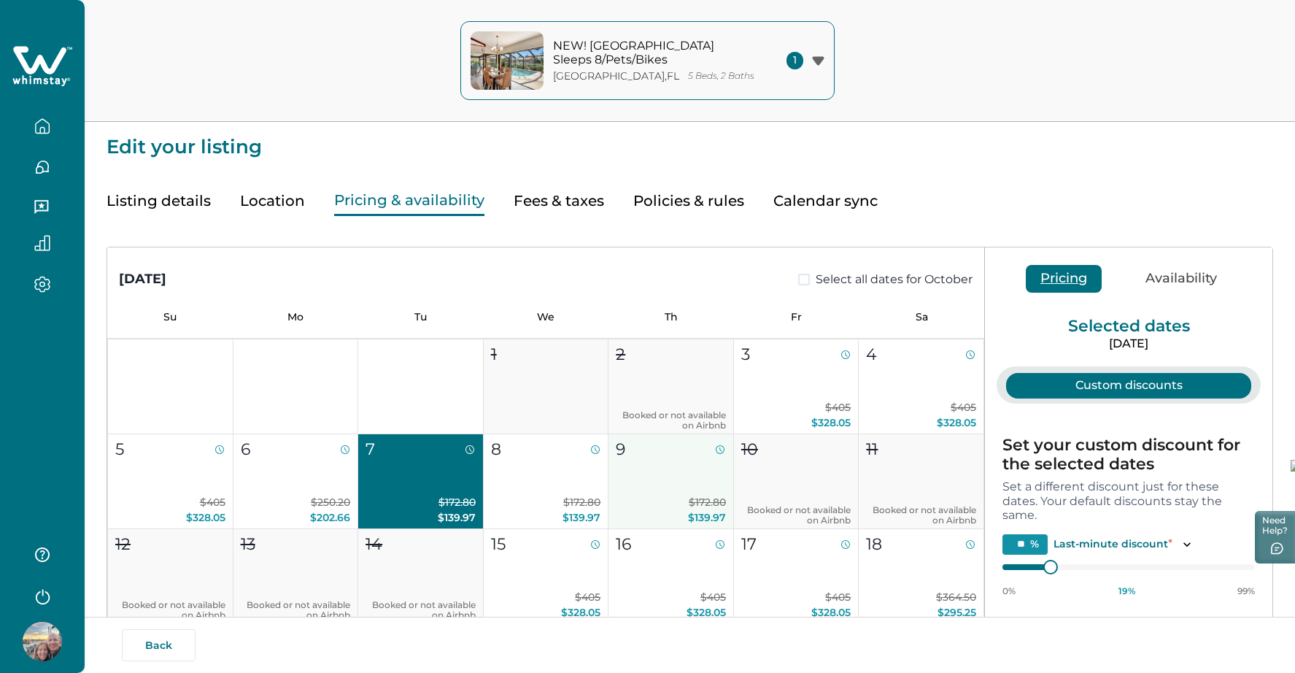
click at [674, 469] on button "9 $172.80 $139.97" at bounding box center [672, 481] width 126 height 95
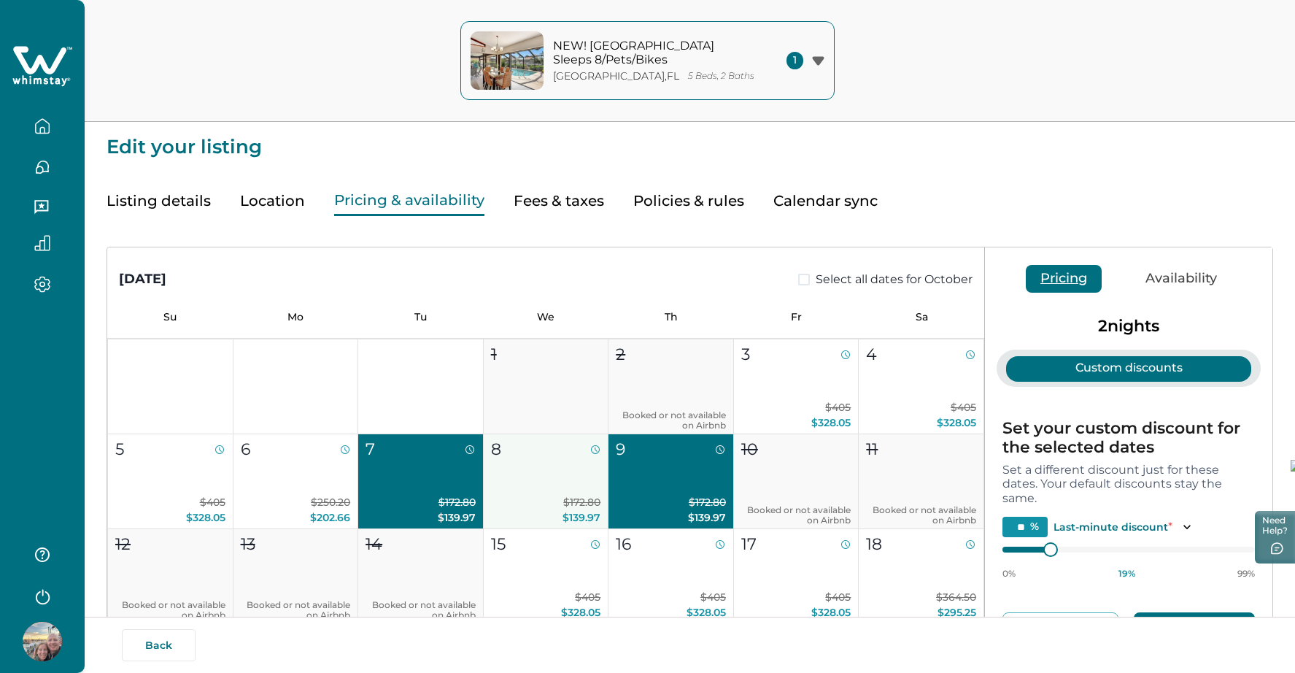
click at [571, 470] on button "8 $172.80 $139.97" at bounding box center [547, 481] width 126 height 95
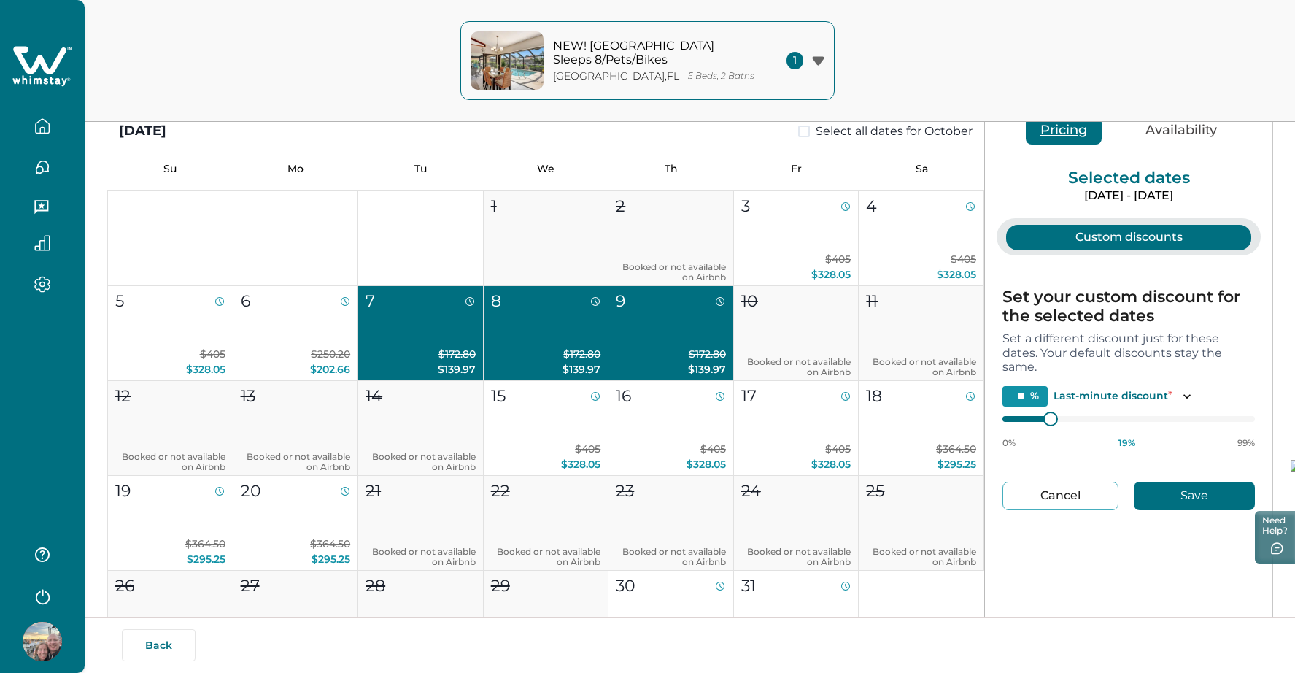
scroll to position [17, 0]
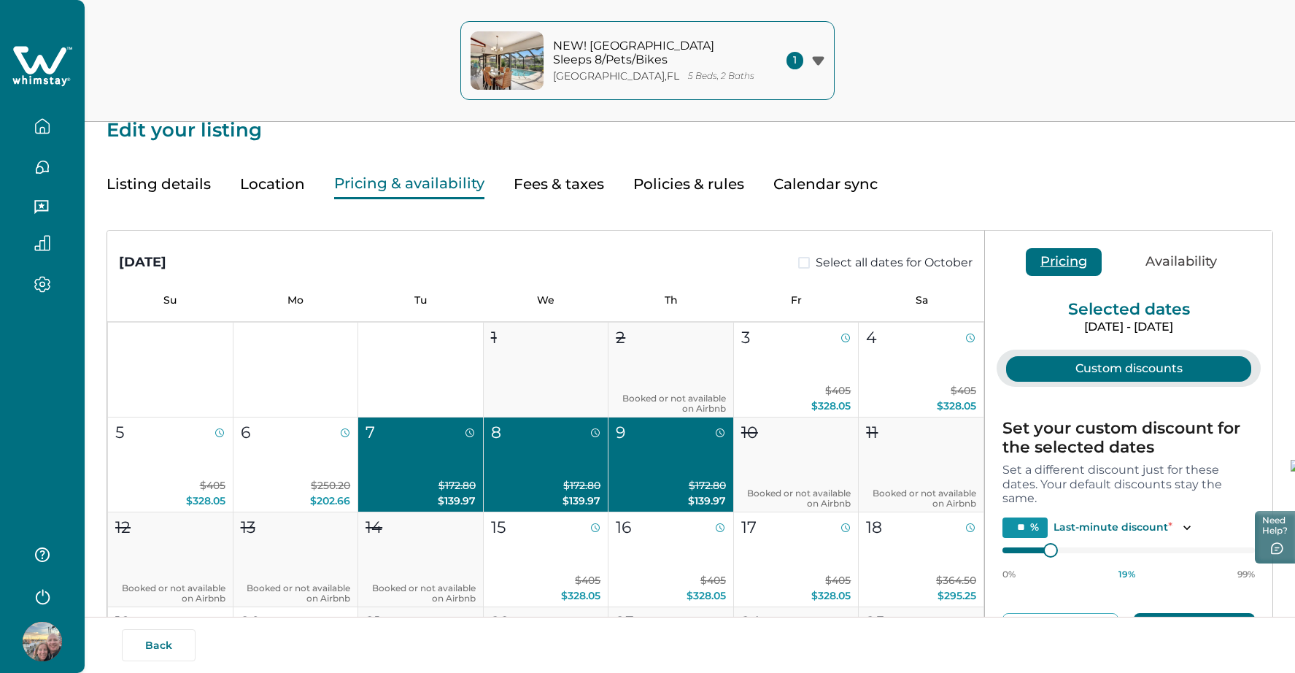
click at [1072, 263] on button "Pricing" at bounding box center [1064, 262] width 76 height 28
type input "**"
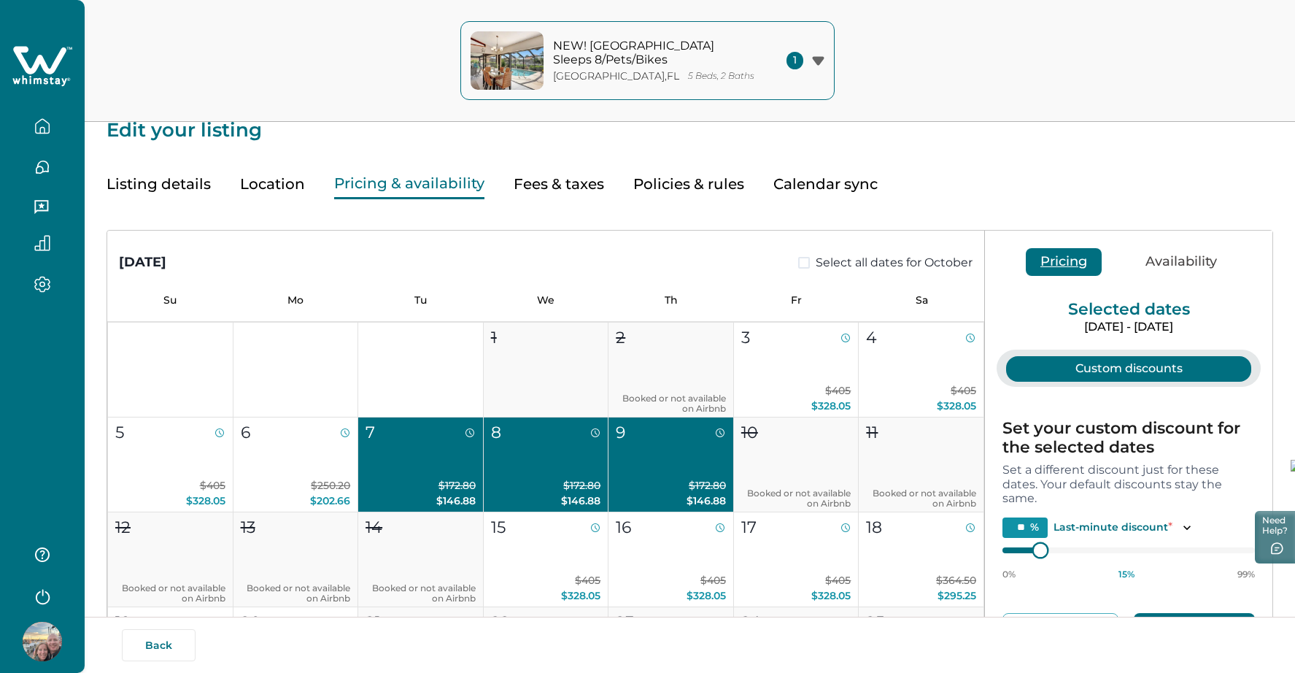
click at [1009, 548] on div at bounding box center [1129, 550] width 253 height 12
click at [1114, 366] on button "Custom discounts" at bounding box center [1128, 369] width 245 height 26
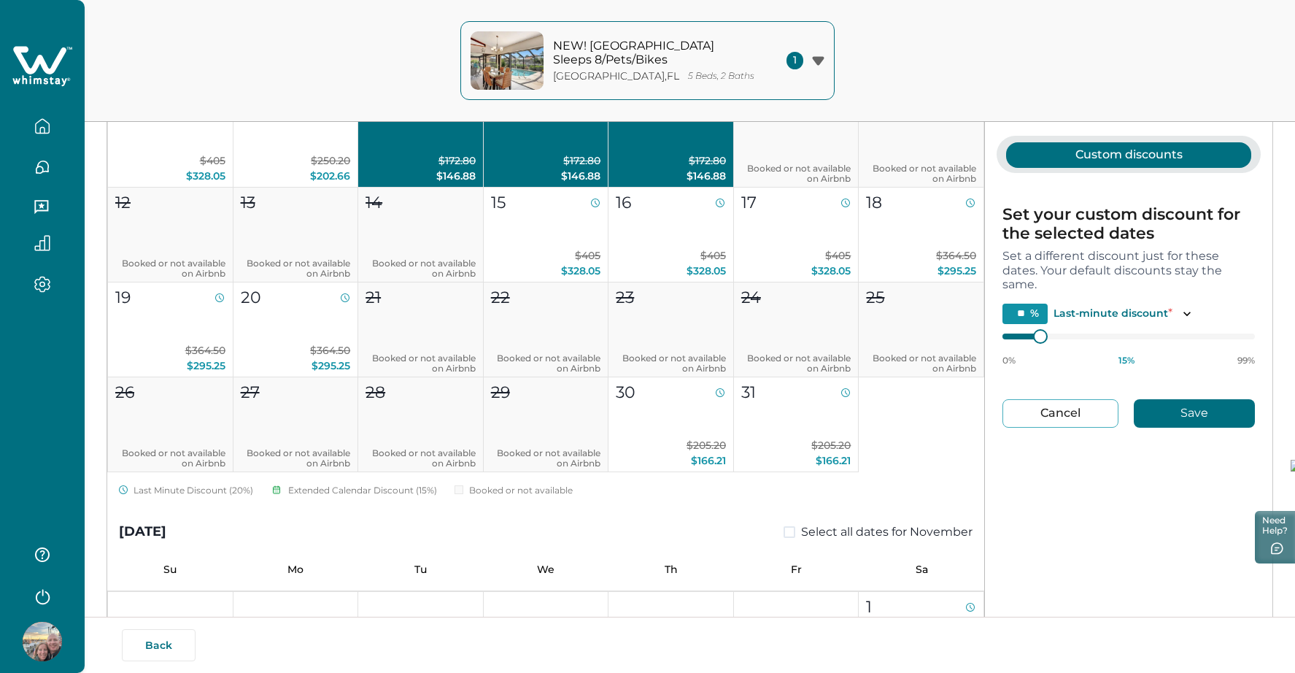
scroll to position [280, 0]
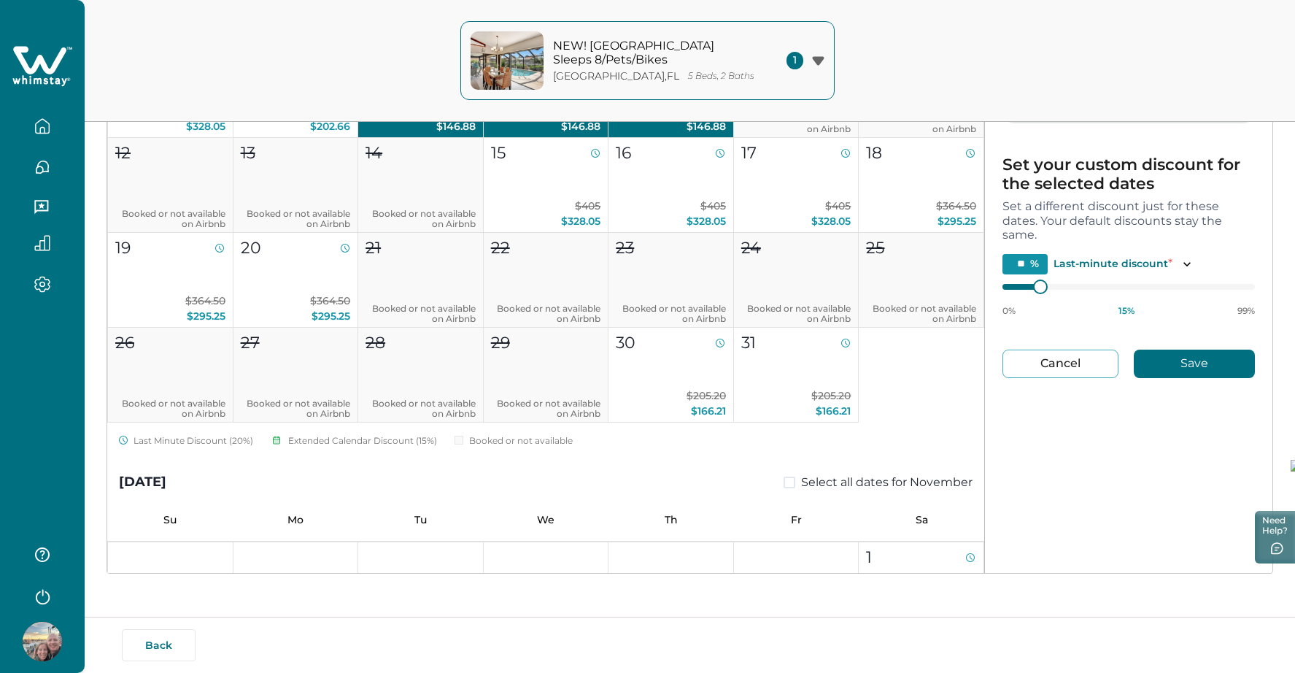
click at [1060, 368] on button "Cancel" at bounding box center [1061, 364] width 116 height 28
type input "**"
type input "*"
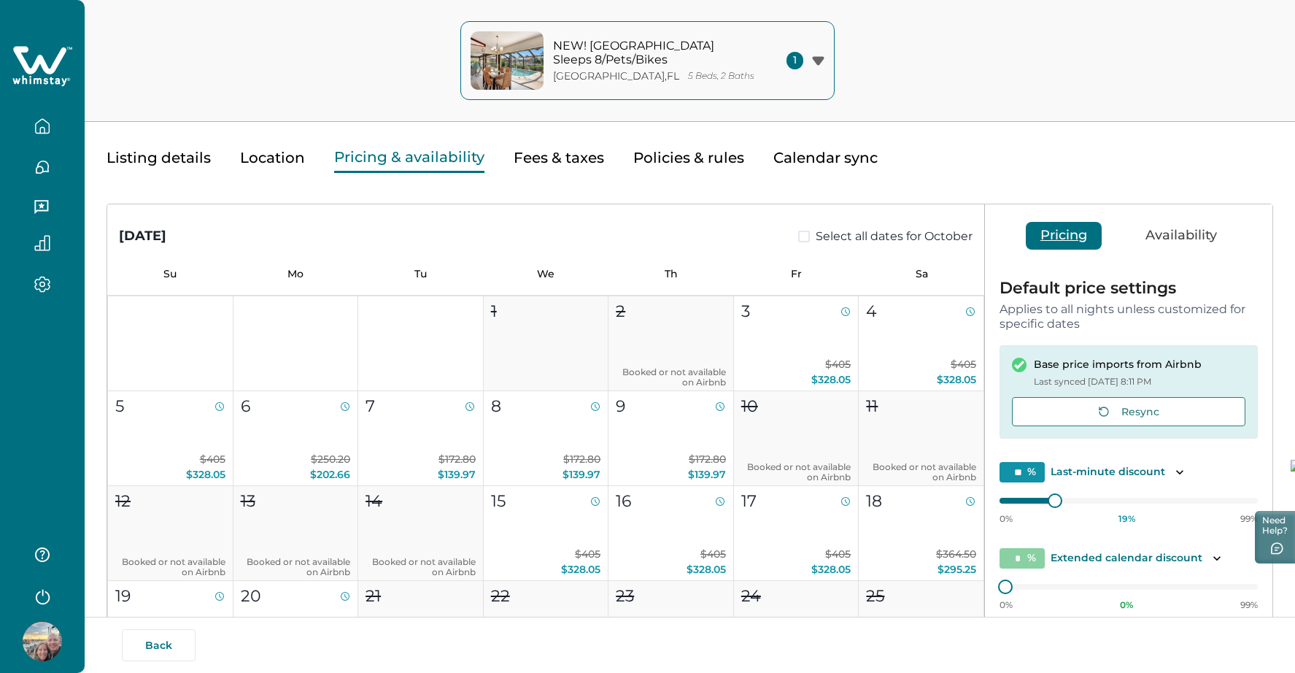
scroll to position [25, 0]
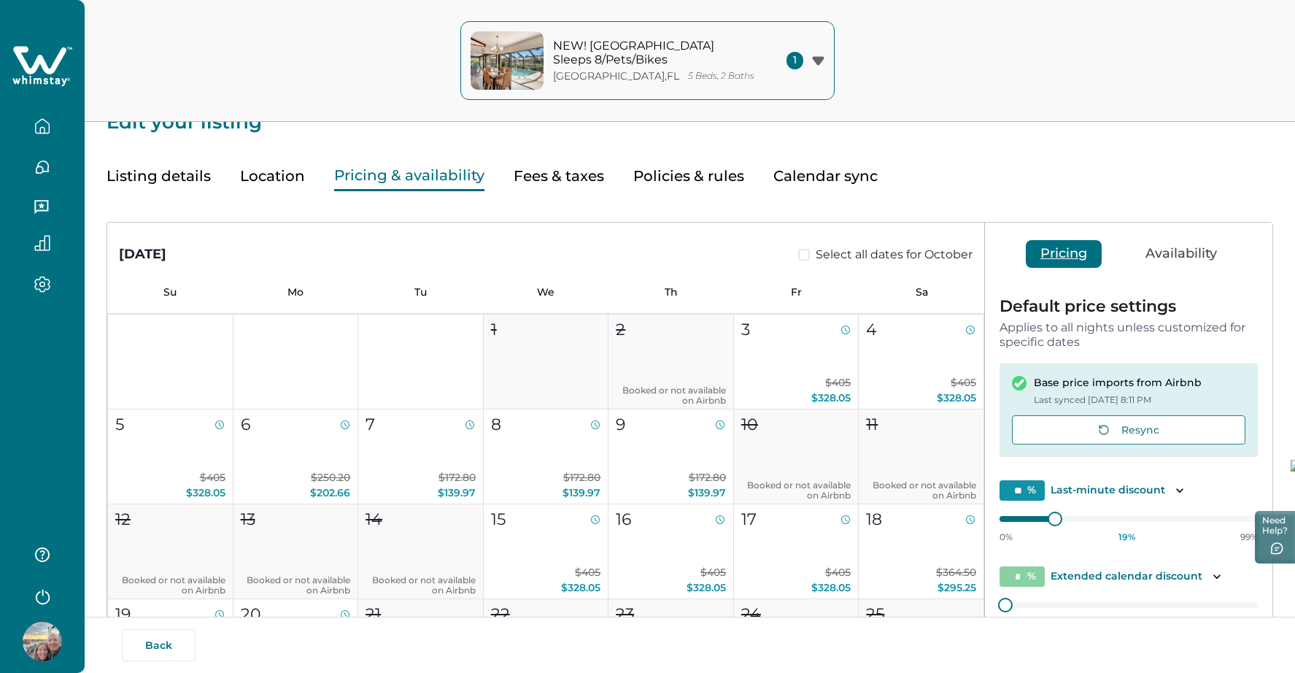
click at [555, 185] on button "Fees & taxes" at bounding box center [559, 176] width 90 height 30
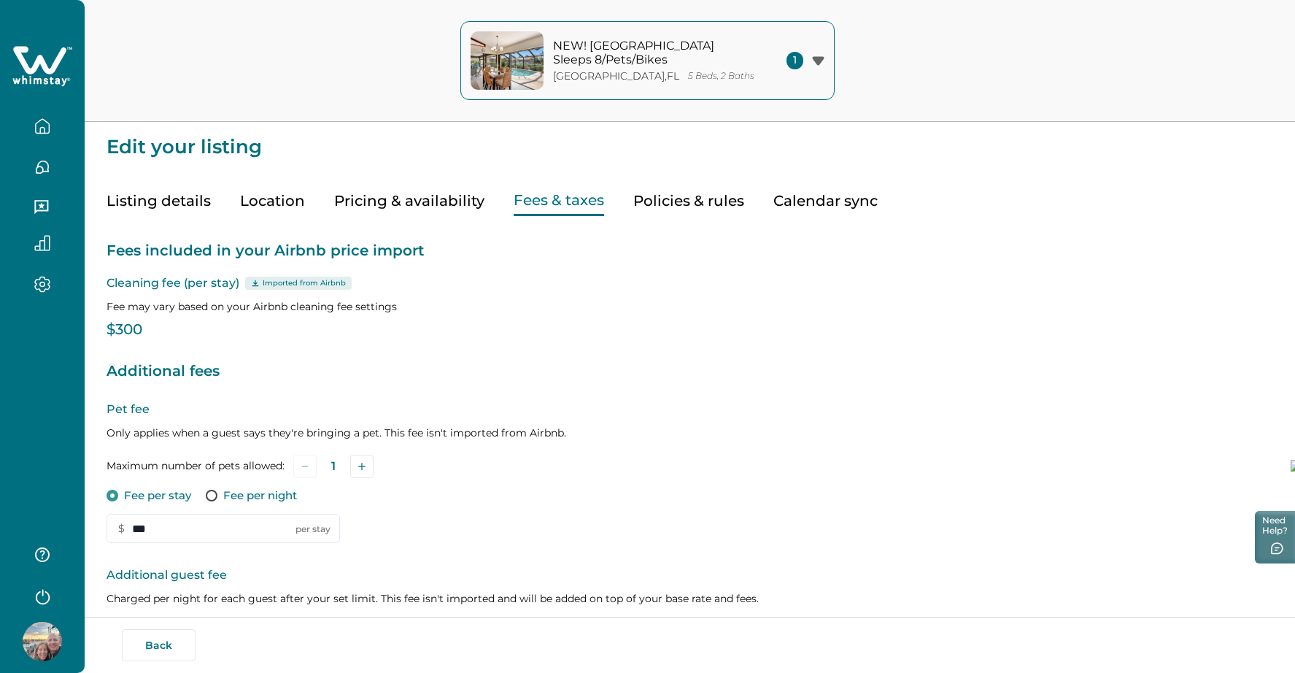
click at [690, 198] on button "Policies & rules" at bounding box center [688, 201] width 111 height 30
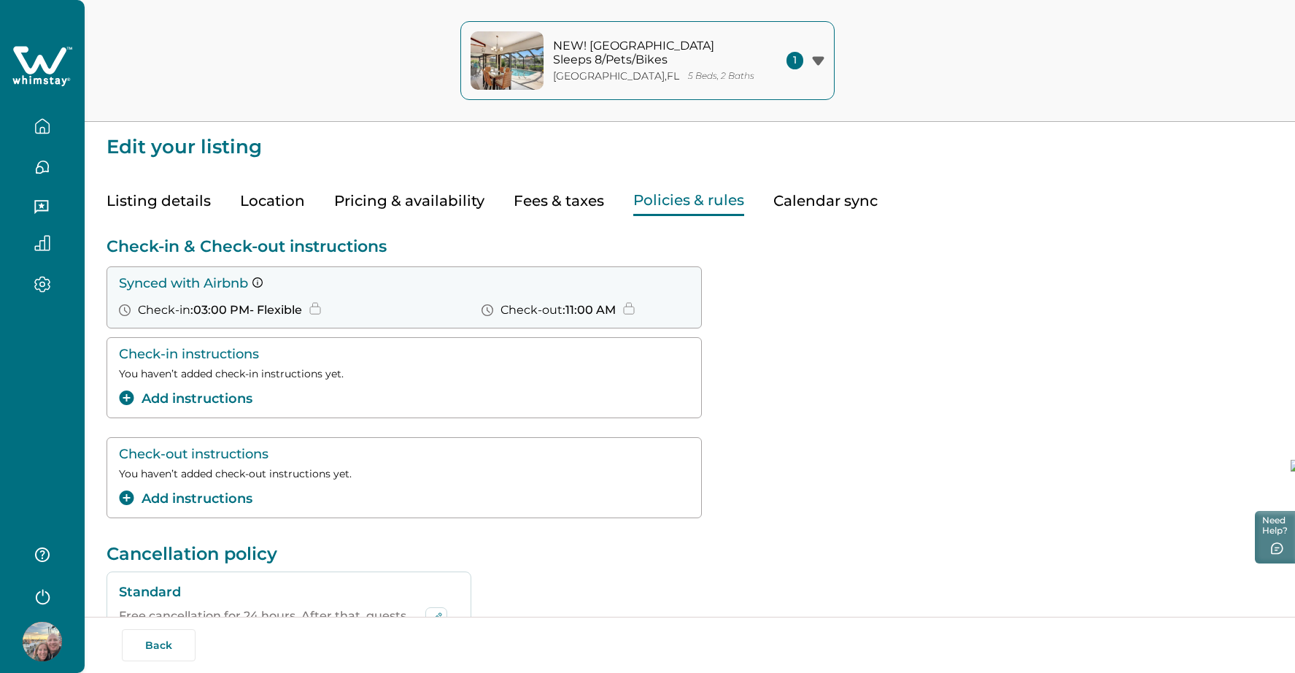
click at [386, 197] on button "Pricing & availability" at bounding box center [409, 201] width 150 height 30
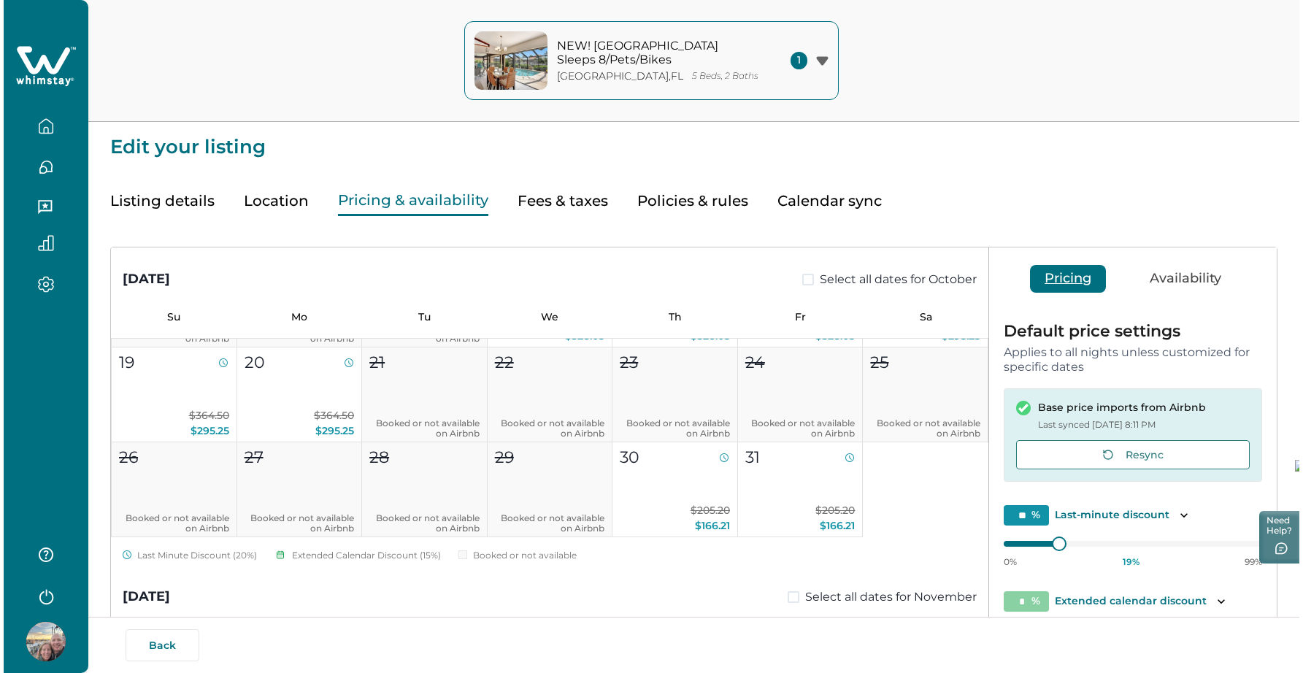
scroll to position [280, 0]
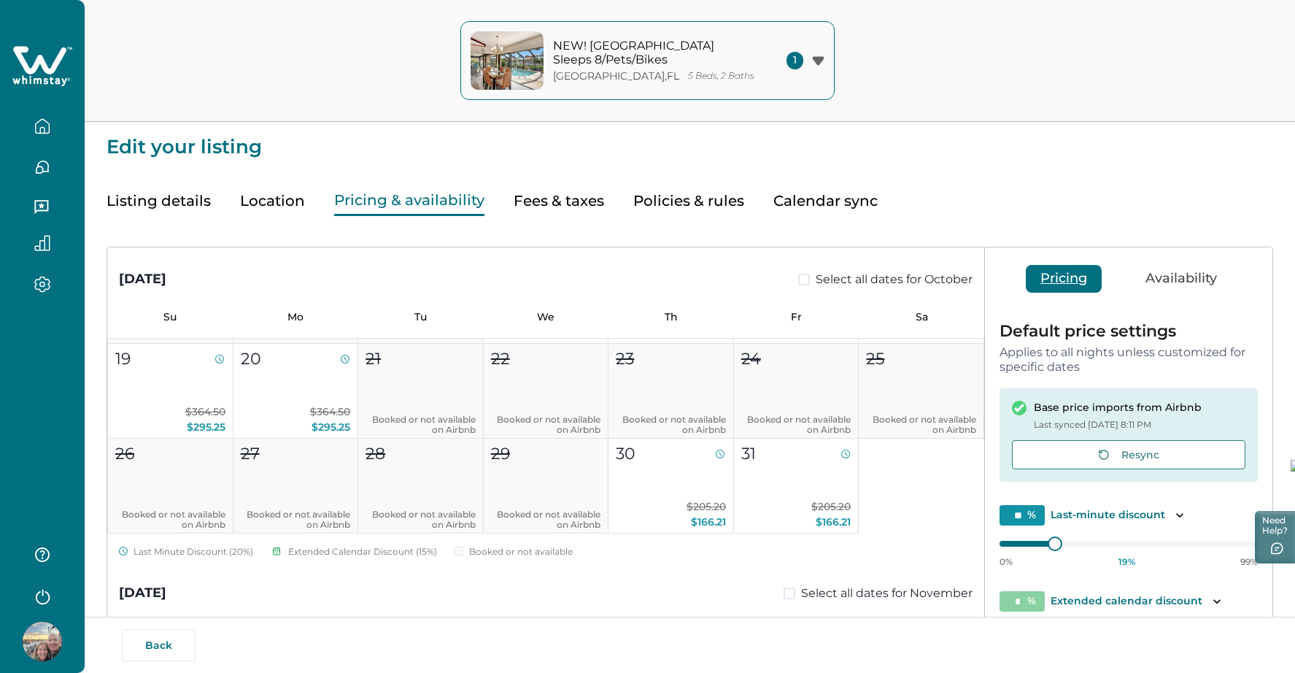
click at [825, 66] on button "NEW! [GEOGRAPHIC_DATA] Sleeps 8/Pets/[GEOGRAPHIC_DATA] , [GEOGRAPHIC_DATA] 5 Be…" at bounding box center [647, 60] width 374 height 79
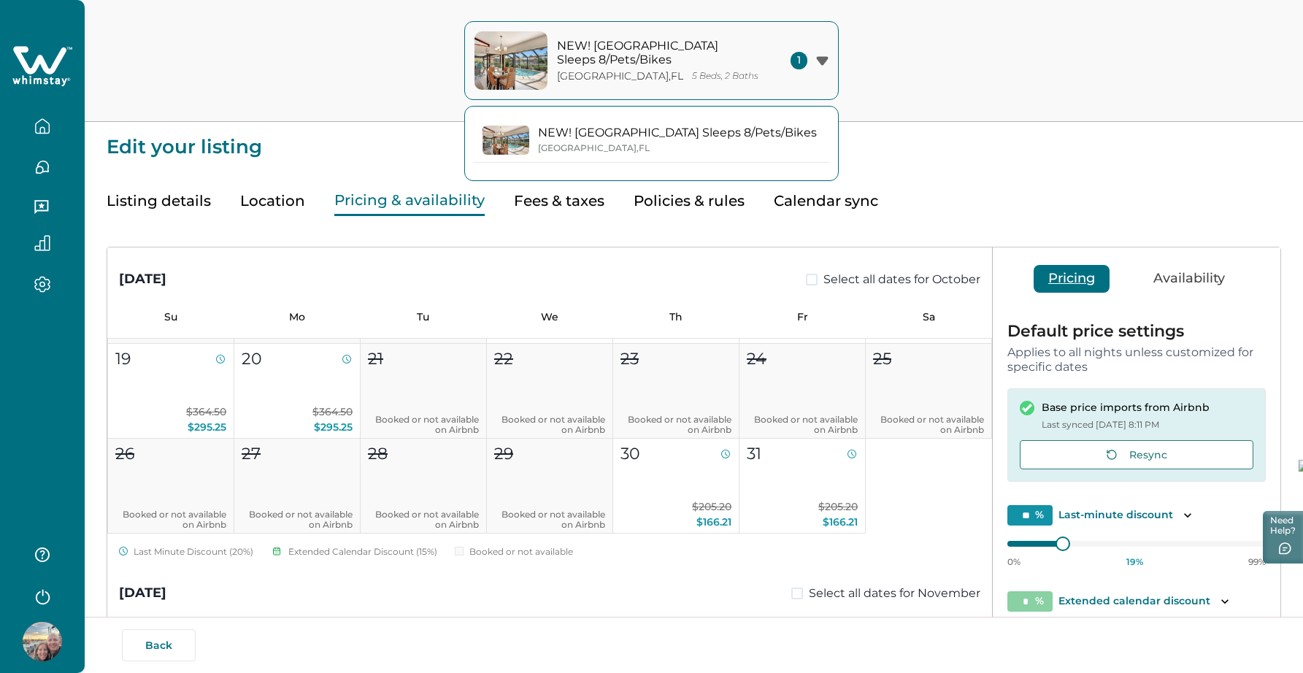
click at [674, 140] on p "NEW! [GEOGRAPHIC_DATA] Sleeps 8/Pets/Bikes" at bounding box center [677, 133] width 279 height 15
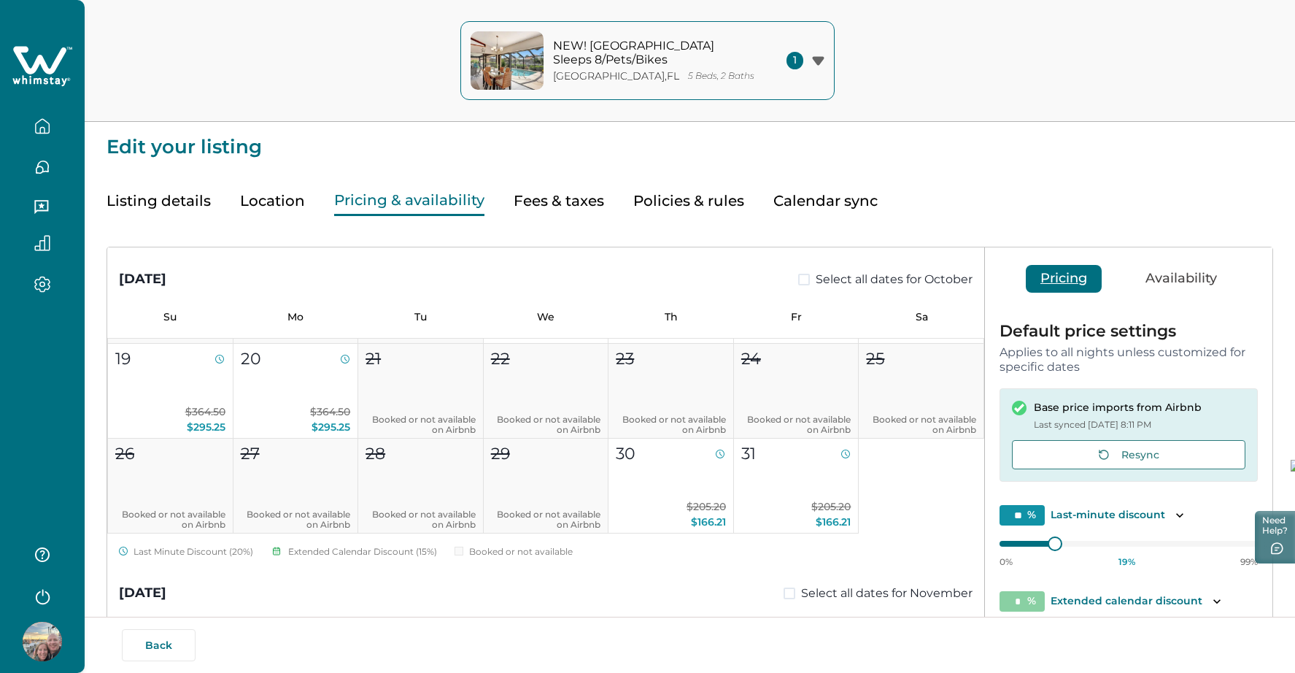
click at [652, 53] on p "NEW! [GEOGRAPHIC_DATA] Sleeps 8/Pets/Bikes" at bounding box center [651, 53] width 197 height 28
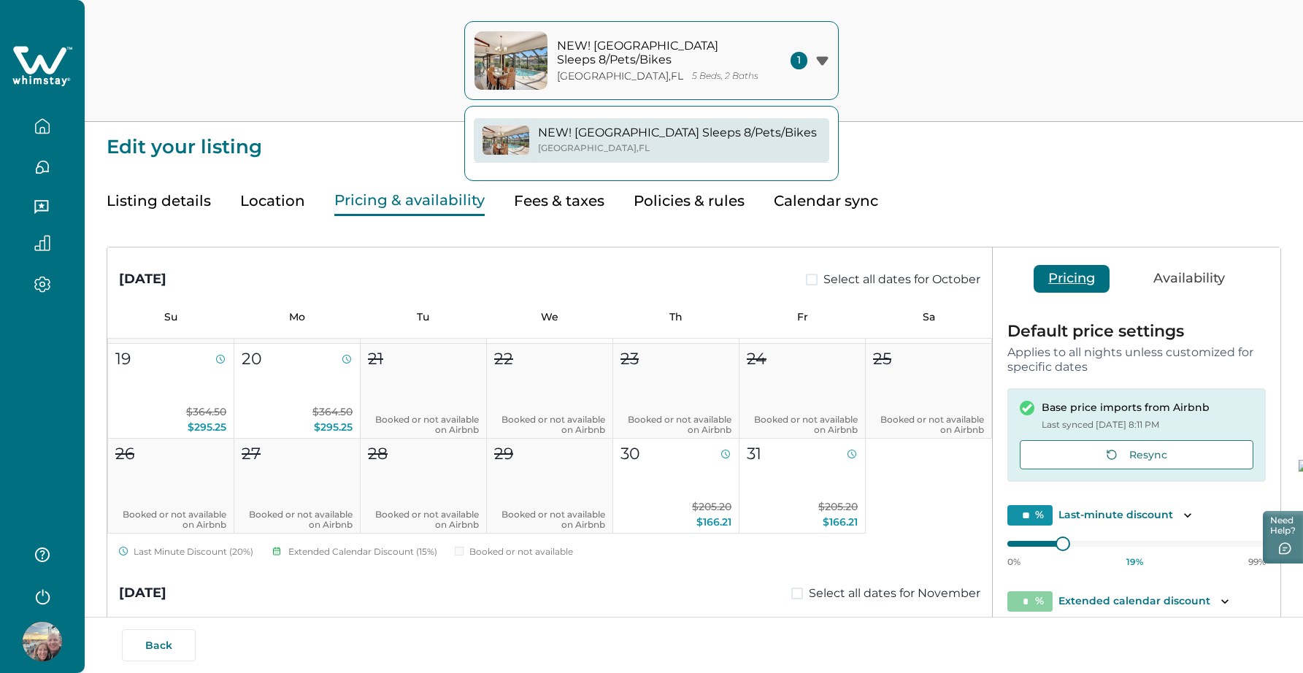
click at [649, 55] on p "NEW! [GEOGRAPHIC_DATA] Sleeps 8/Pets/Bikes" at bounding box center [655, 53] width 197 height 28
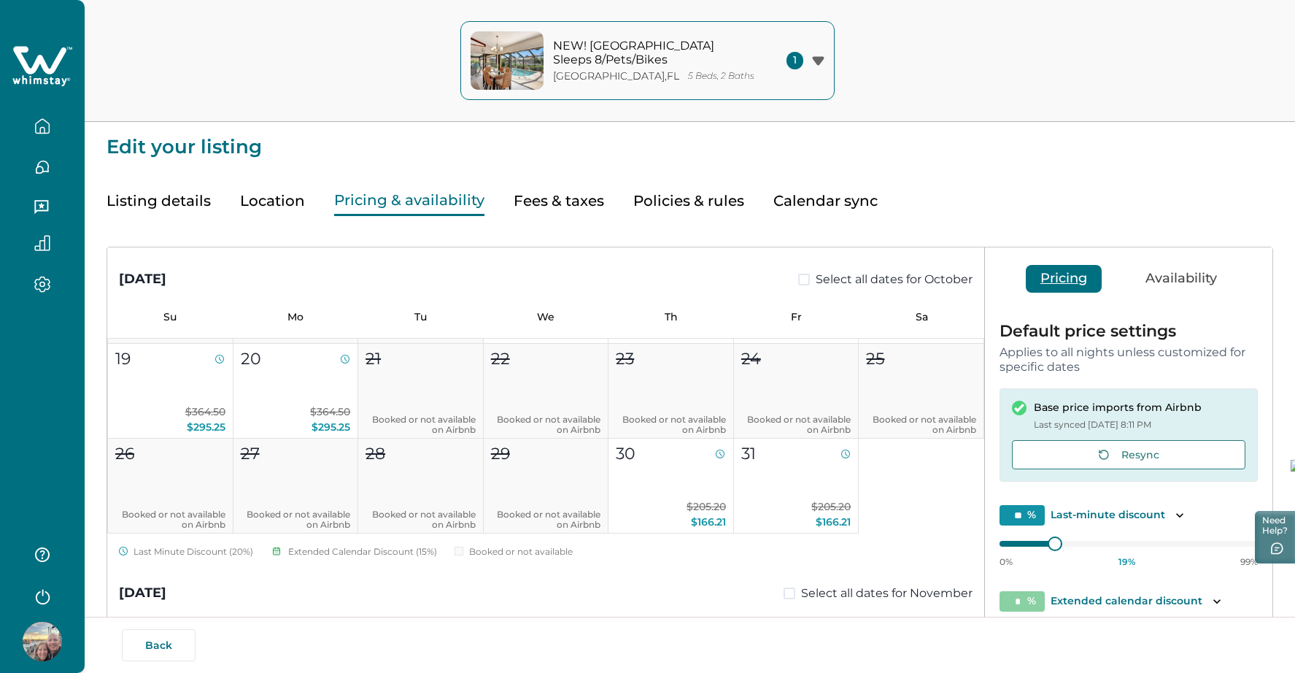
click at [793, 60] on span "1" at bounding box center [795, 61] width 17 height 18
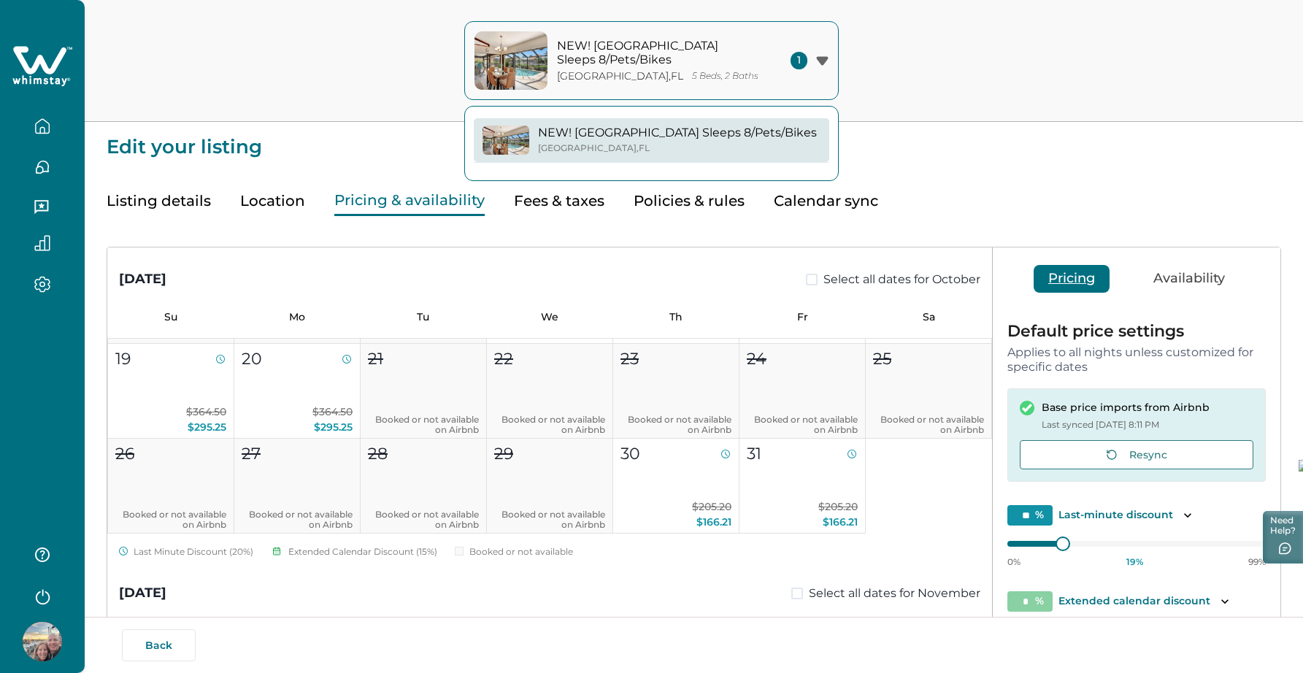
click at [43, 128] on icon "button" at bounding box center [42, 126] width 16 height 16
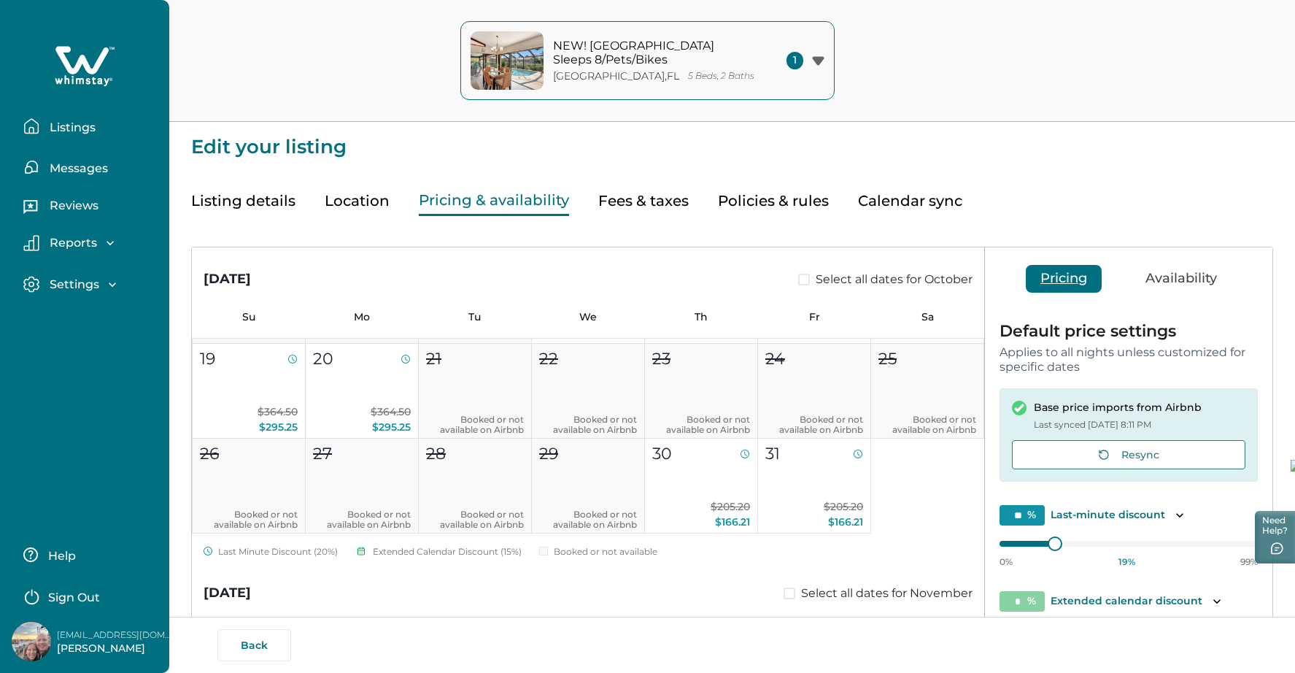
click at [76, 288] on p "Settings" at bounding box center [72, 284] width 54 height 15
click at [76, 130] on p "Listings" at bounding box center [70, 127] width 50 height 15
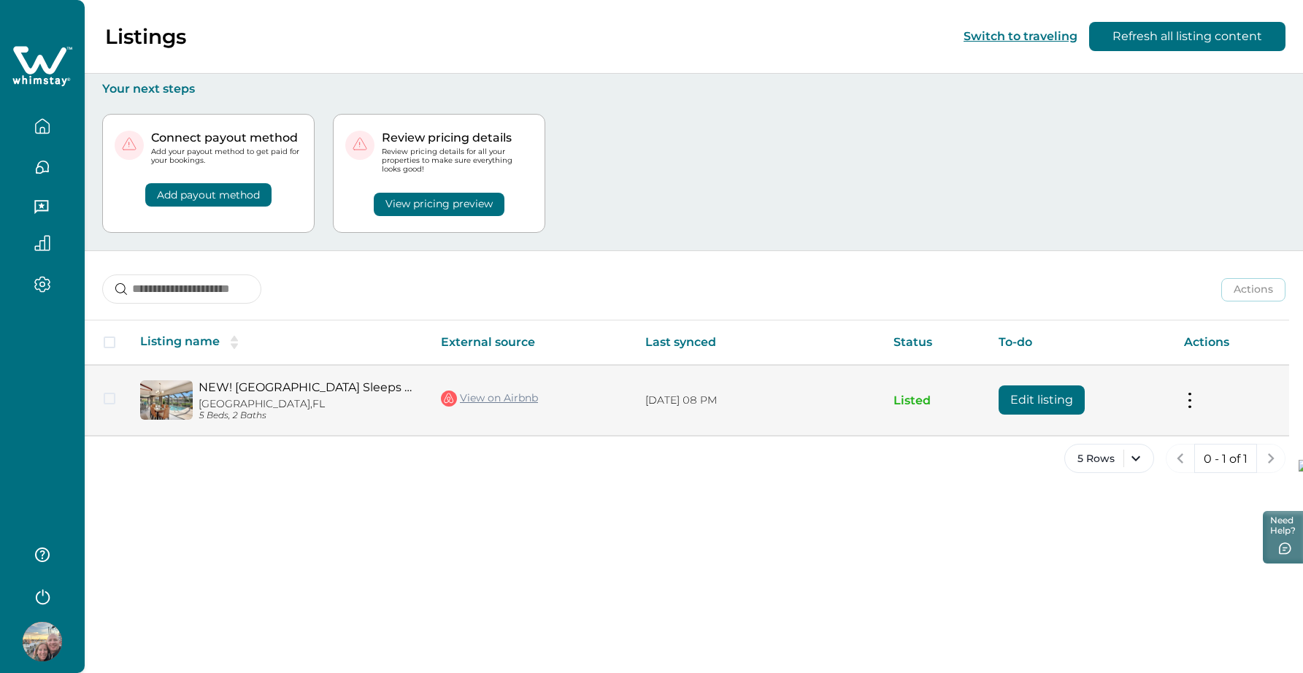
click at [1195, 402] on button at bounding box center [1190, 400] width 12 height 15
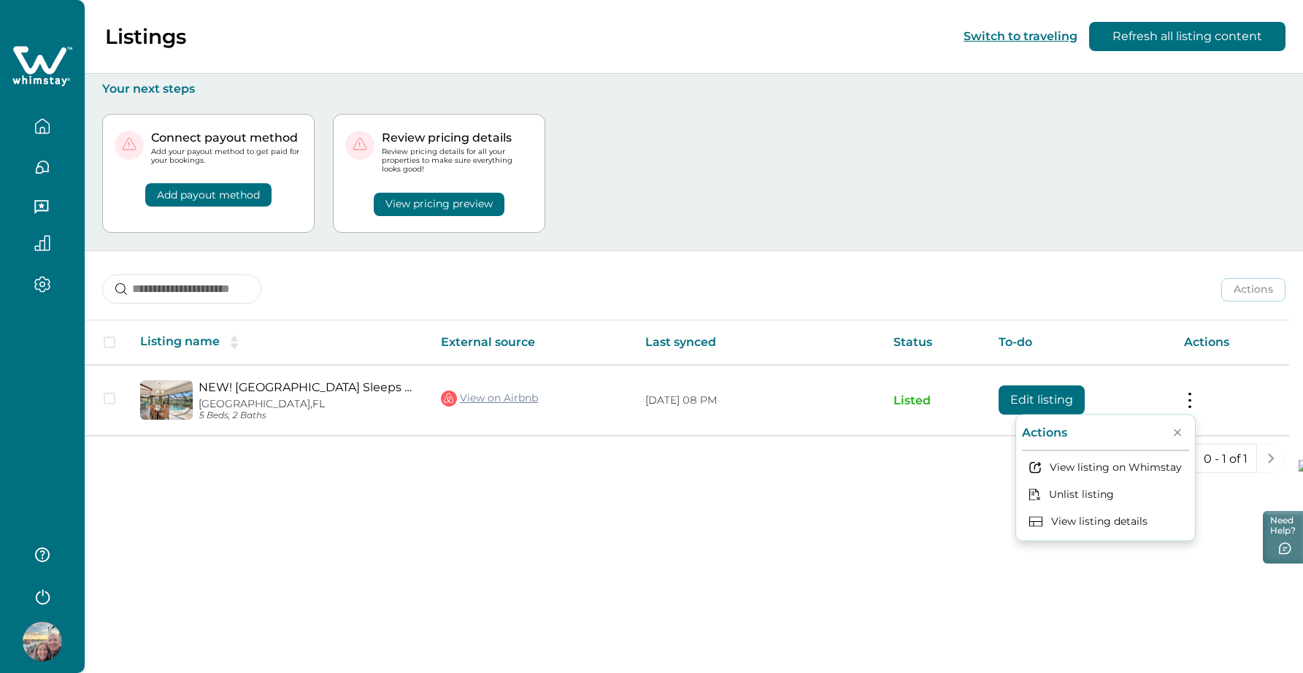
click at [465, 208] on button "View pricing preview" at bounding box center [439, 204] width 131 height 23
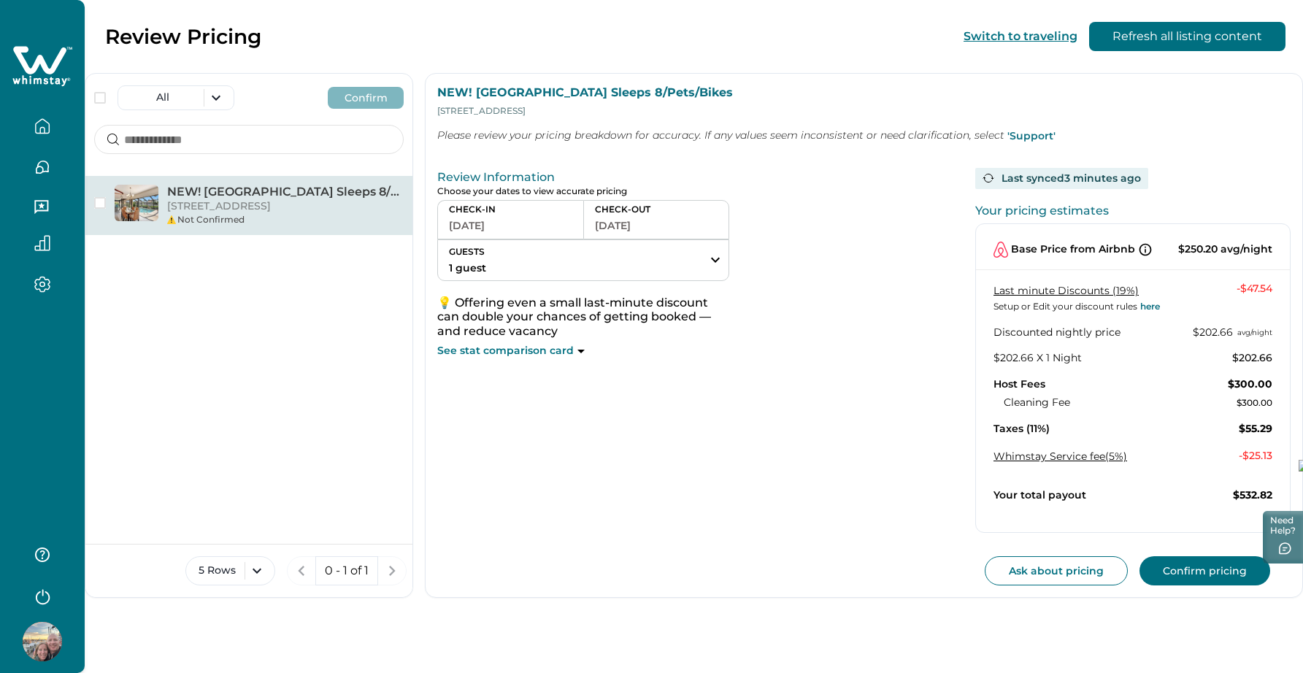
click at [344, 206] on p "[STREET_ADDRESS]" at bounding box center [285, 206] width 236 height 15
click at [334, 214] on p "[STREET_ADDRESS]" at bounding box center [285, 206] width 236 height 15
click at [101, 207] on span "button" at bounding box center [100, 203] width 12 height 12
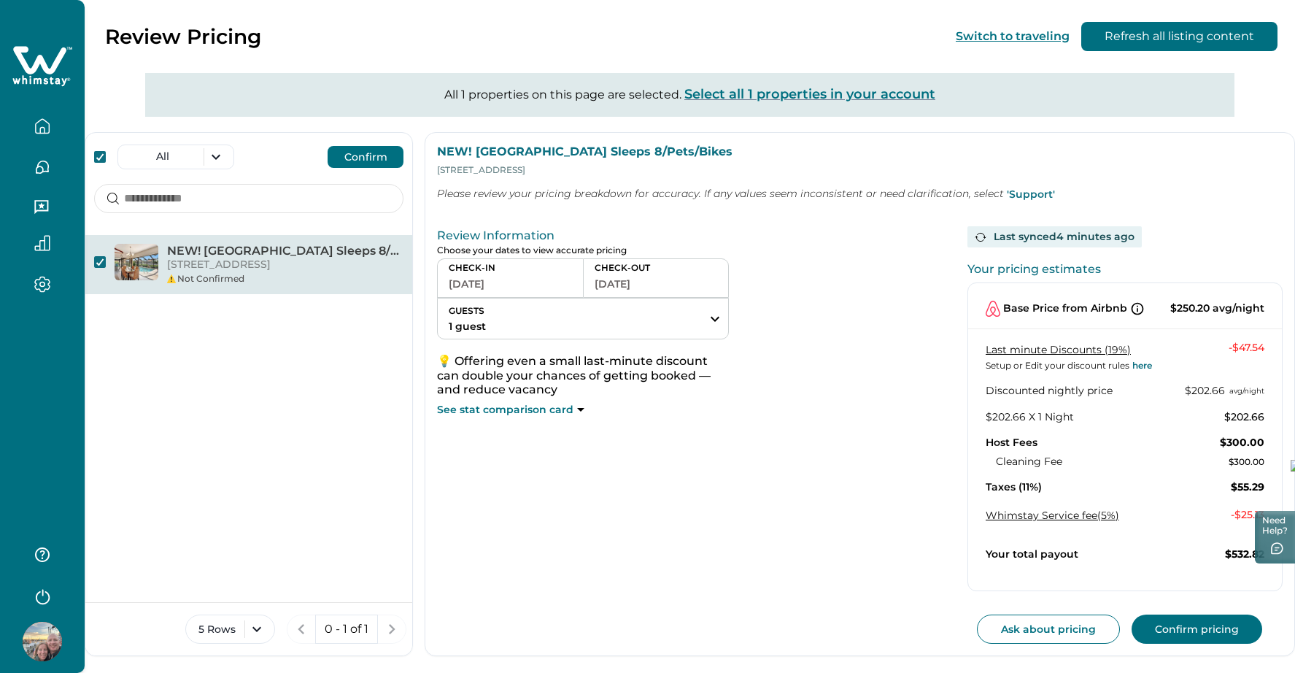
click at [1049, 348] on link "Last minute Discounts (19%)" at bounding box center [1058, 349] width 145 height 13
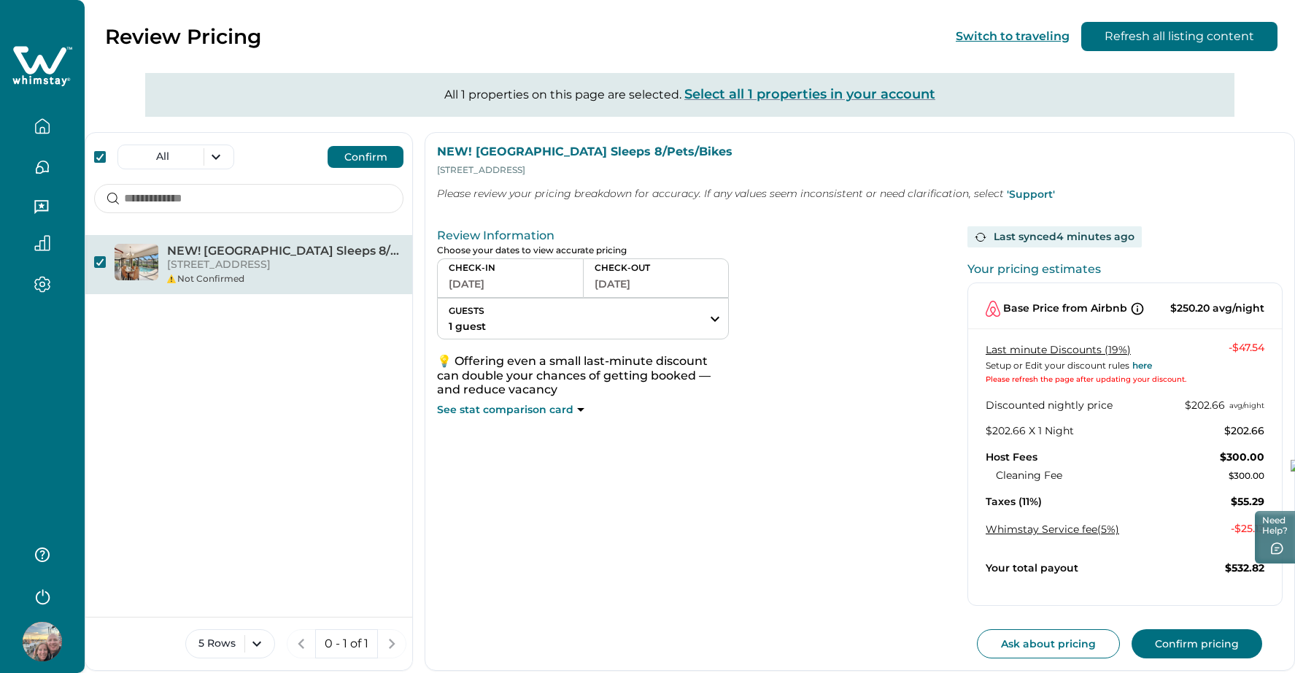
click at [529, 410] on p "See stat comparison card" at bounding box center [505, 410] width 136 height 15
click at [226, 285] on div "Not Confirmed" at bounding box center [285, 278] width 236 height 13
click at [1276, 540] on button "Need Help?" at bounding box center [1274, 536] width 44 height 55
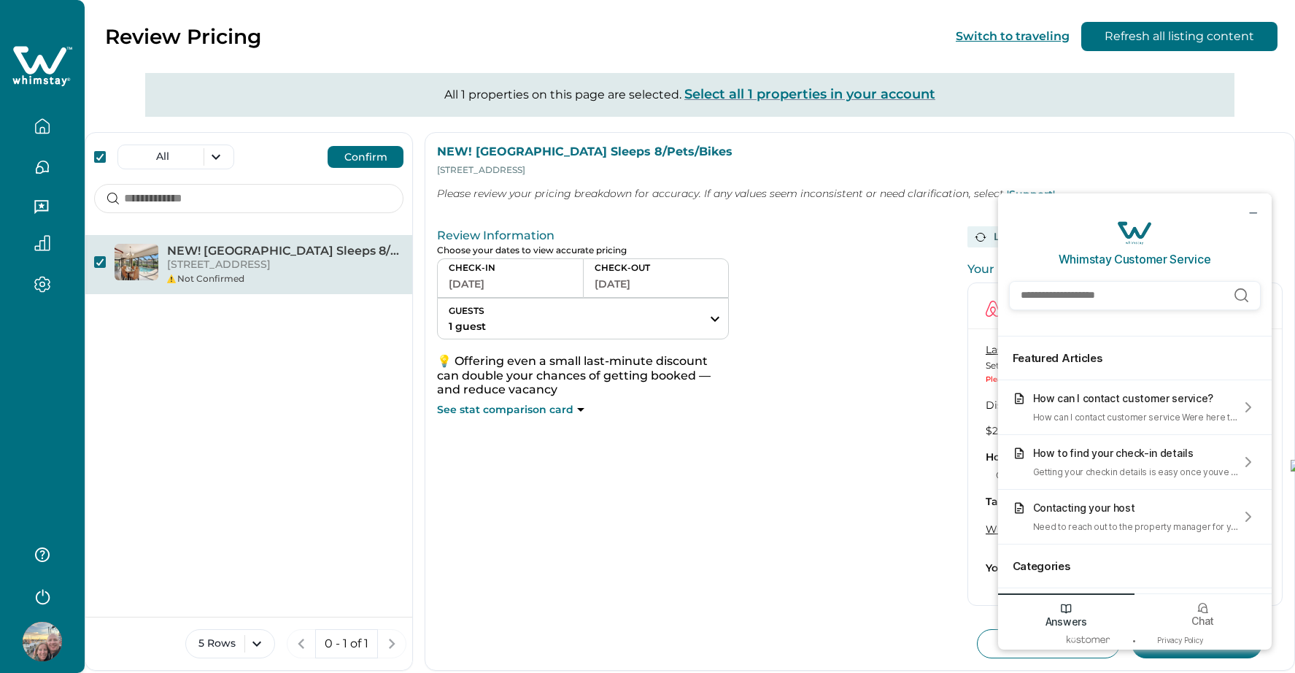
click at [1161, 297] on input "Search Help Articles" at bounding box center [1135, 295] width 252 height 29
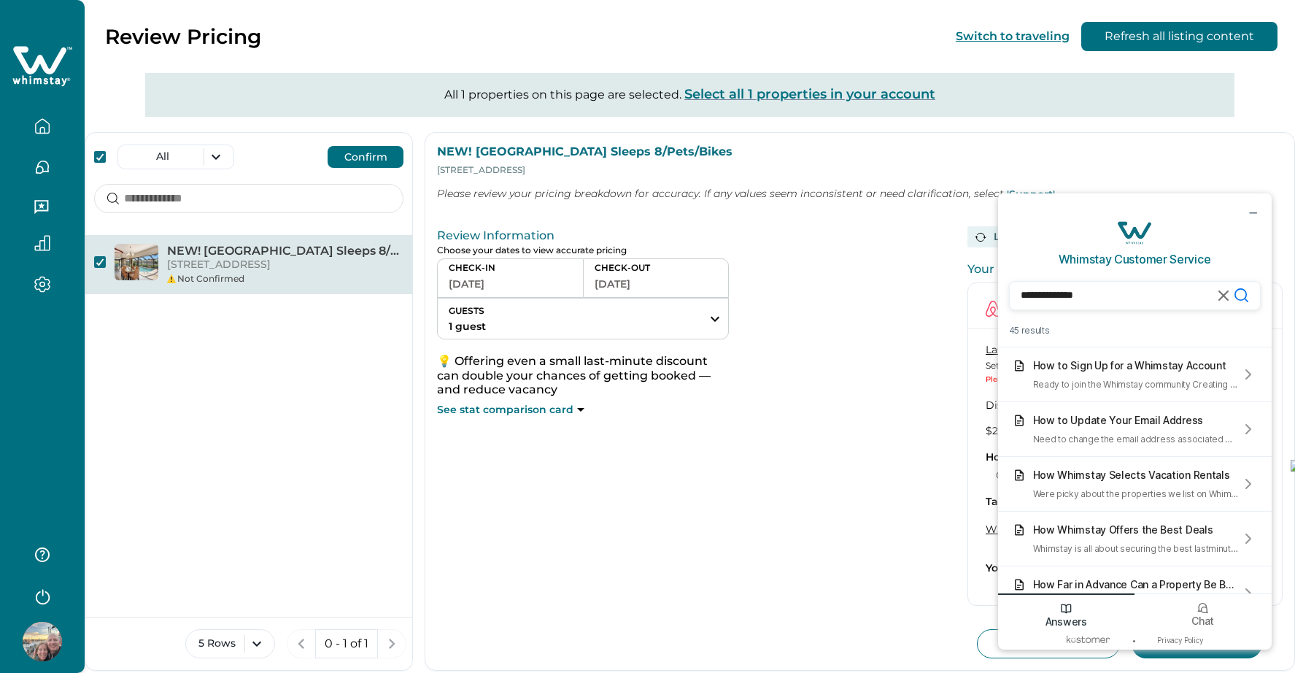
scroll to position [280, 0]
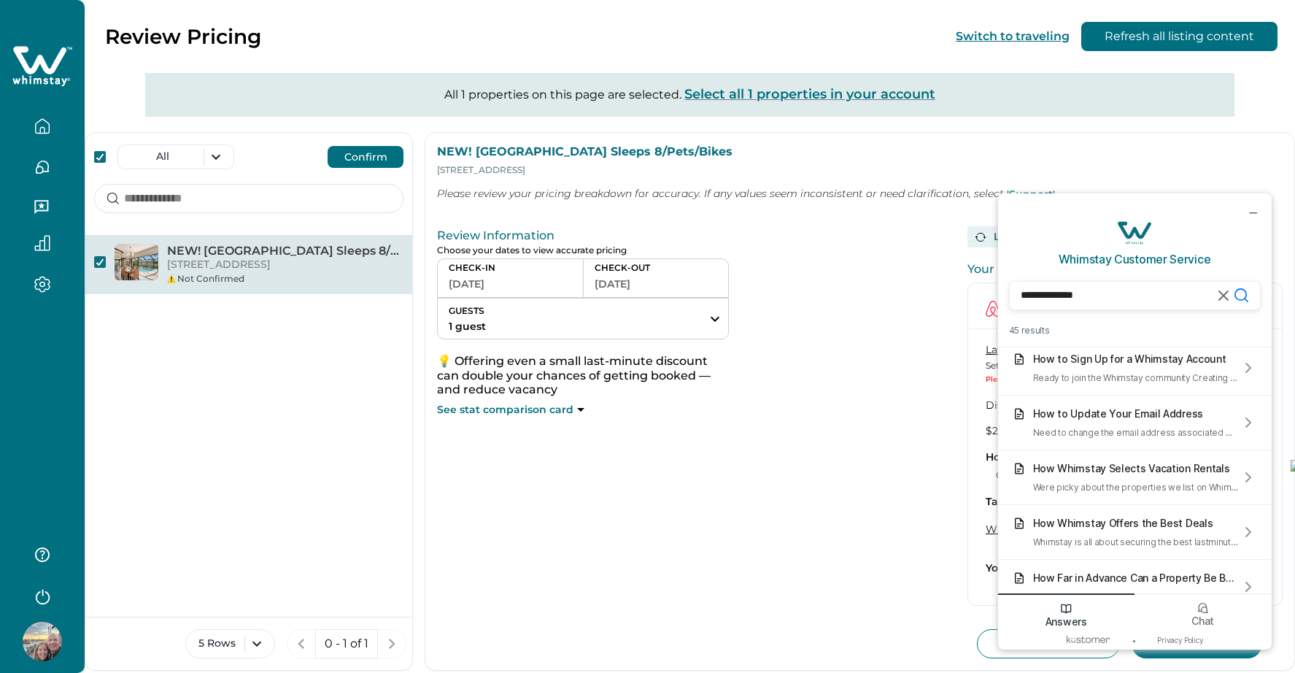
click at [1143, 293] on input "**********" at bounding box center [1135, 295] width 252 height 29
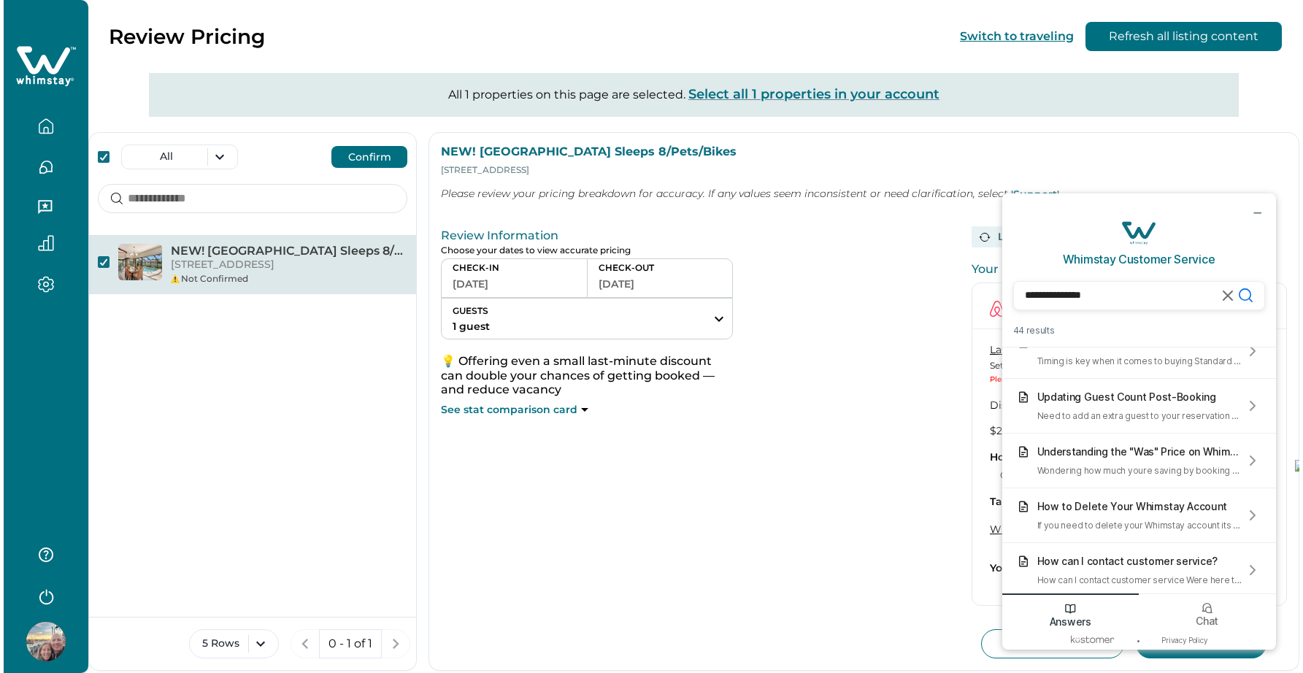
scroll to position [801, 0]
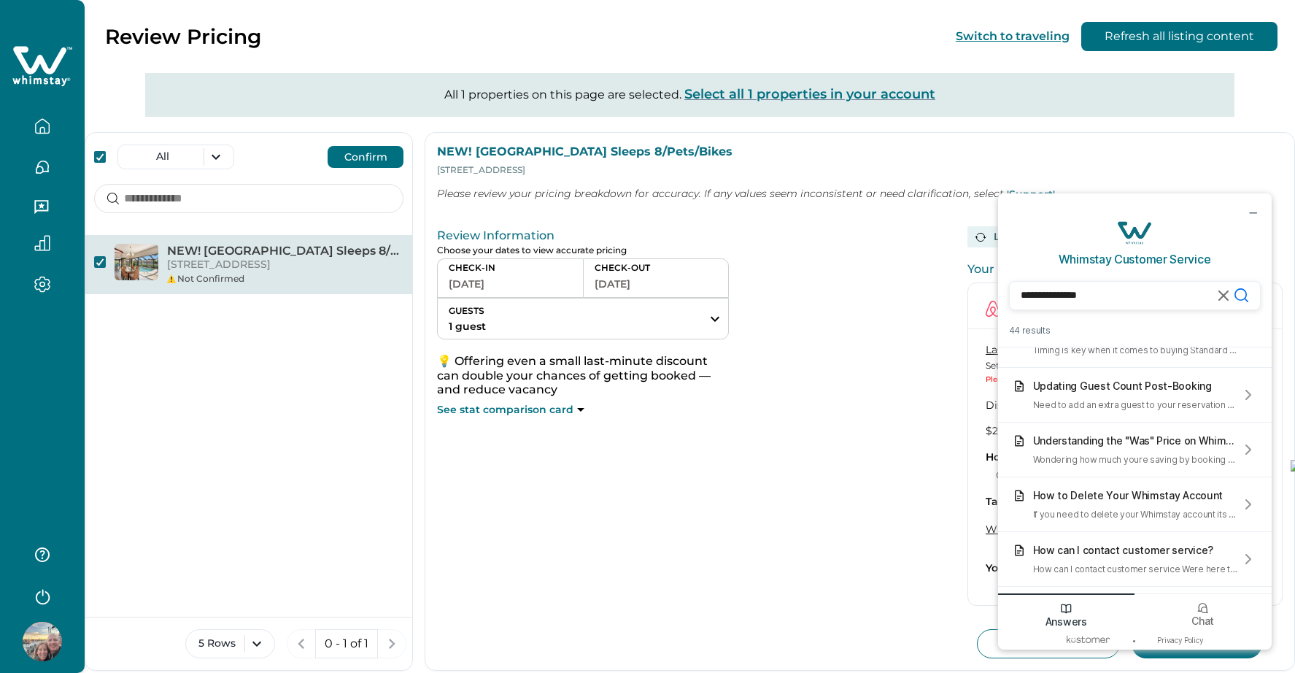
type input "**********"
click at [371, 152] on button "Confirm" at bounding box center [366, 157] width 76 height 22
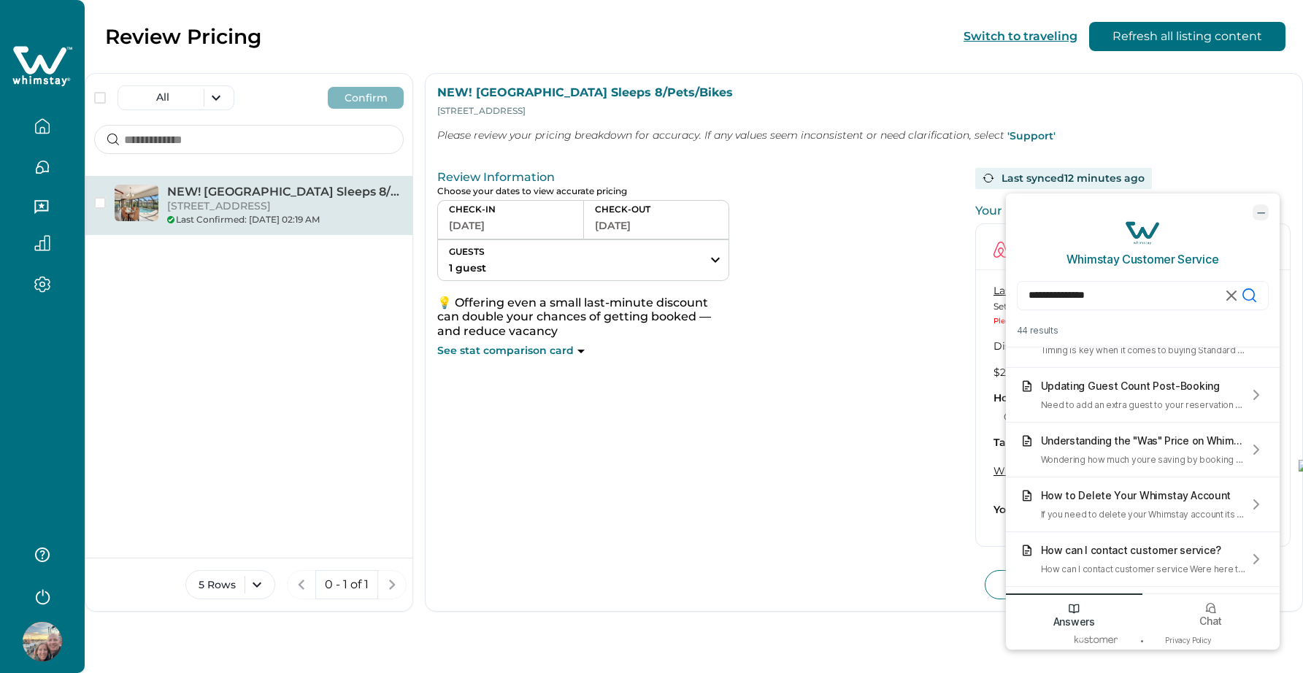
click at [1259, 210] on icon "minimize chat widget" at bounding box center [1260, 212] width 13 height 13
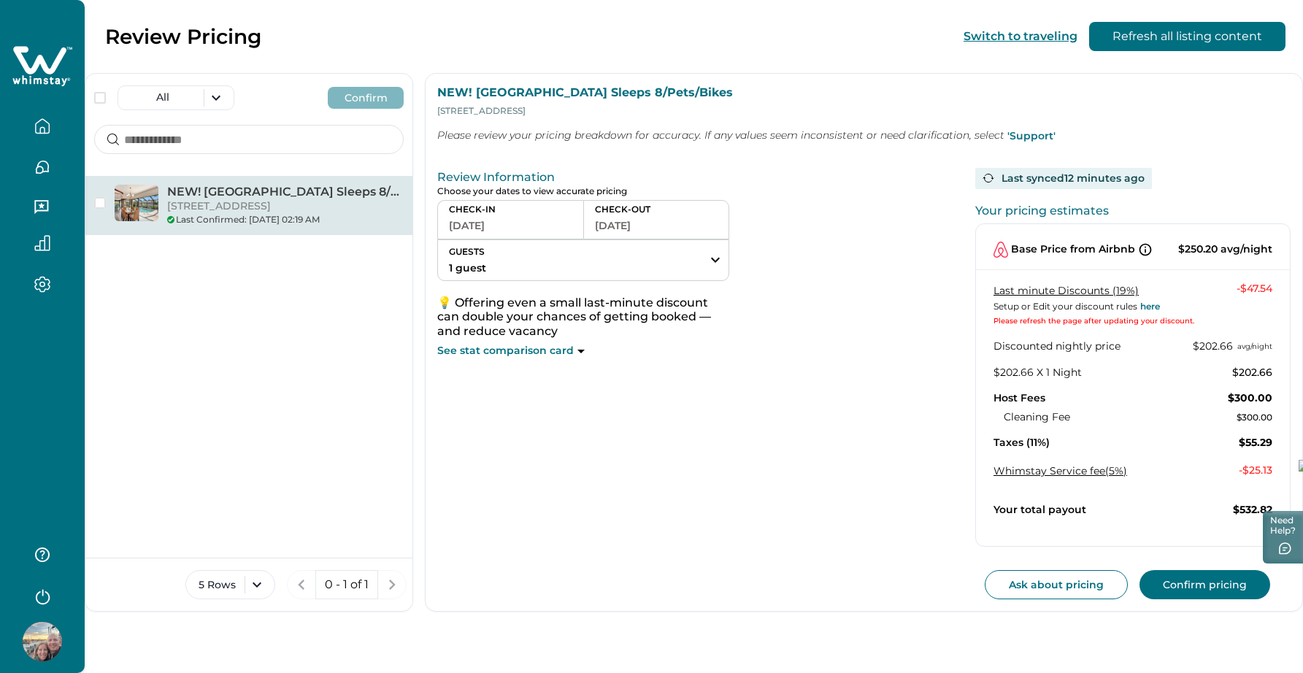
click at [46, 243] on icon "button" at bounding box center [42, 243] width 16 height 16
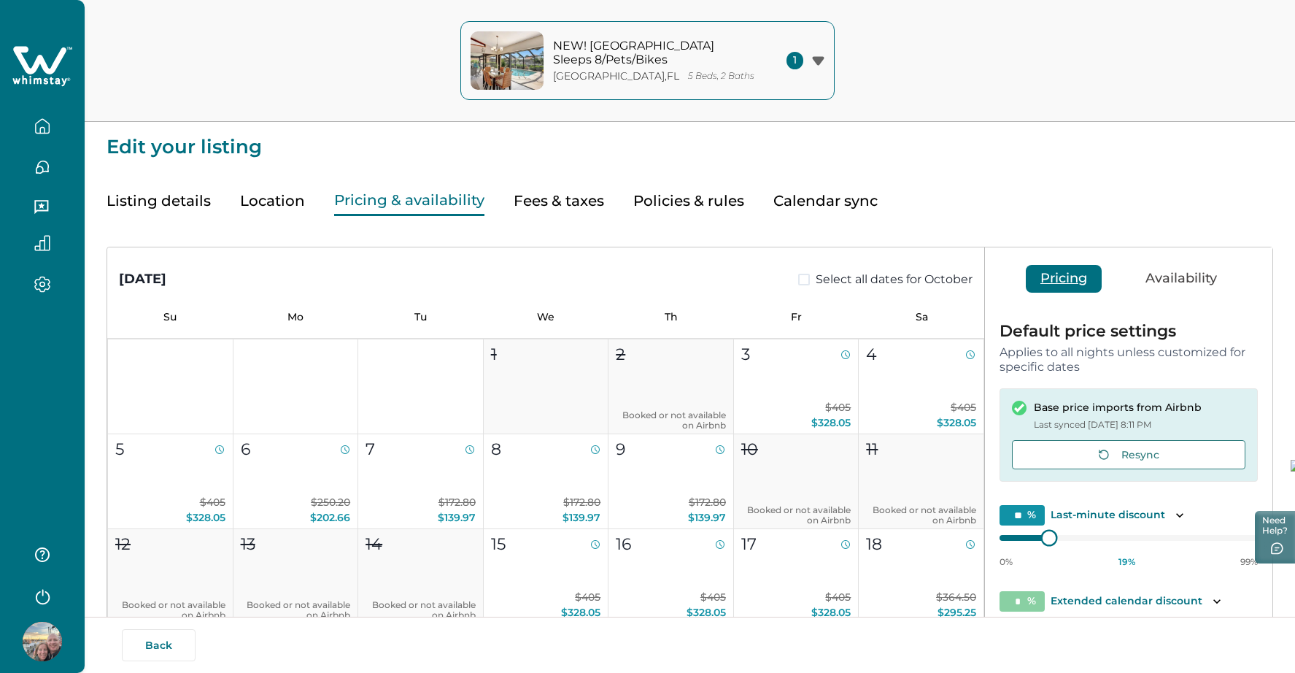
type input "**"
click at [1038, 540] on div at bounding box center [1038, 537] width 13 height 13
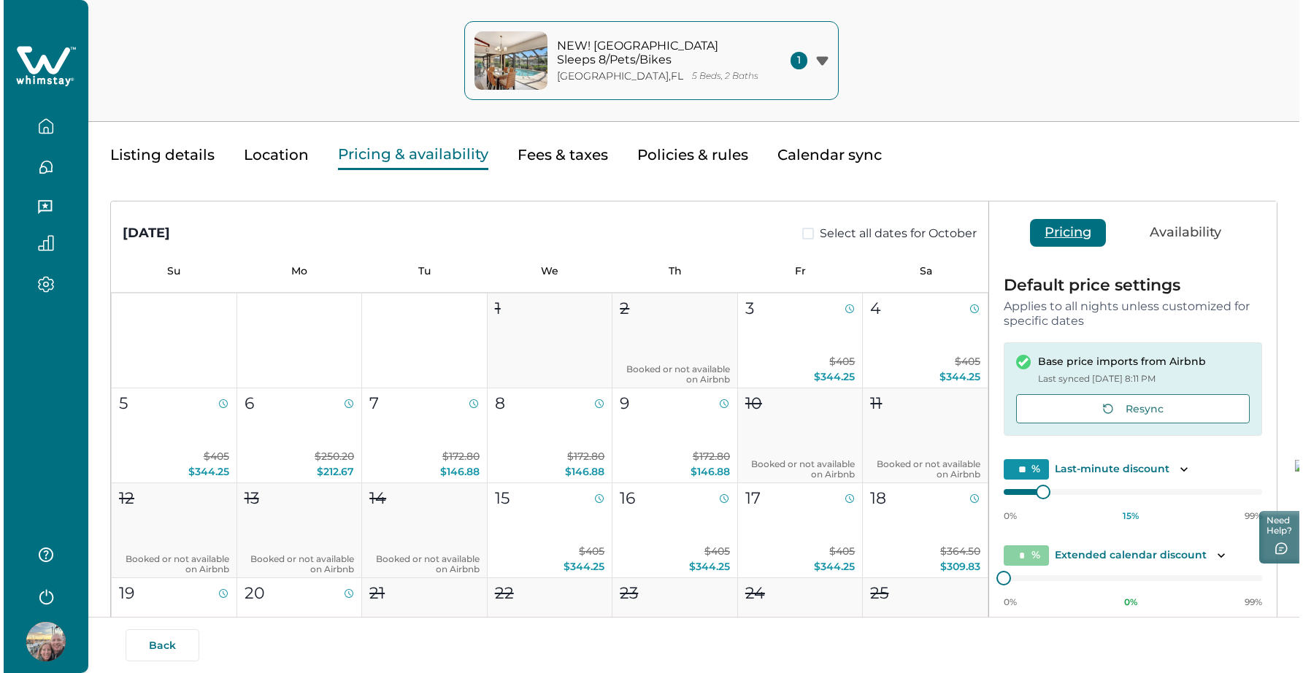
scroll to position [280, 0]
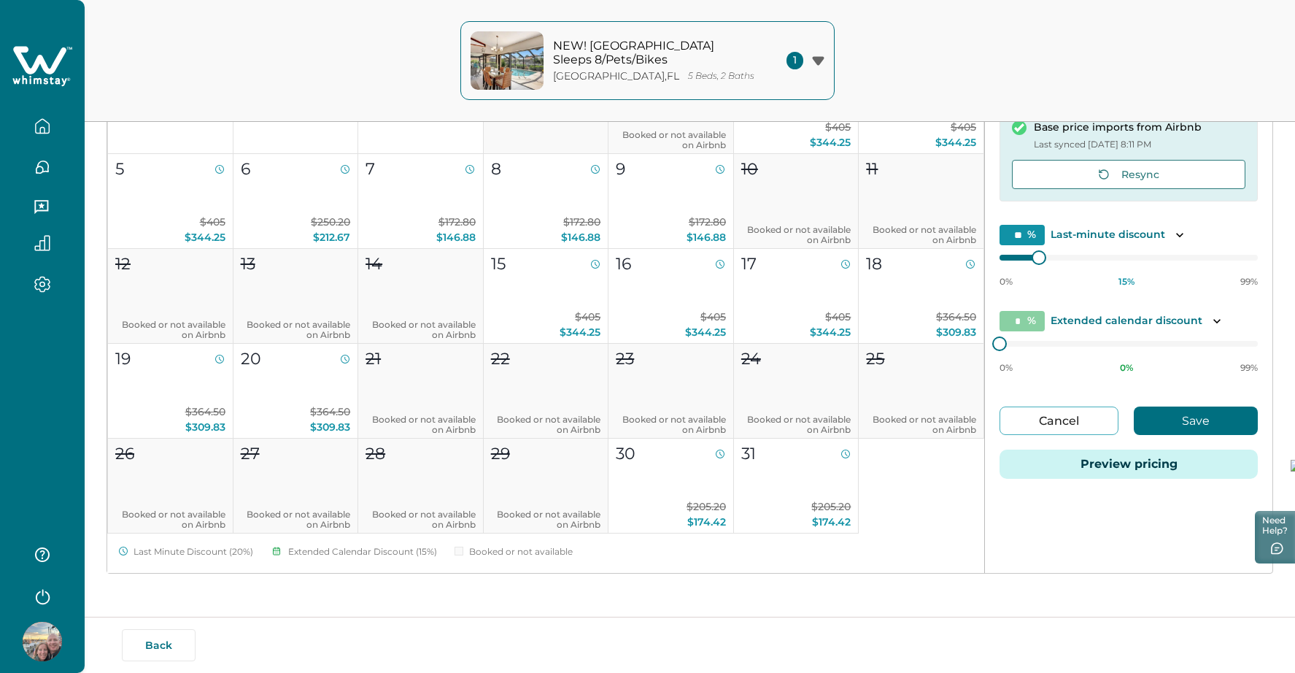
click at [1122, 469] on button "Preview pricing" at bounding box center [1129, 464] width 258 height 29
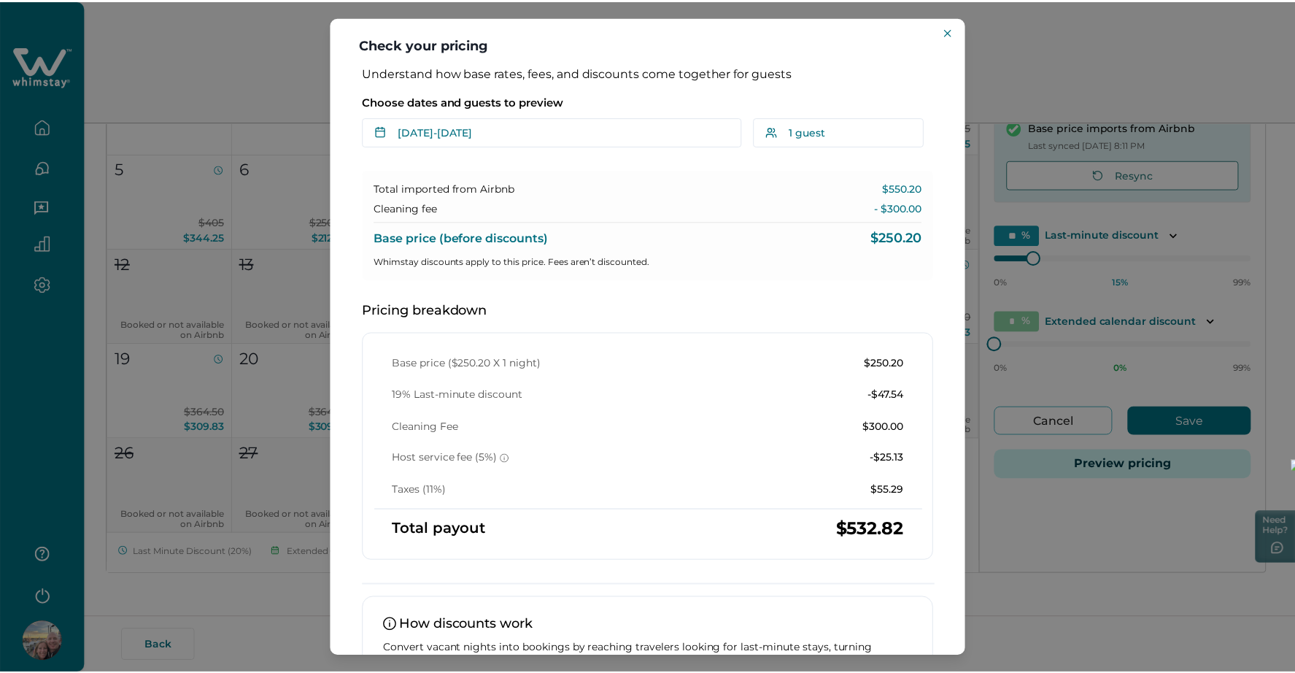
scroll to position [144, 0]
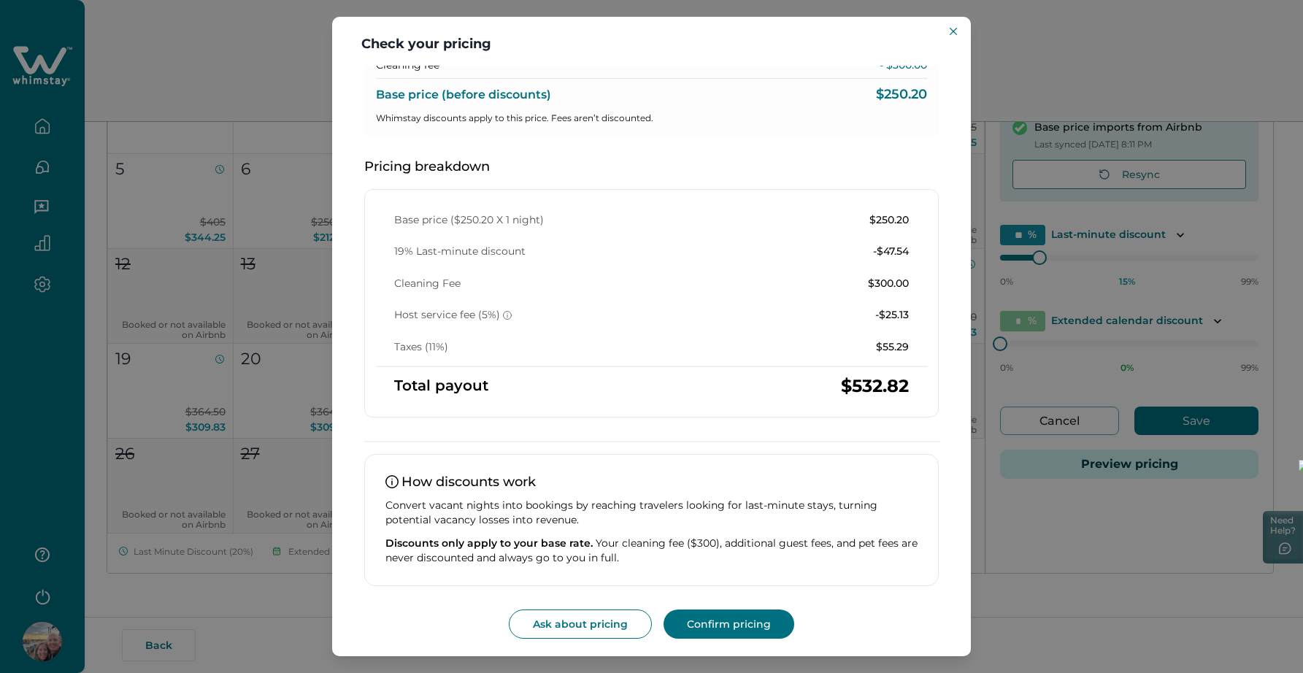
click at [741, 628] on button "Confirm pricing" at bounding box center [728, 623] width 131 height 29
click at [955, 30] on icon "Close" at bounding box center [952, 31] width 7 height 7
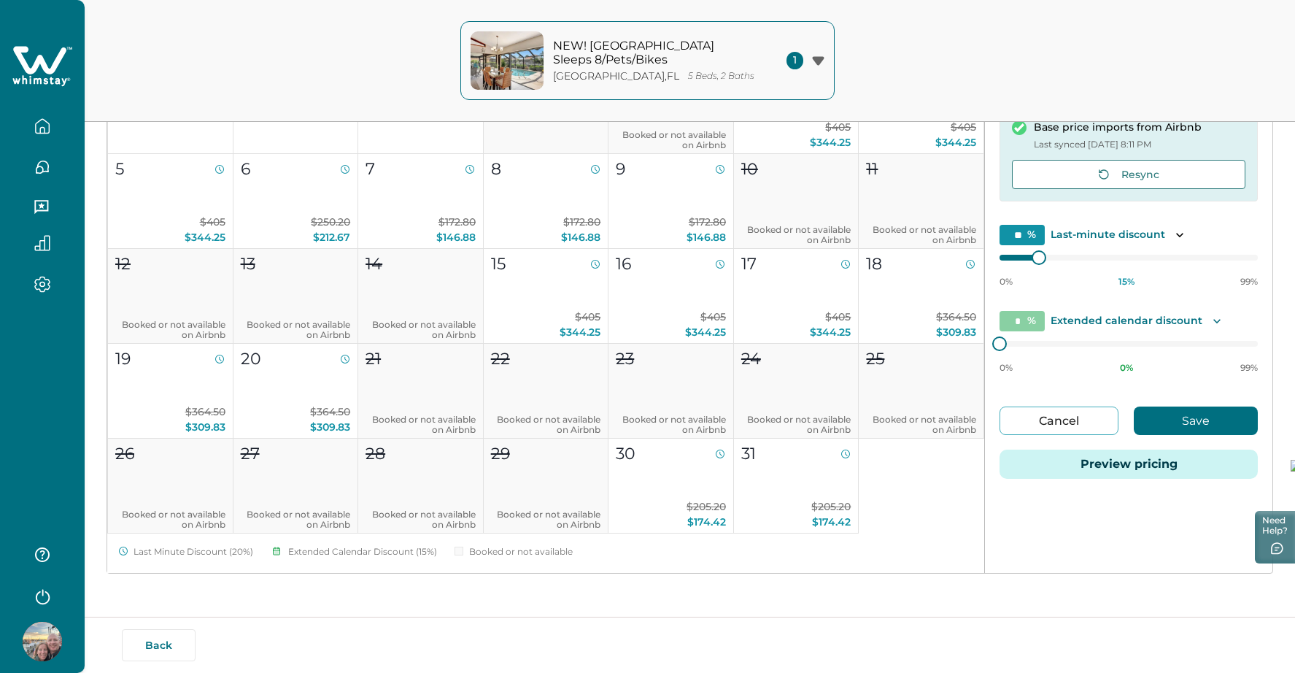
click at [1210, 320] on icon "Toggle description" at bounding box center [1217, 321] width 15 height 15
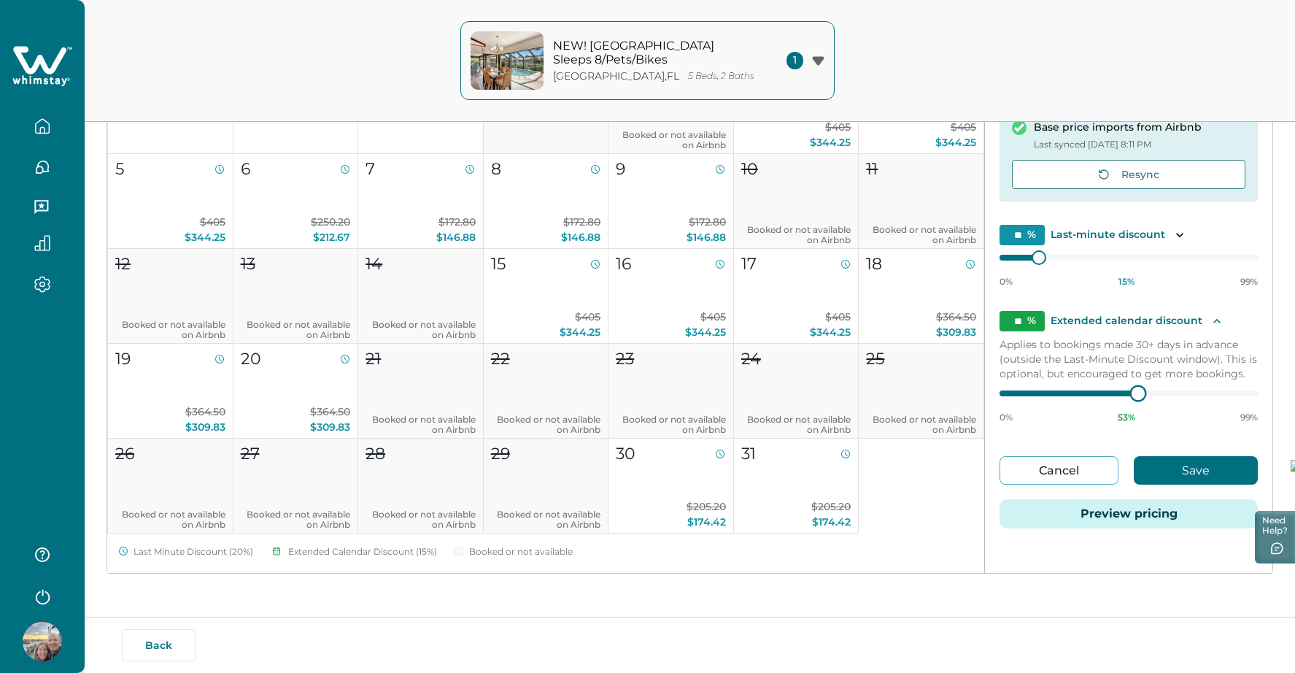
click at [1137, 395] on div at bounding box center [1129, 394] width 258 height 12
click at [1035, 393] on div at bounding box center [1129, 394] width 258 height 12
type input "*"
click at [1024, 394] on div at bounding box center [1129, 394] width 258 height 12
click at [1168, 464] on button "Save" at bounding box center [1196, 470] width 124 height 28
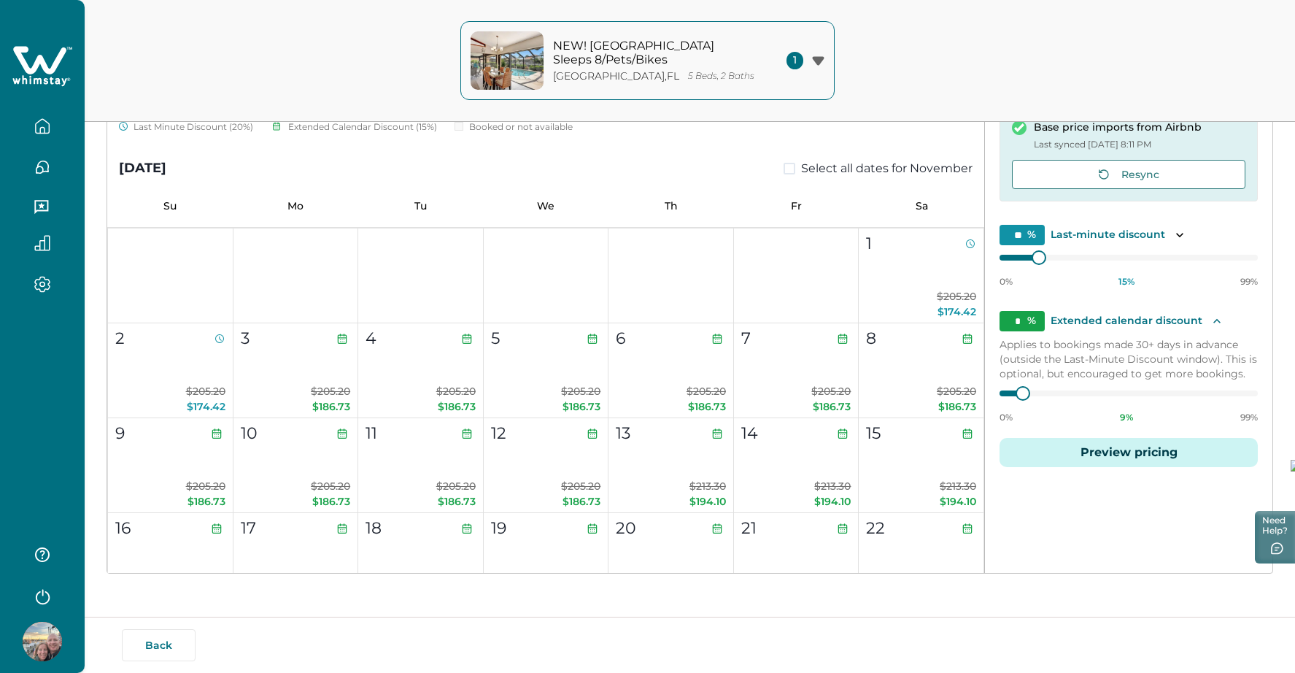
scroll to position [0, 0]
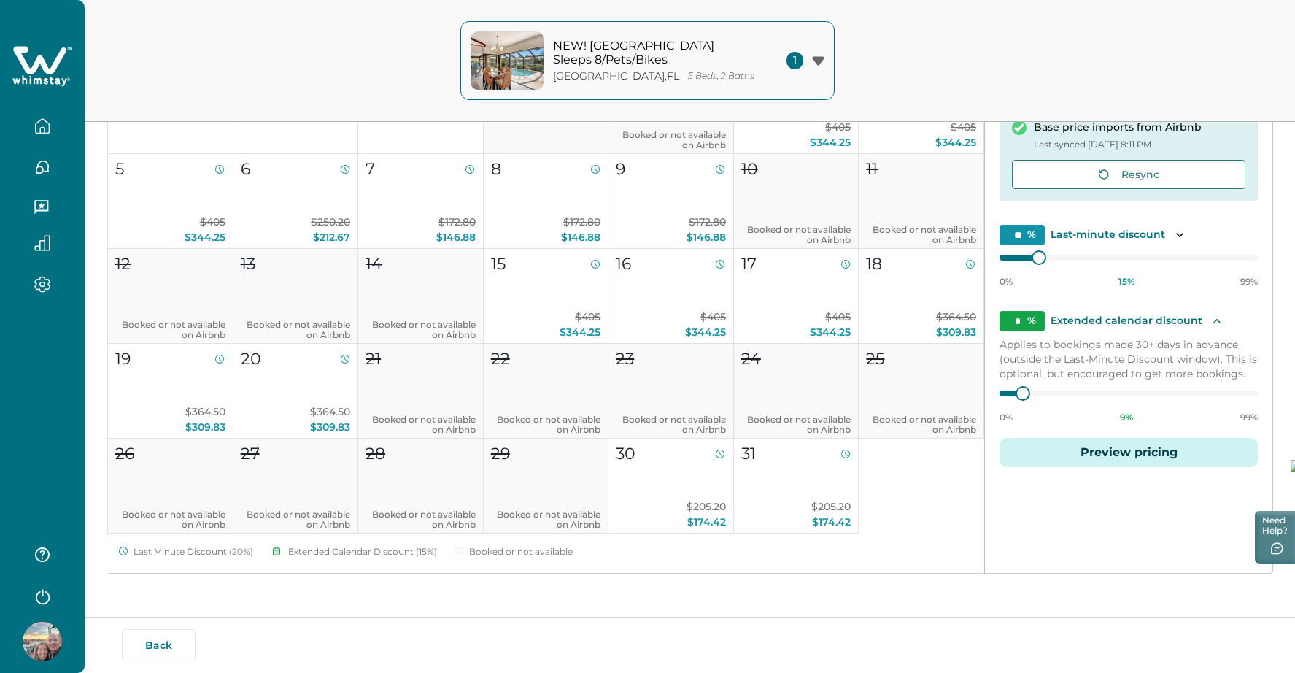
click at [45, 132] on icon "button" at bounding box center [42, 130] width 4 height 6
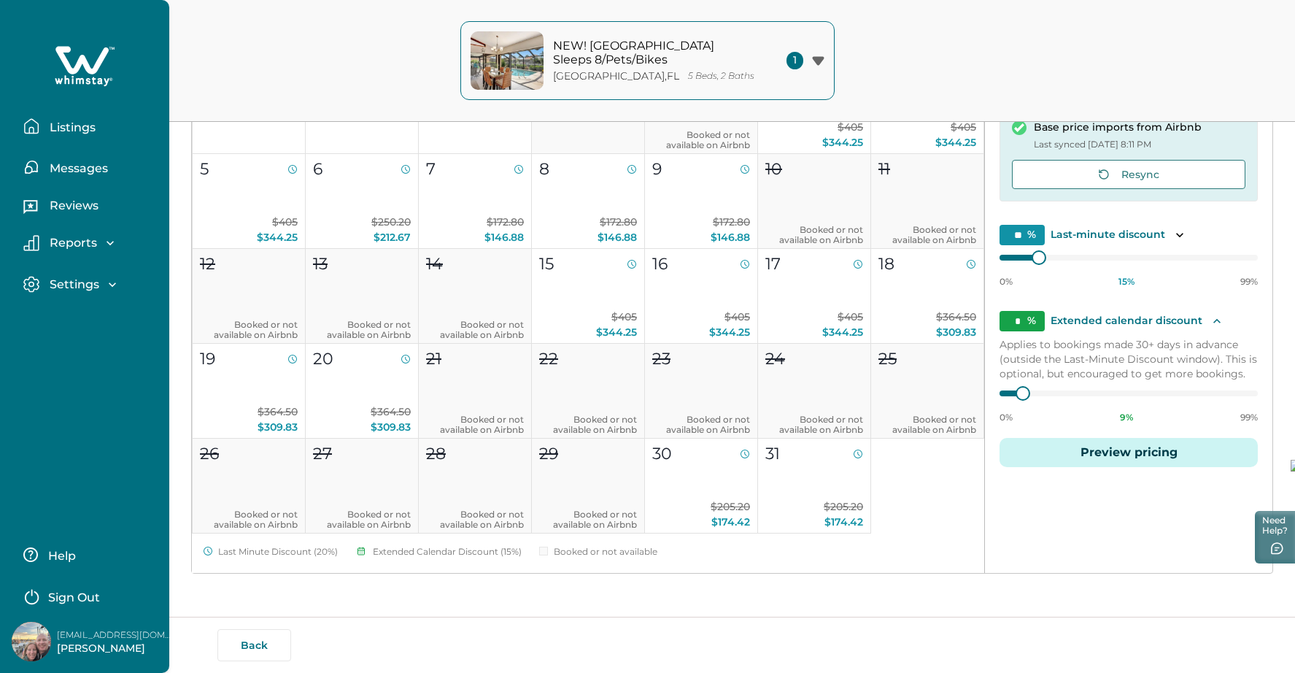
click at [68, 128] on p "Listings" at bounding box center [70, 127] width 50 height 15
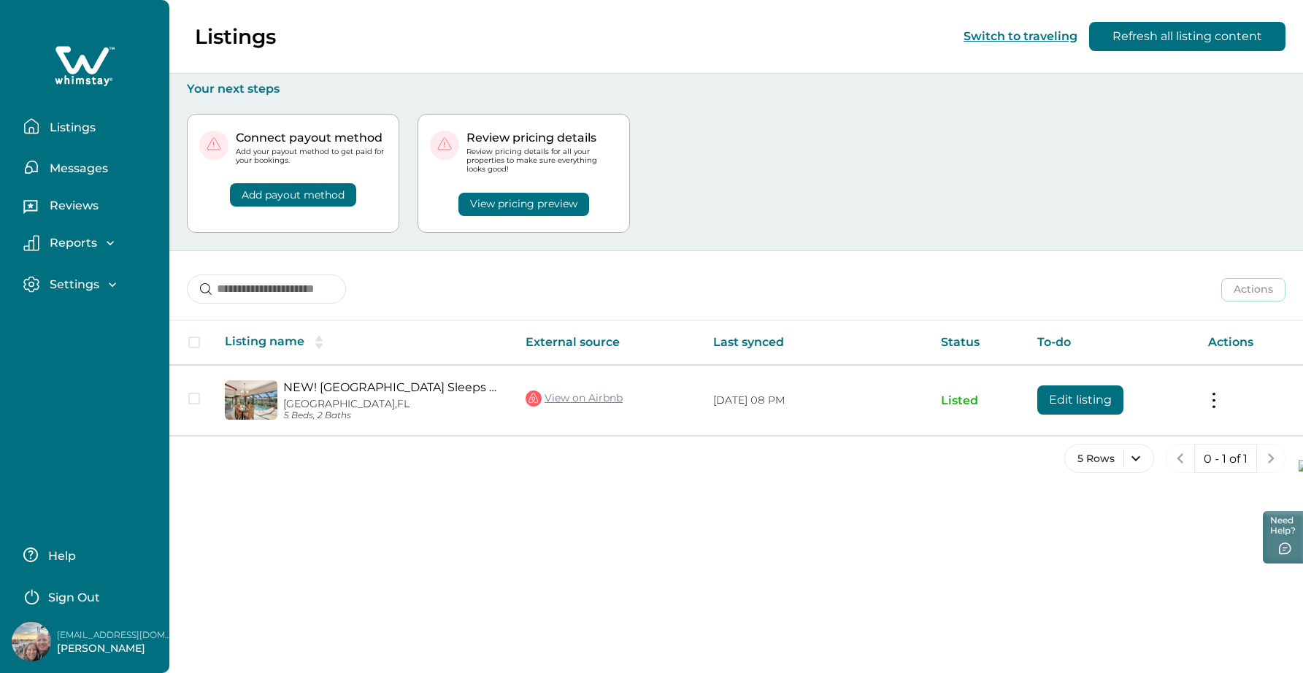
click at [531, 204] on button "View pricing preview" at bounding box center [523, 204] width 131 height 23
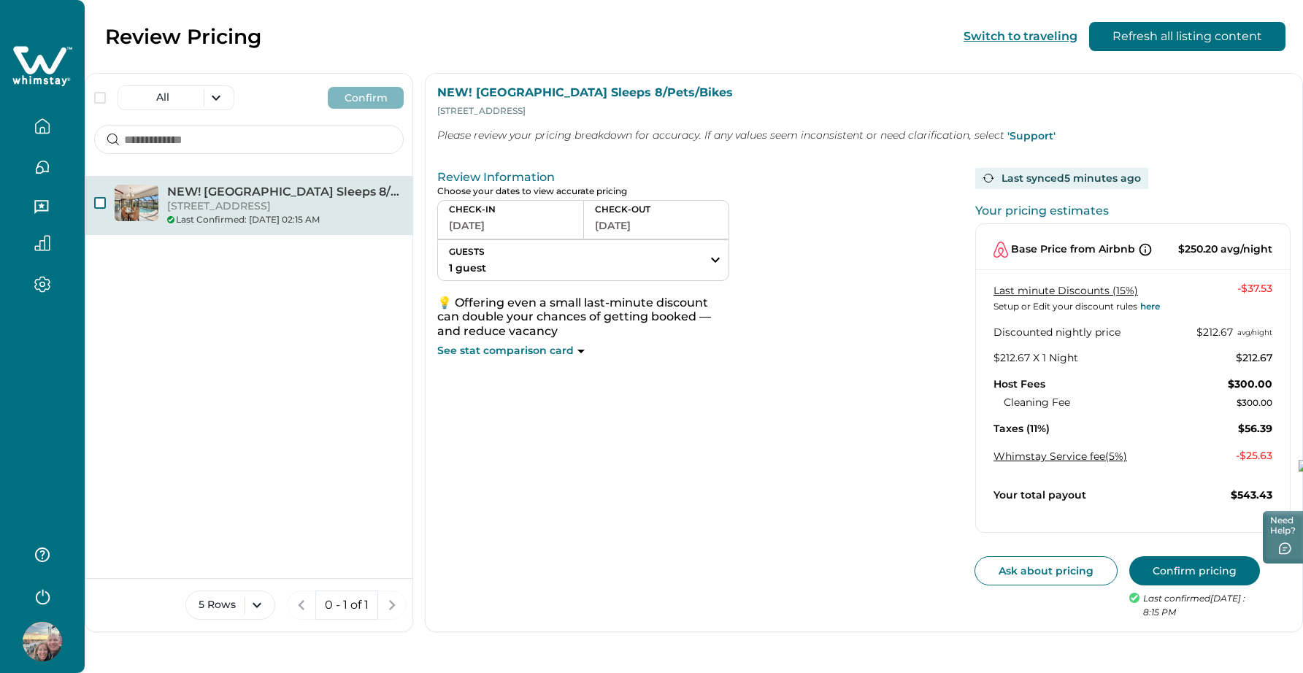
click at [99, 202] on span "button" at bounding box center [100, 203] width 12 height 12
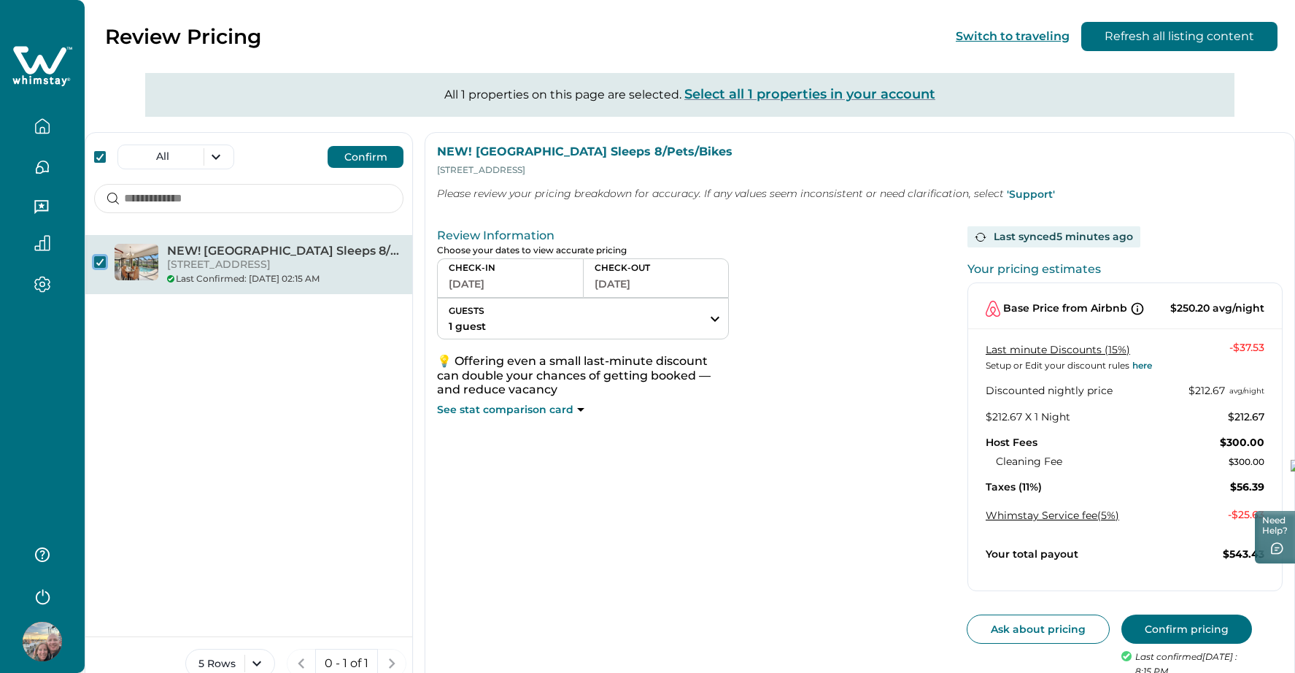
click at [368, 154] on button "Confirm" at bounding box center [366, 157] width 76 height 22
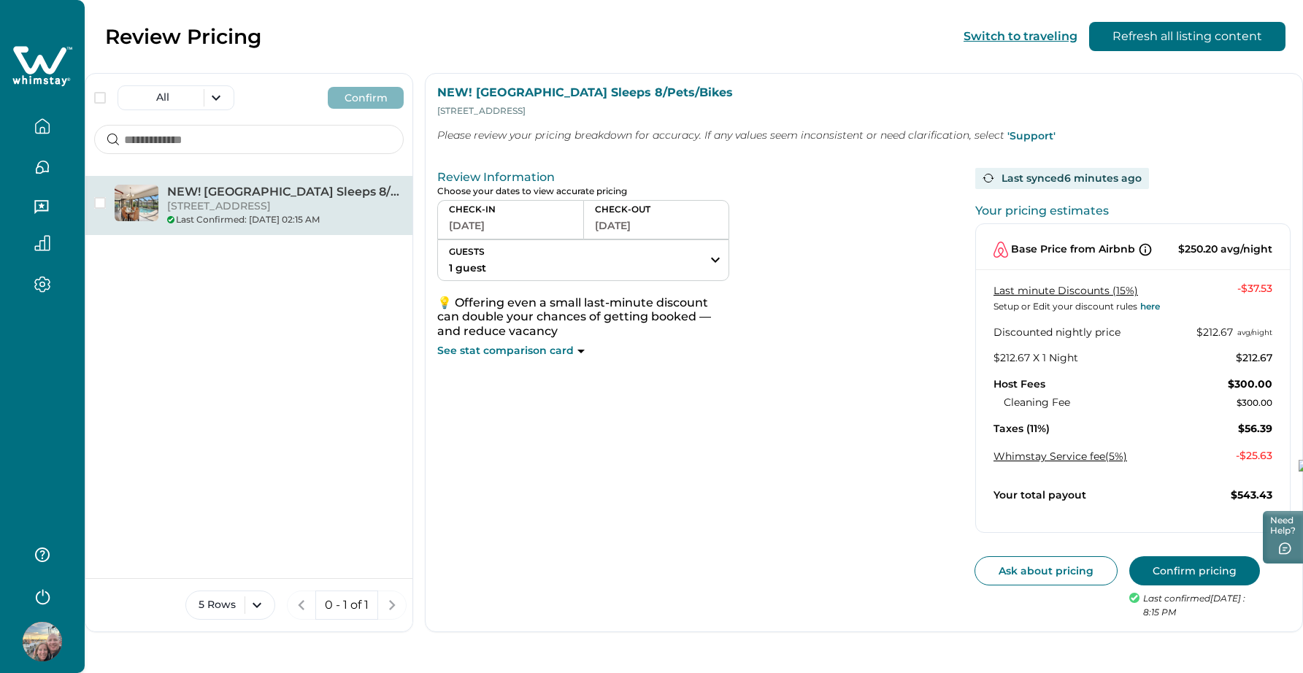
click at [1185, 563] on button "Confirm pricing" at bounding box center [1194, 570] width 131 height 29
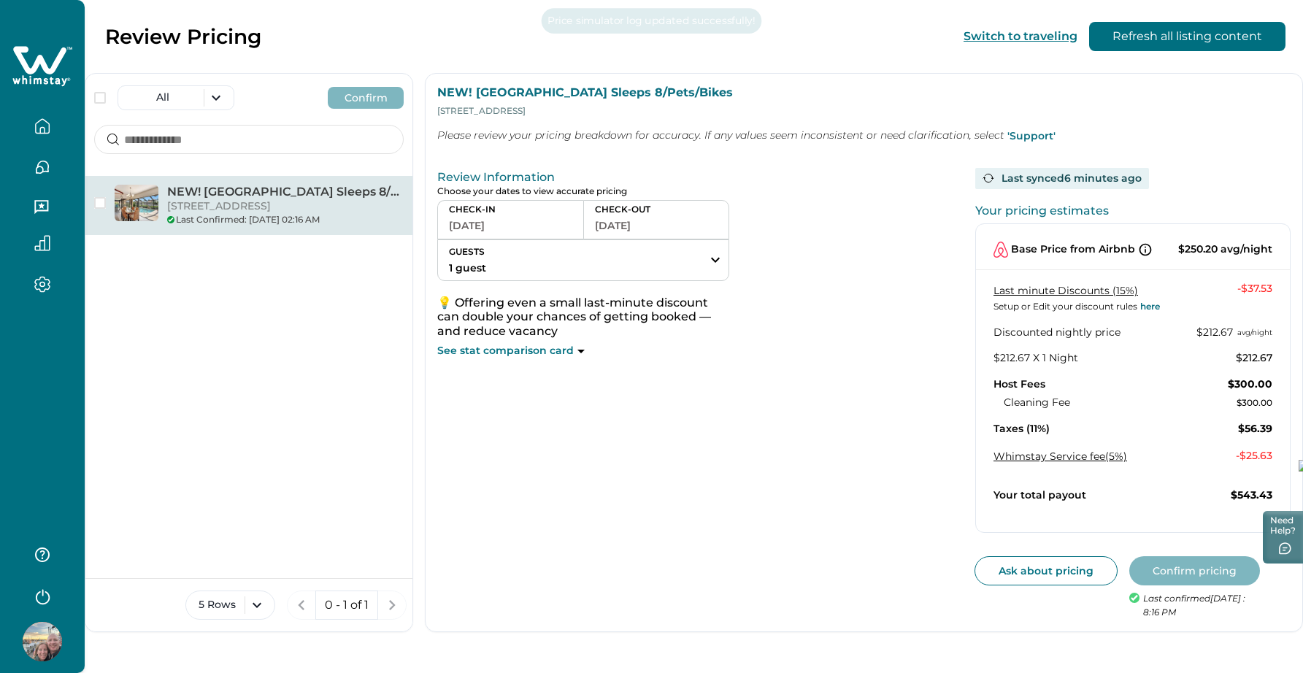
click at [48, 123] on icon "button" at bounding box center [42, 126] width 13 height 14
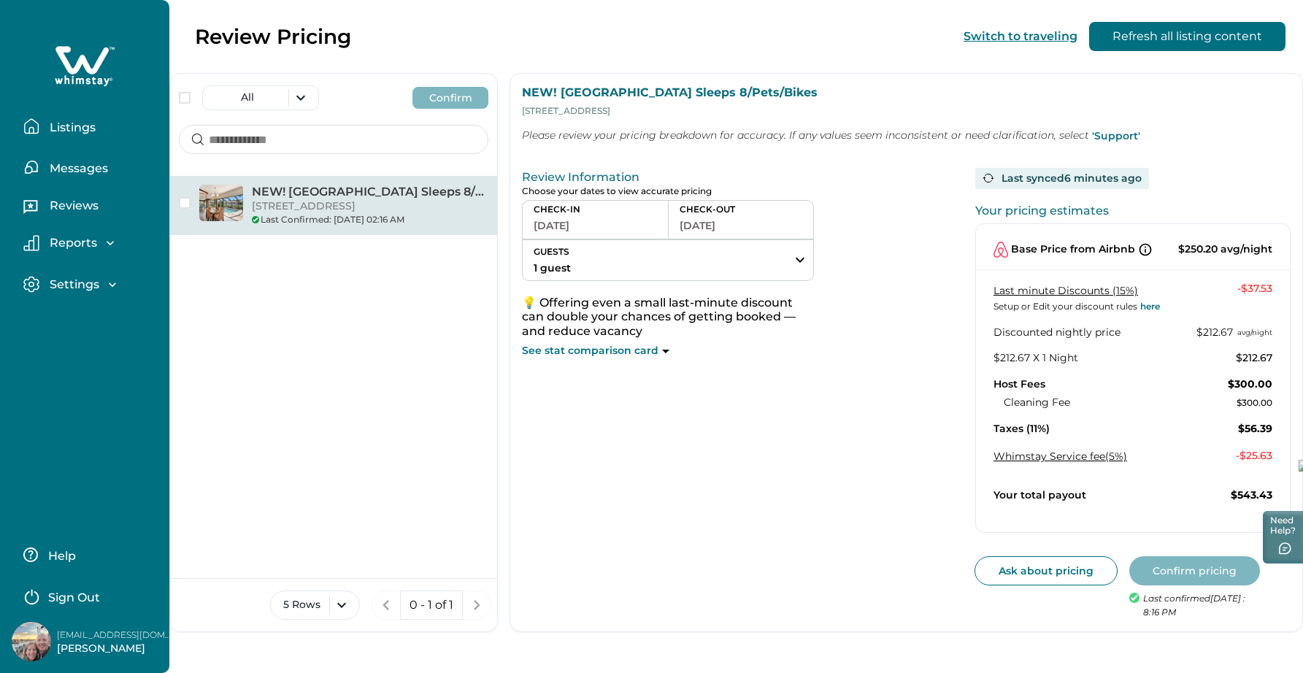
click at [72, 202] on p "Reviews" at bounding box center [71, 205] width 53 height 15
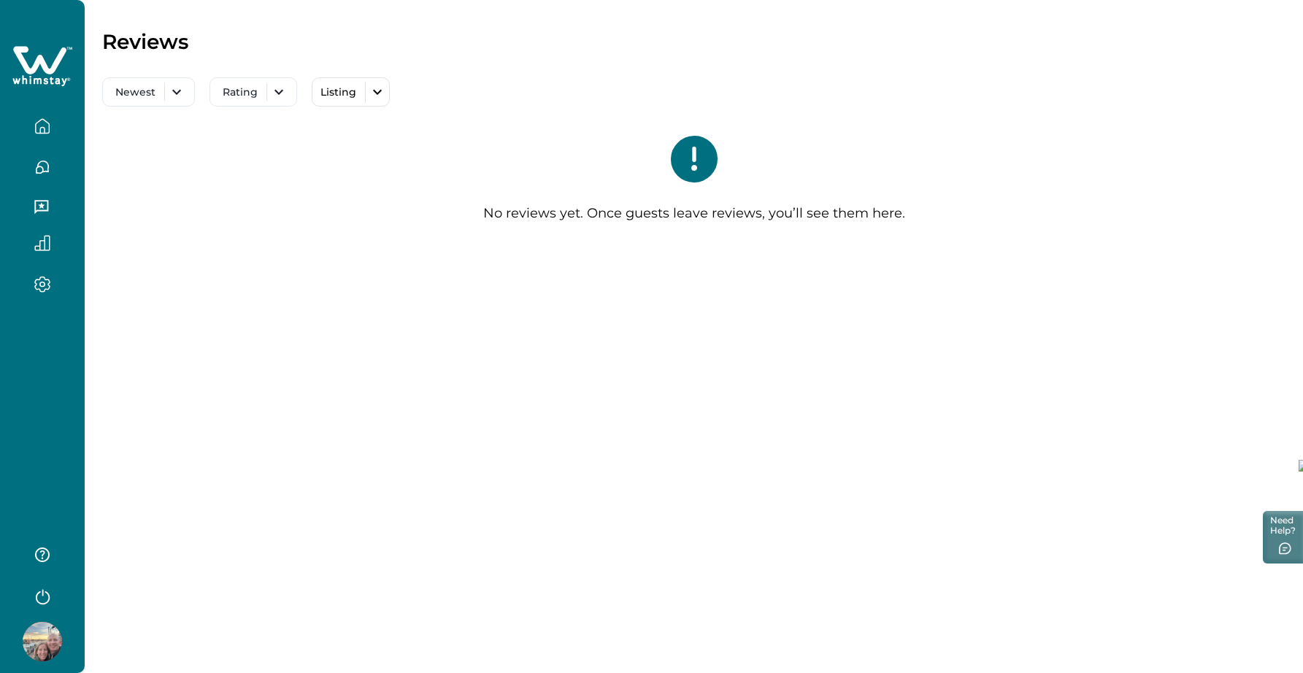
click at [467, 85] on div "Newest Rating Listing All NEW! [GEOGRAPHIC_DATA] Sleeps 8/Pets/Bikes" at bounding box center [693, 85] width 1183 height 44
click at [336, 99] on div "Listing" at bounding box center [338, 92] width 53 height 21
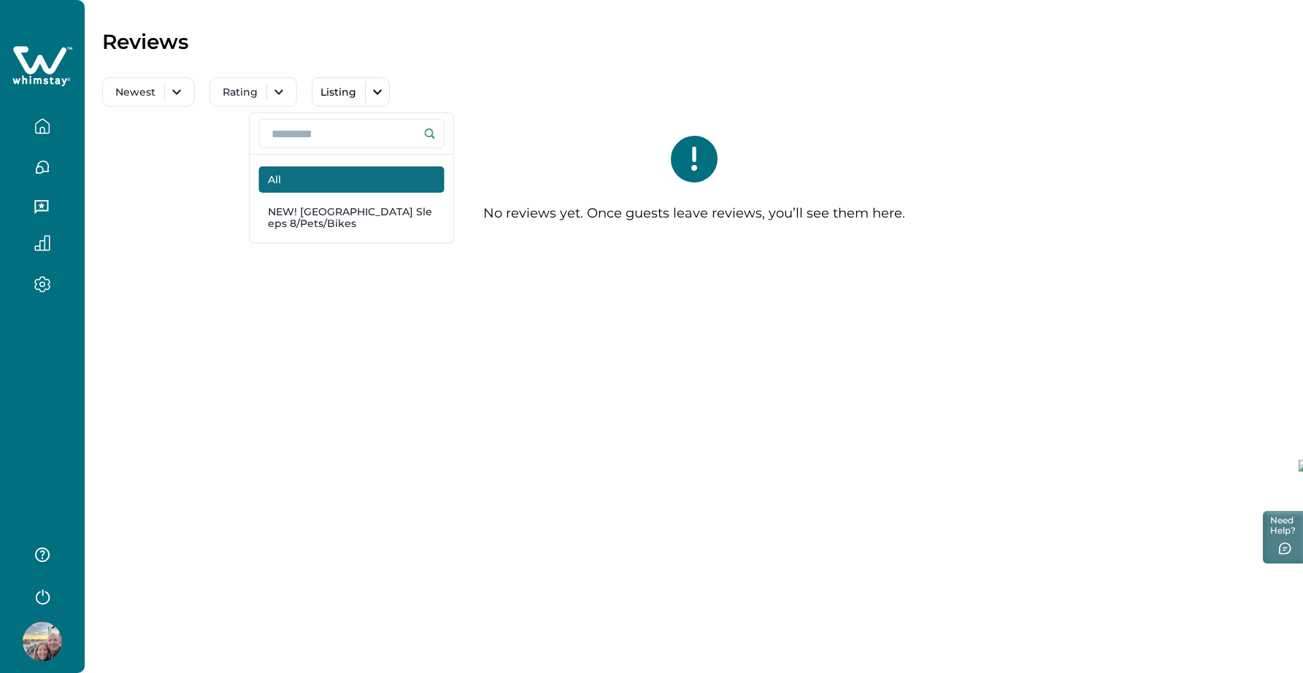
click at [376, 89] on icon "button" at bounding box center [378, 92] width 18 height 18
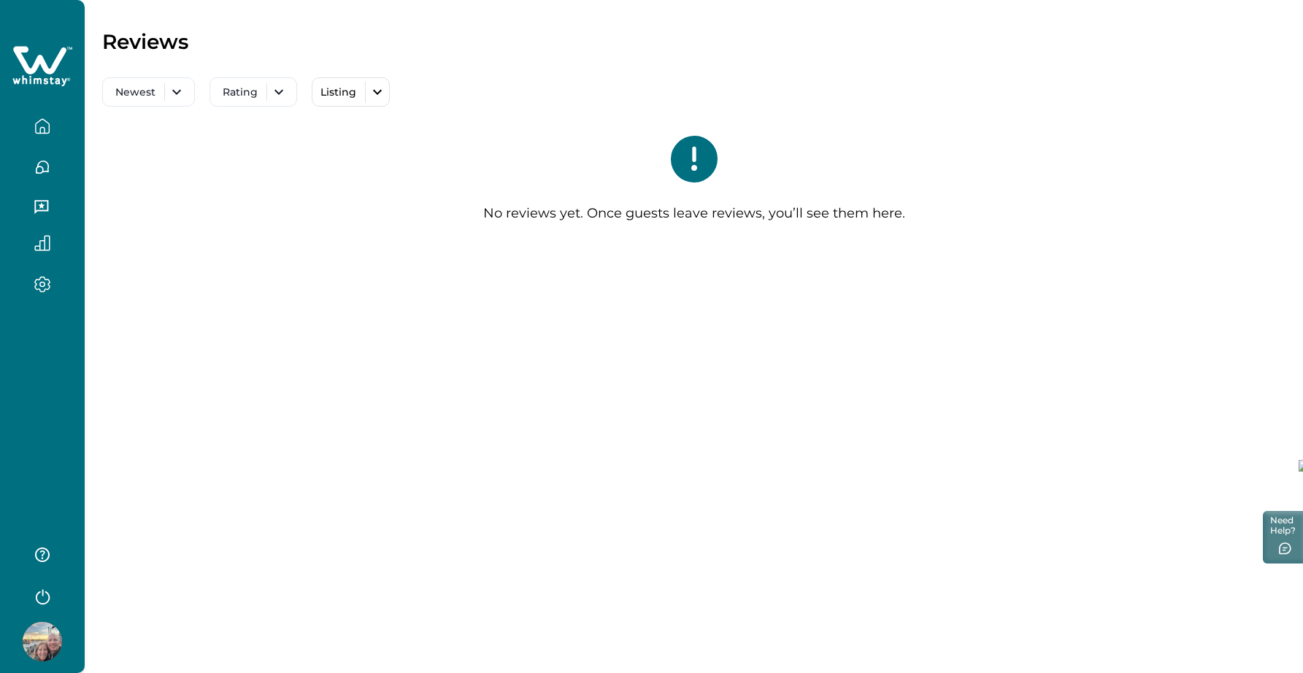
click at [46, 287] on icon "button" at bounding box center [42, 284] width 16 height 17
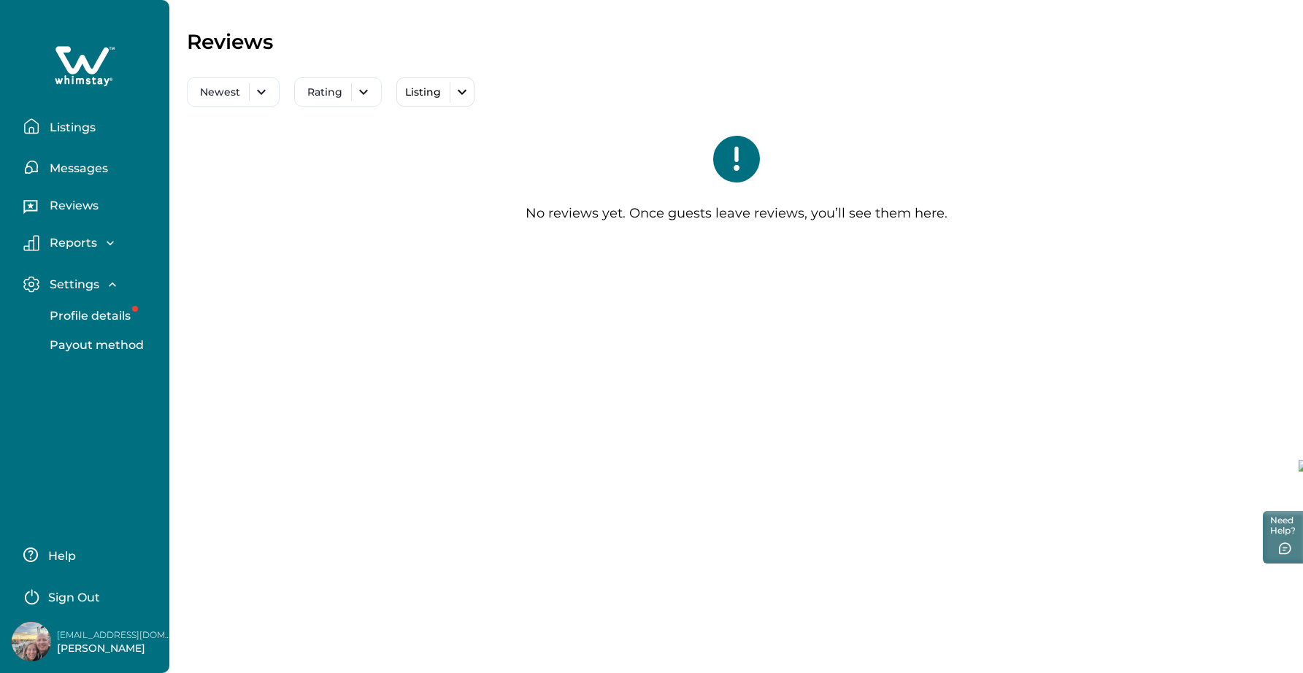
click at [81, 312] on p "Profile details" at bounding box center [87, 316] width 85 height 15
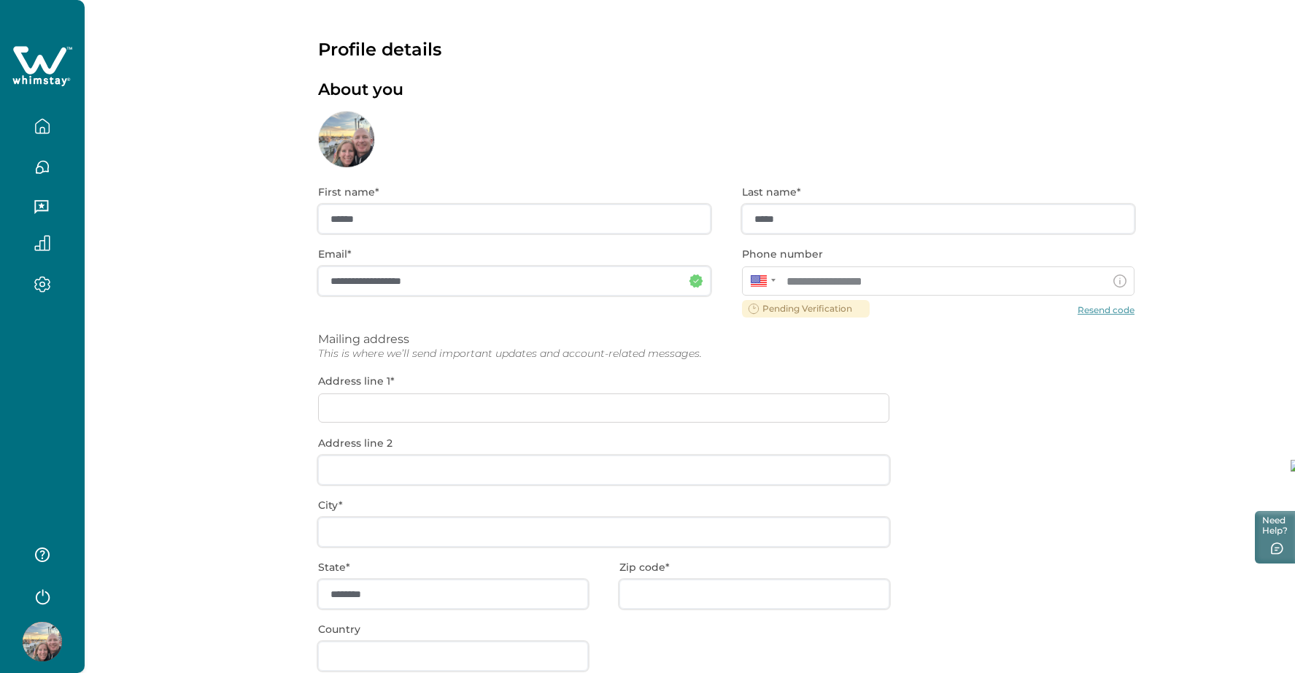
click at [1090, 306] on div "**********" at bounding box center [726, 468] width 817 height 601
click at [1110, 309] on div "**********" at bounding box center [726, 468] width 817 height 601
click at [1108, 309] on div "**********" at bounding box center [726, 468] width 817 height 601
click at [1079, 370] on div "**********" at bounding box center [726, 468] width 817 height 601
click at [45, 174] on icon "button" at bounding box center [42, 167] width 16 height 16
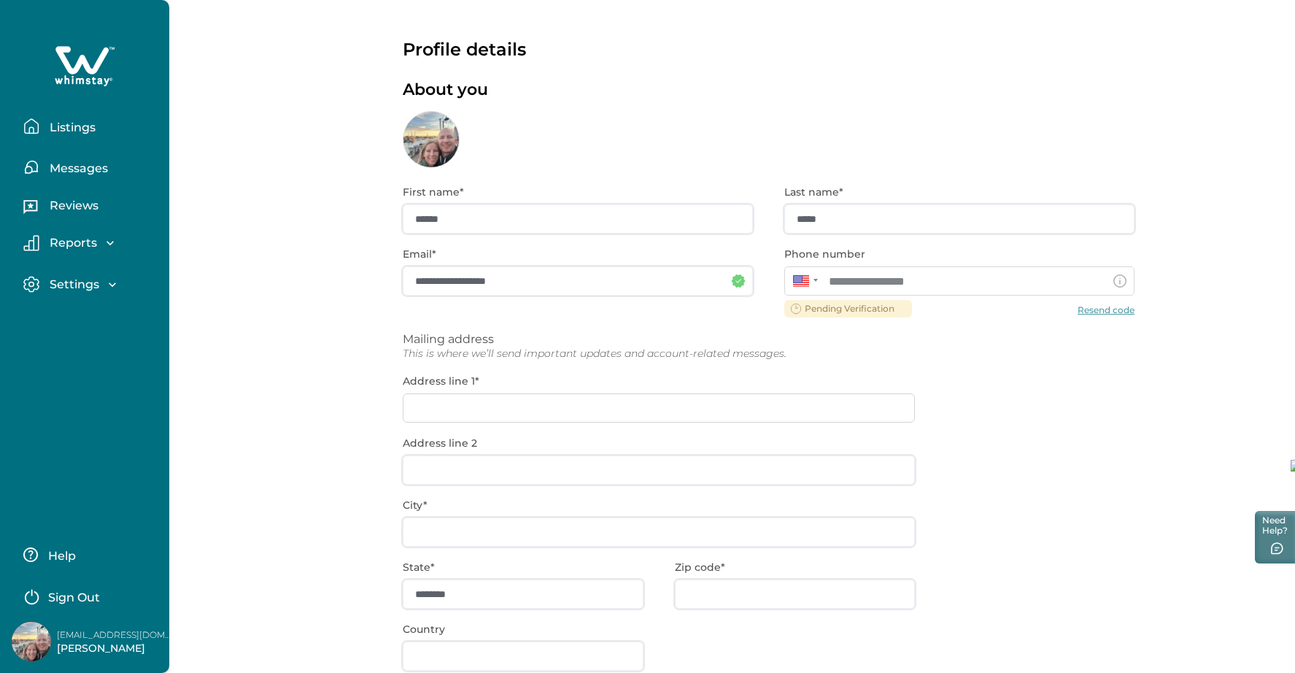
click at [67, 127] on p "Listings" at bounding box center [70, 127] width 50 height 15
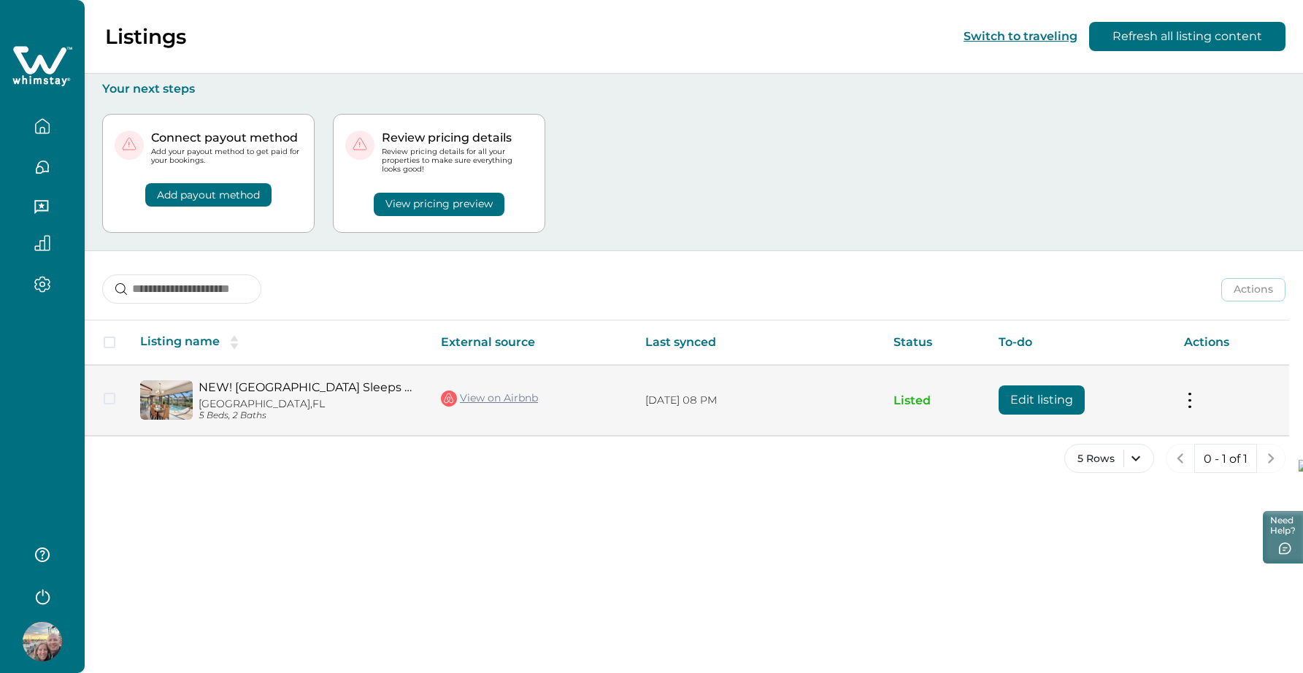
click at [1195, 400] on button at bounding box center [1190, 400] width 12 height 15
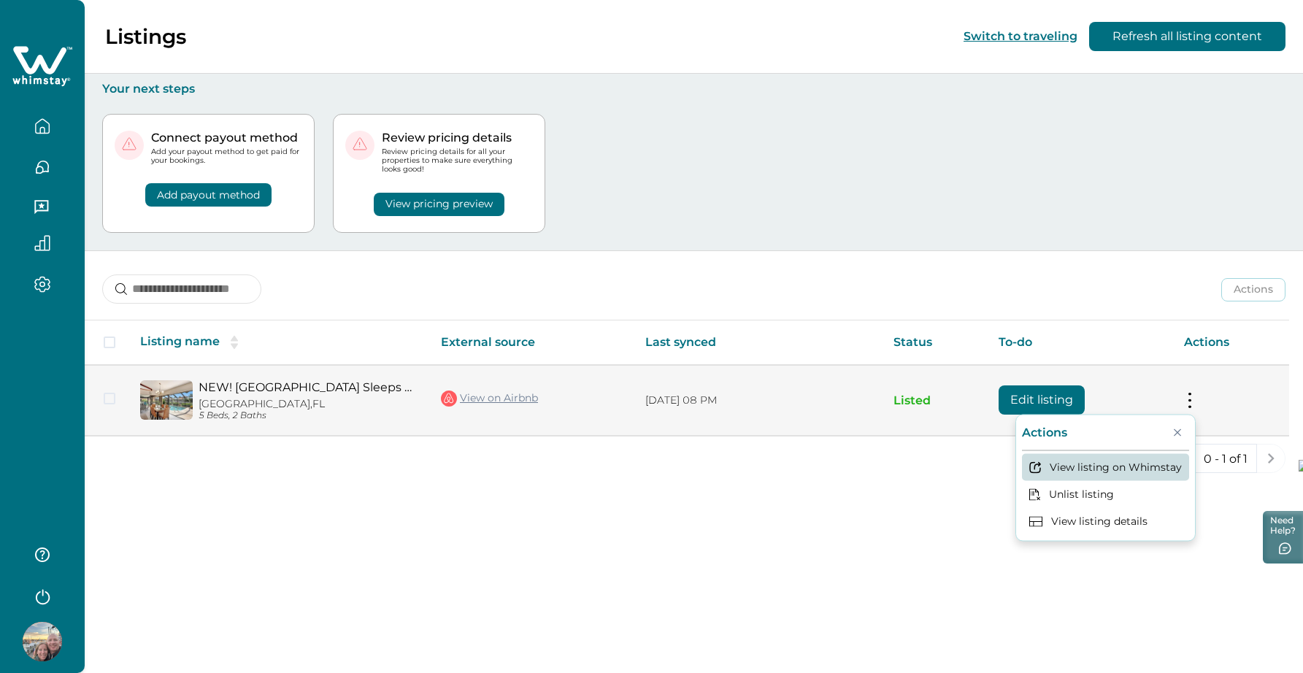
click at [1124, 466] on button "View listing on Whimstay" at bounding box center [1105, 466] width 167 height 27
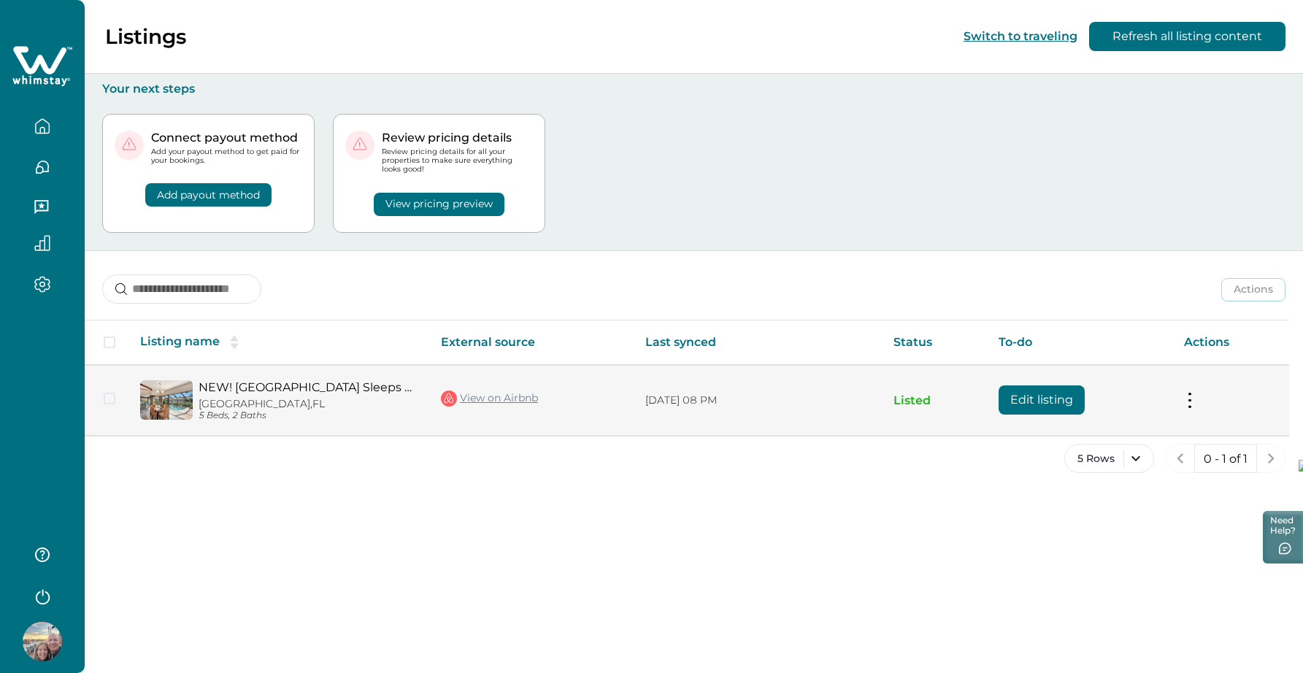
click at [110, 398] on span at bounding box center [110, 399] width 12 height 12
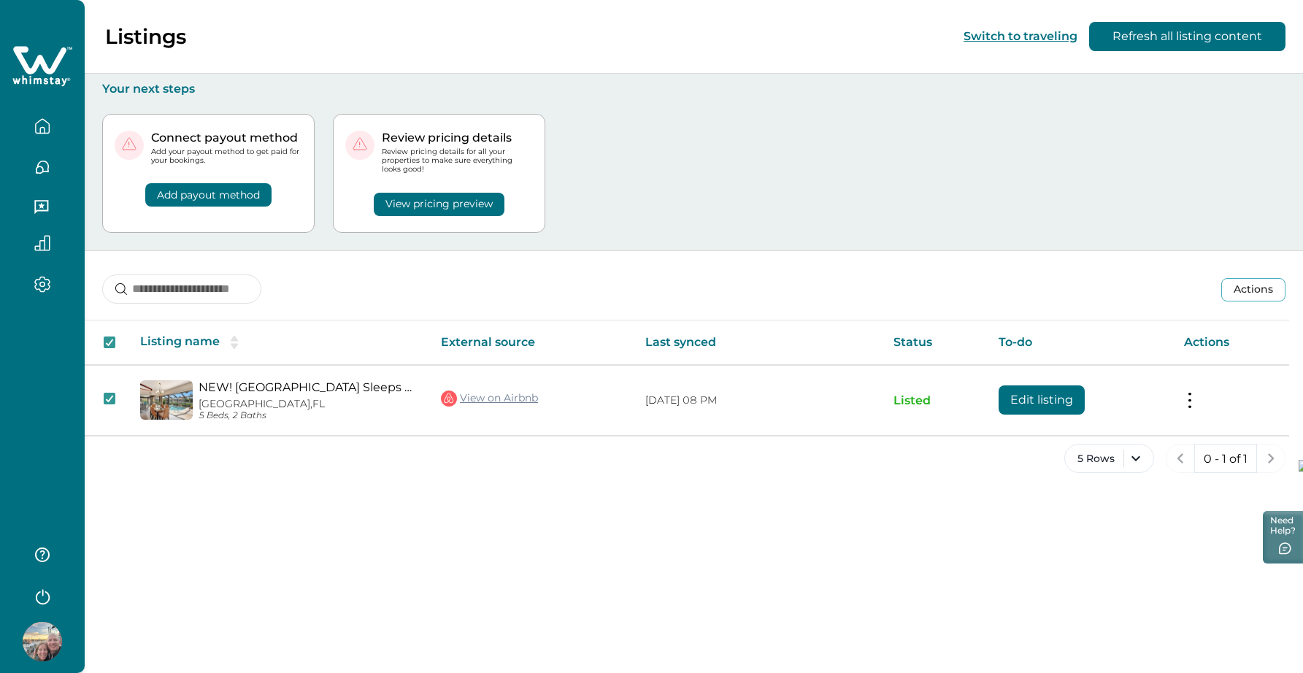
click at [1240, 290] on button "Actions" at bounding box center [1253, 289] width 64 height 23
click at [466, 197] on button "View pricing preview" at bounding box center [439, 204] width 131 height 23
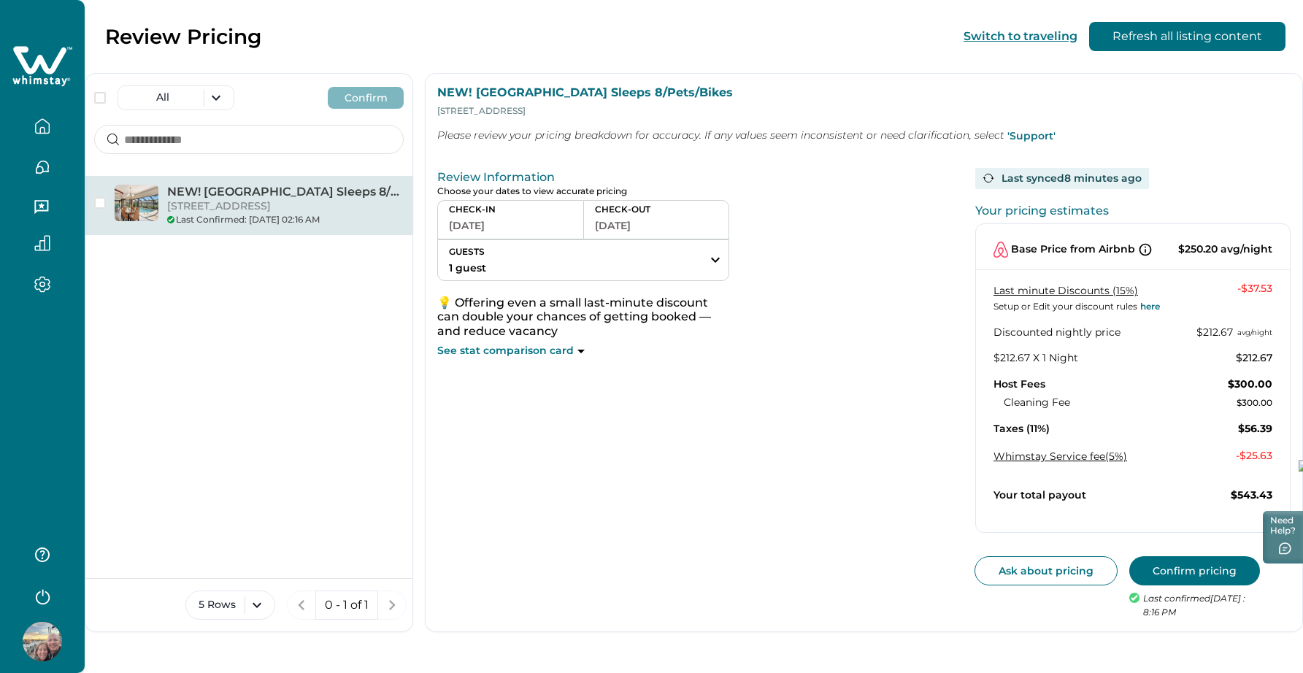
click at [1163, 571] on button "Confirm pricing" at bounding box center [1194, 570] width 131 height 29
click at [45, 283] on icon "button" at bounding box center [42, 284] width 4 height 4
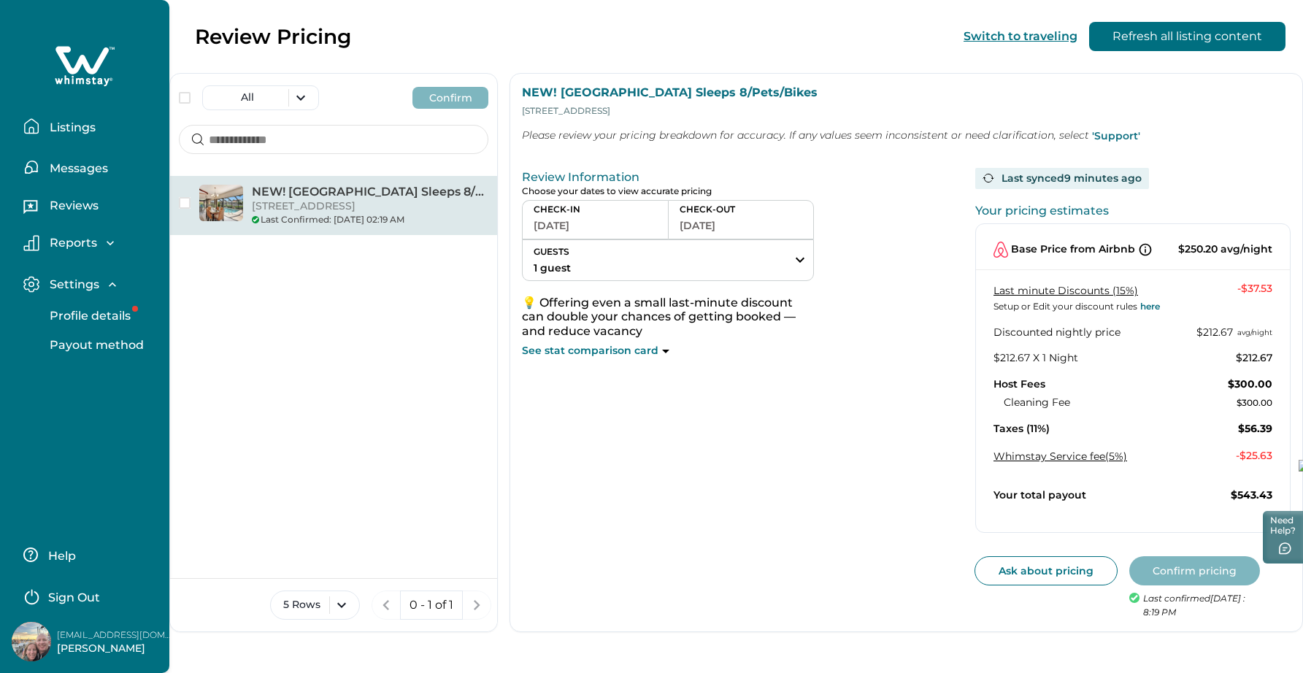
click at [74, 282] on p "Settings" at bounding box center [72, 284] width 54 height 15
click at [98, 341] on p "Payout method" at bounding box center [94, 345] width 99 height 15
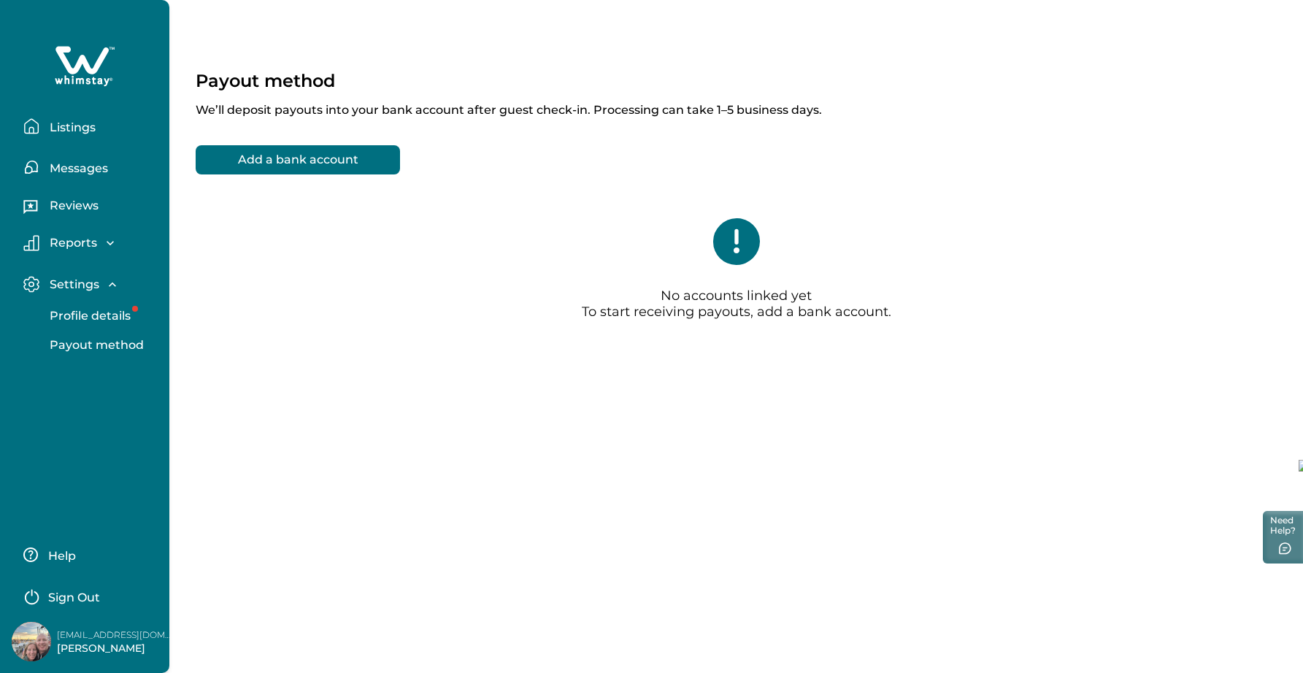
click at [77, 123] on p "Listings" at bounding box center [70, 127] width 50 height 15
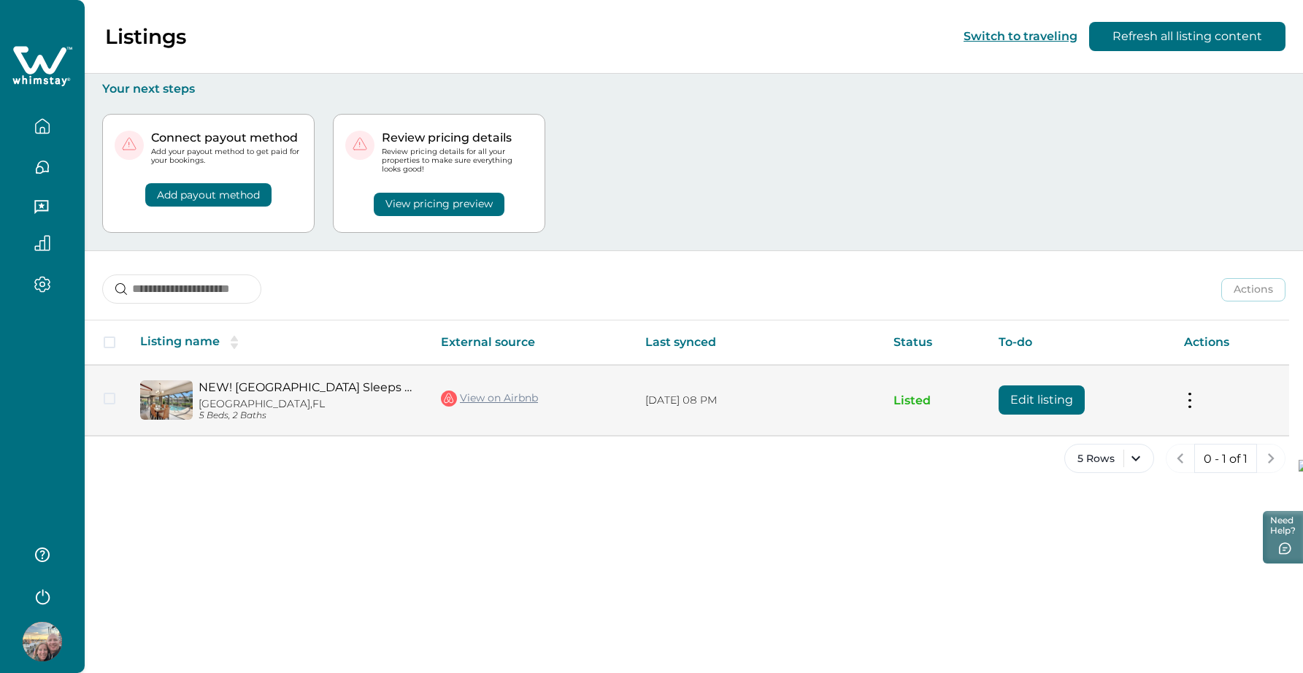
click at [352, 398] on p "[GEOGRAPHIC_DATA], [GEOGRAPHIC_DATA]" at bounding box center [307, 404] width 219 height 12
click at [1040, 406] on button "Edit listing" at bounding box center [1041, 399] width 86 height 29
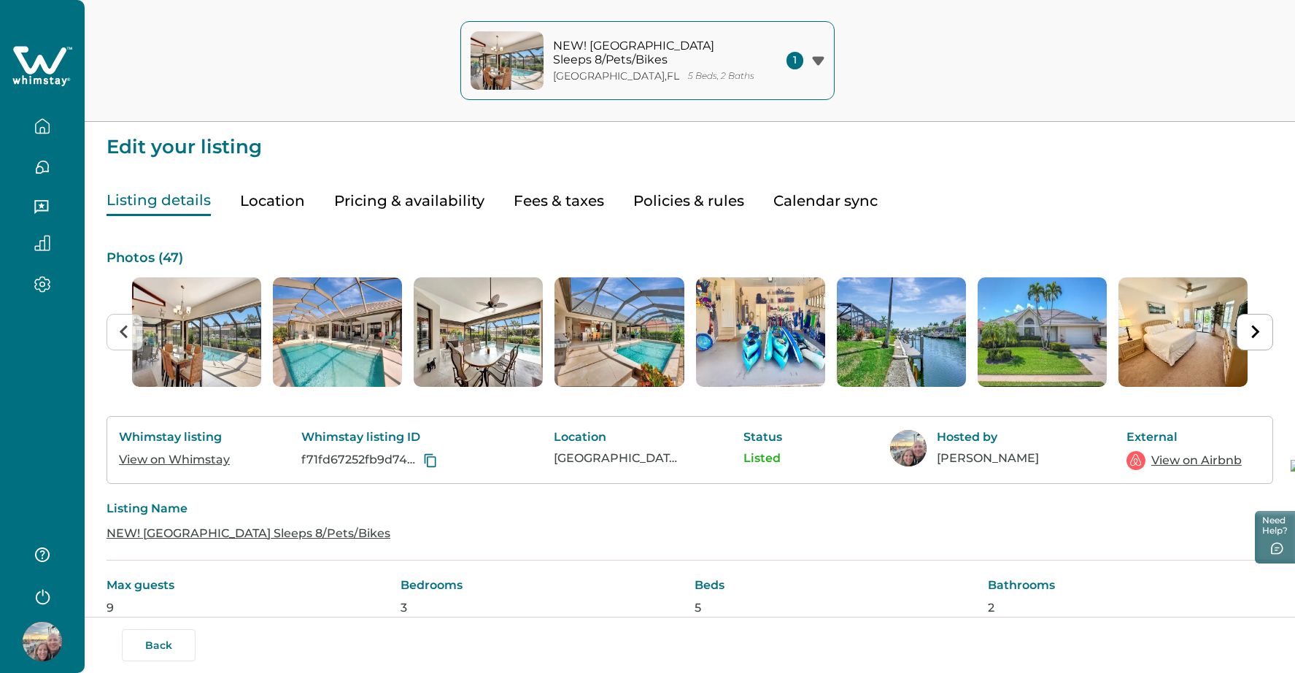
click at [806, 201] on button "Calendar sync" at bounding box center [826, 201] width 104 height 30
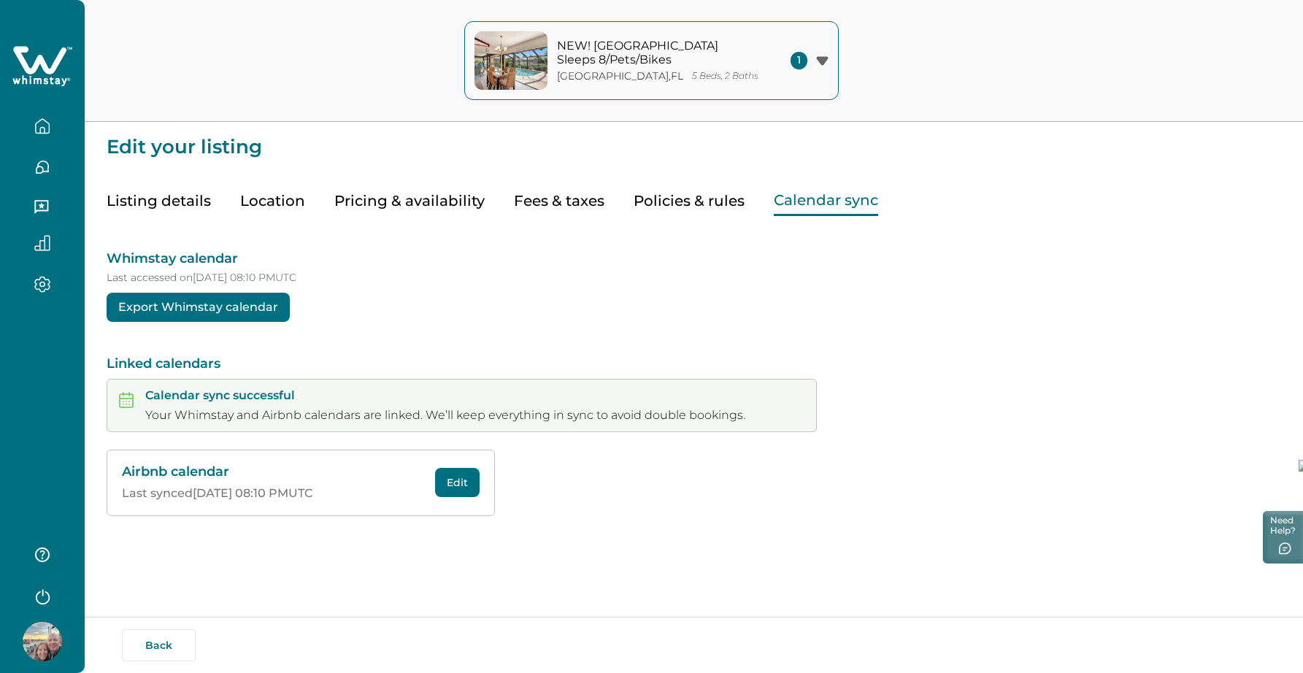
click at [699, 198] on button "Policies & rules" at bounding box center [688, 201] width 111 height 30
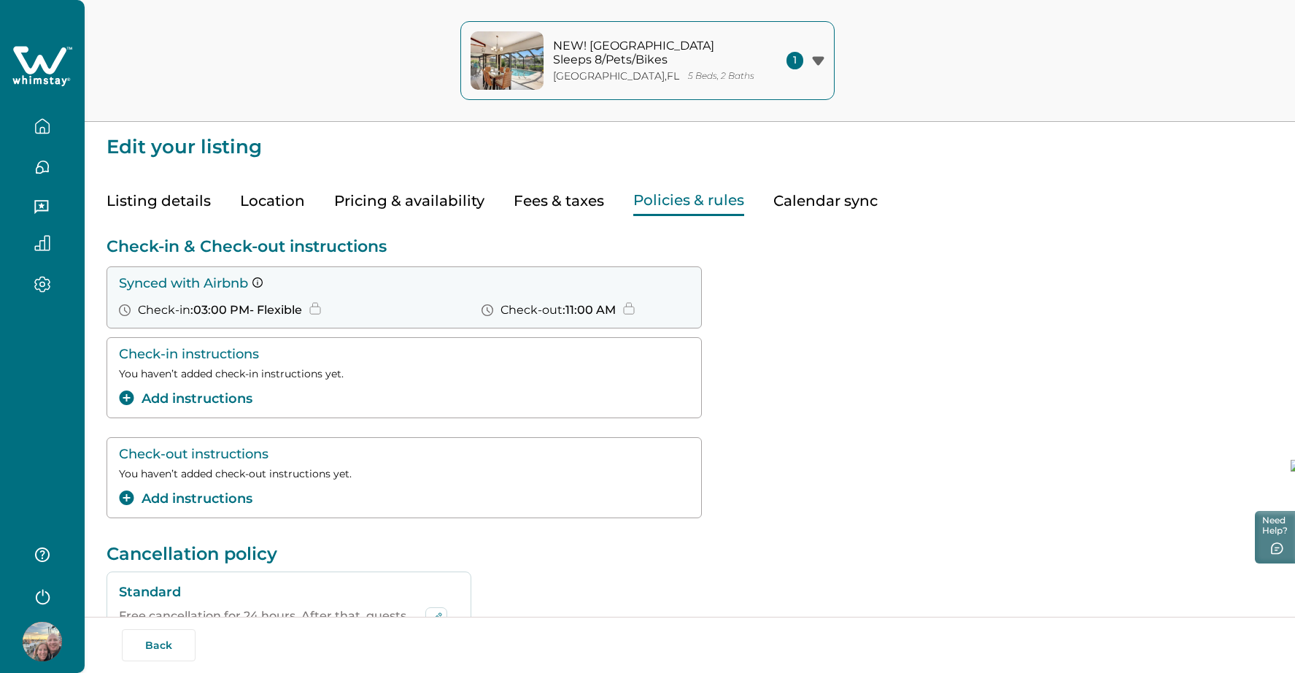
click at [441, 202] on button "Pricing & availability" at bounding box center [409, 201] width 150 height 30
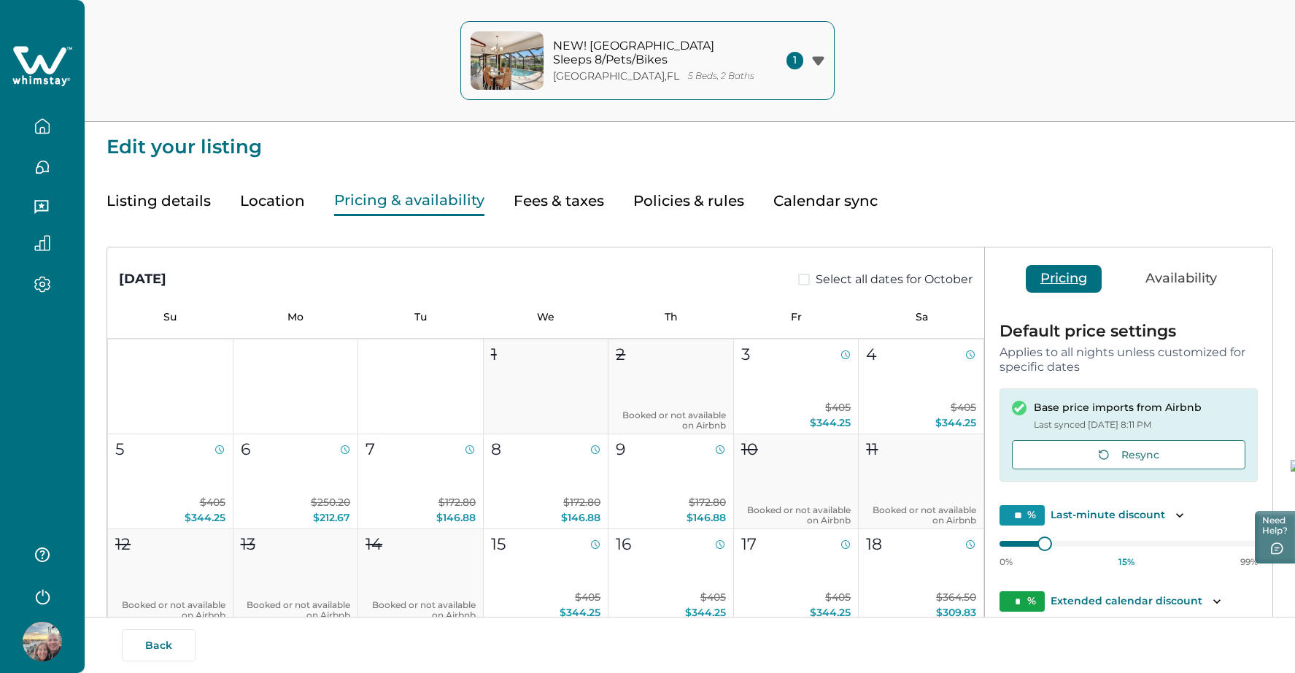
click at [1171, 279] on button "Availability" at bounding box center [1181, 279] width 101 height 28
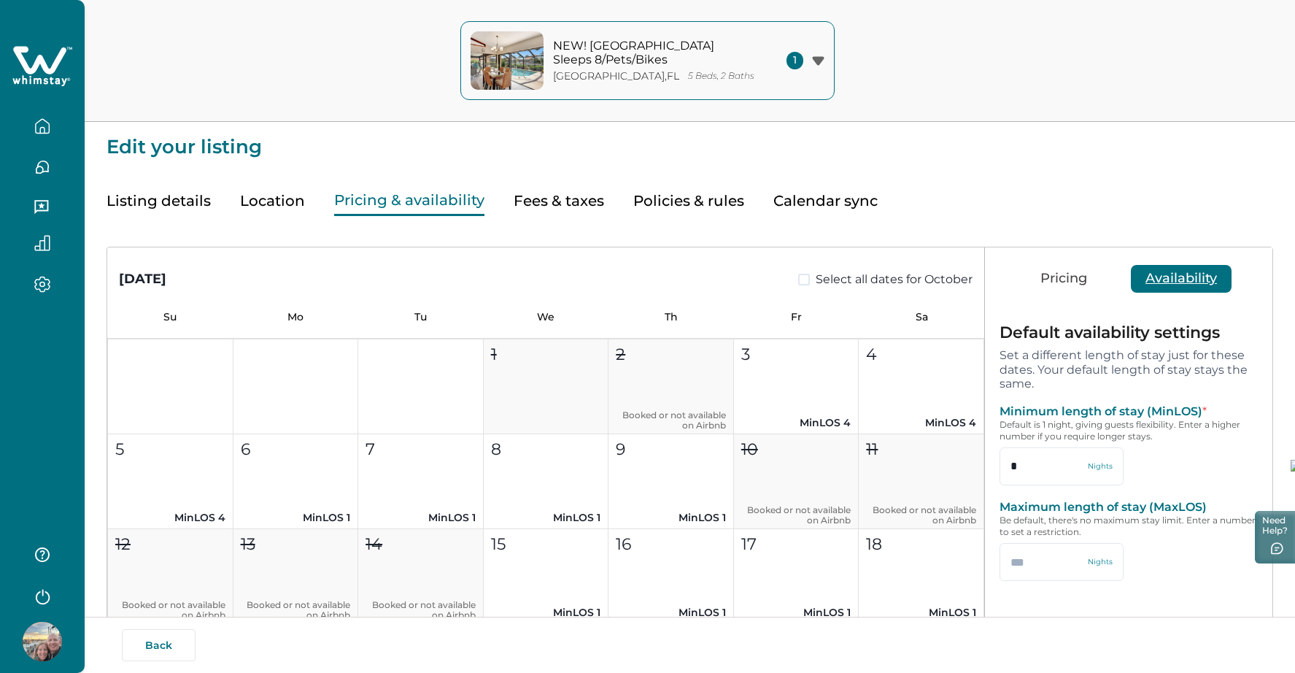
click at [566, 194] on button "Fees & taxes" at bounding box center [559, 201] width 90 height 30
type input "*"
type input "**"
type input "***"
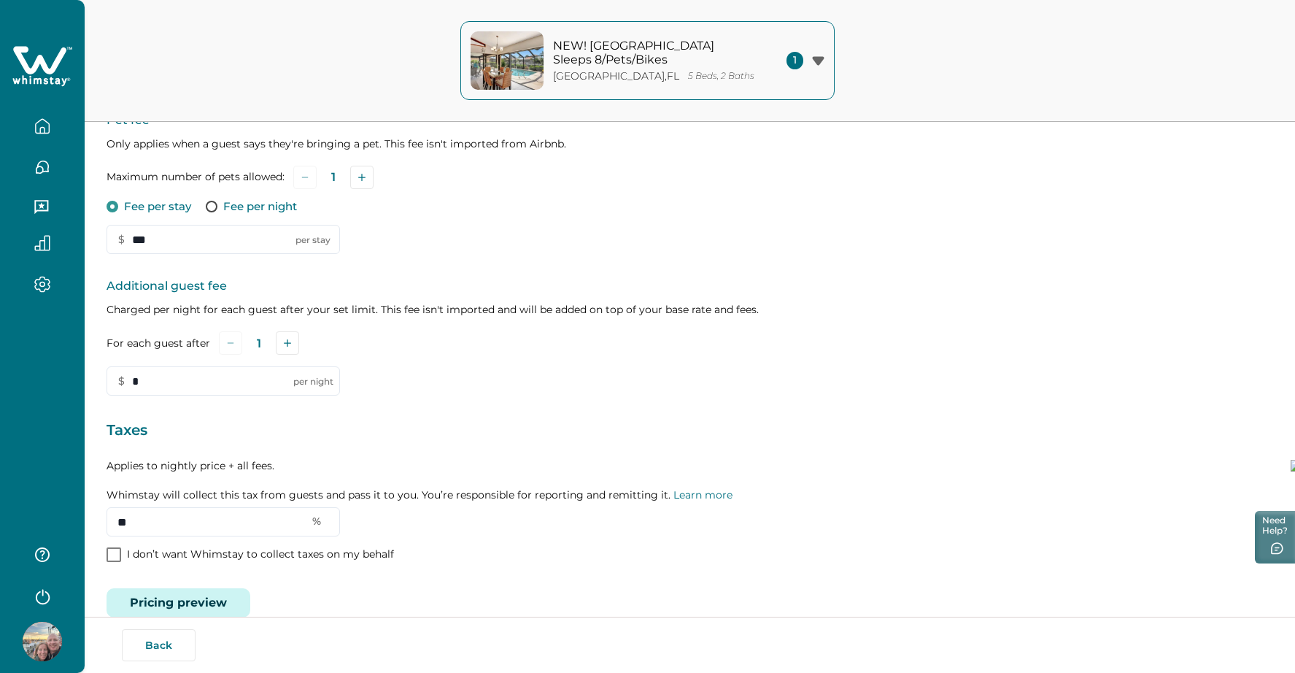
scroll to position [315, 0]
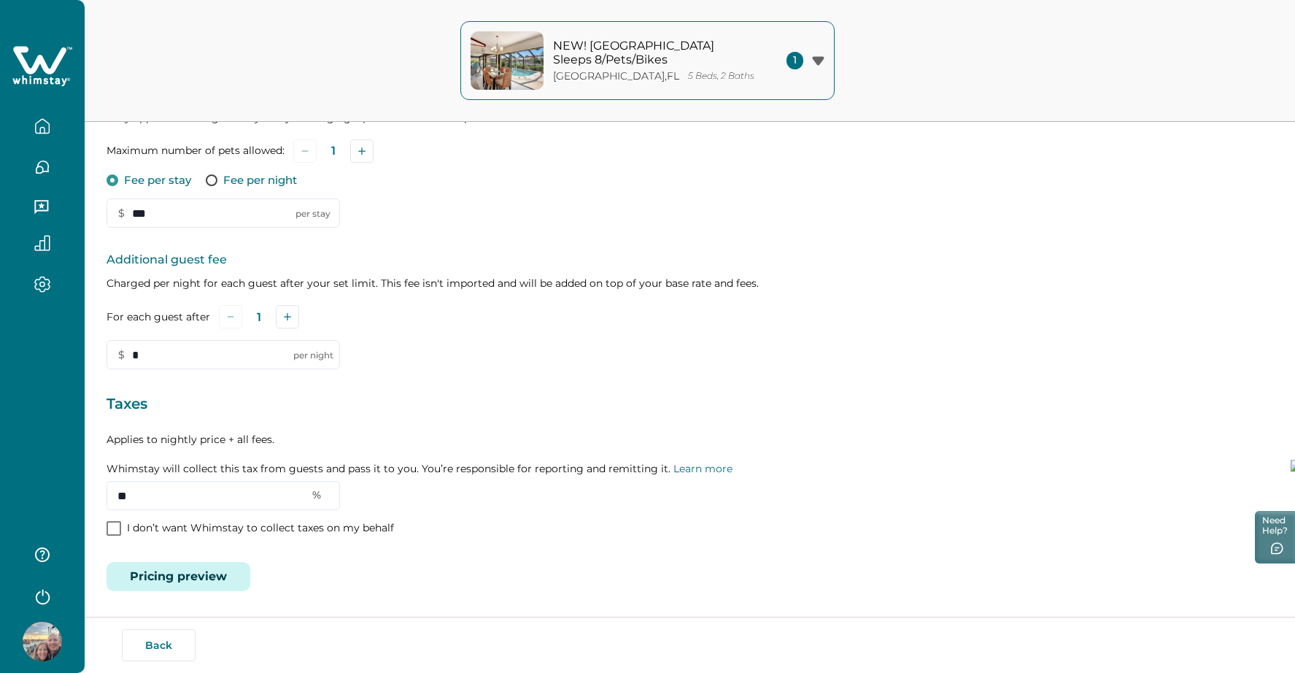
click at [818, 57] on icon "button" at bounding box center [818, 60] width 12 height 9
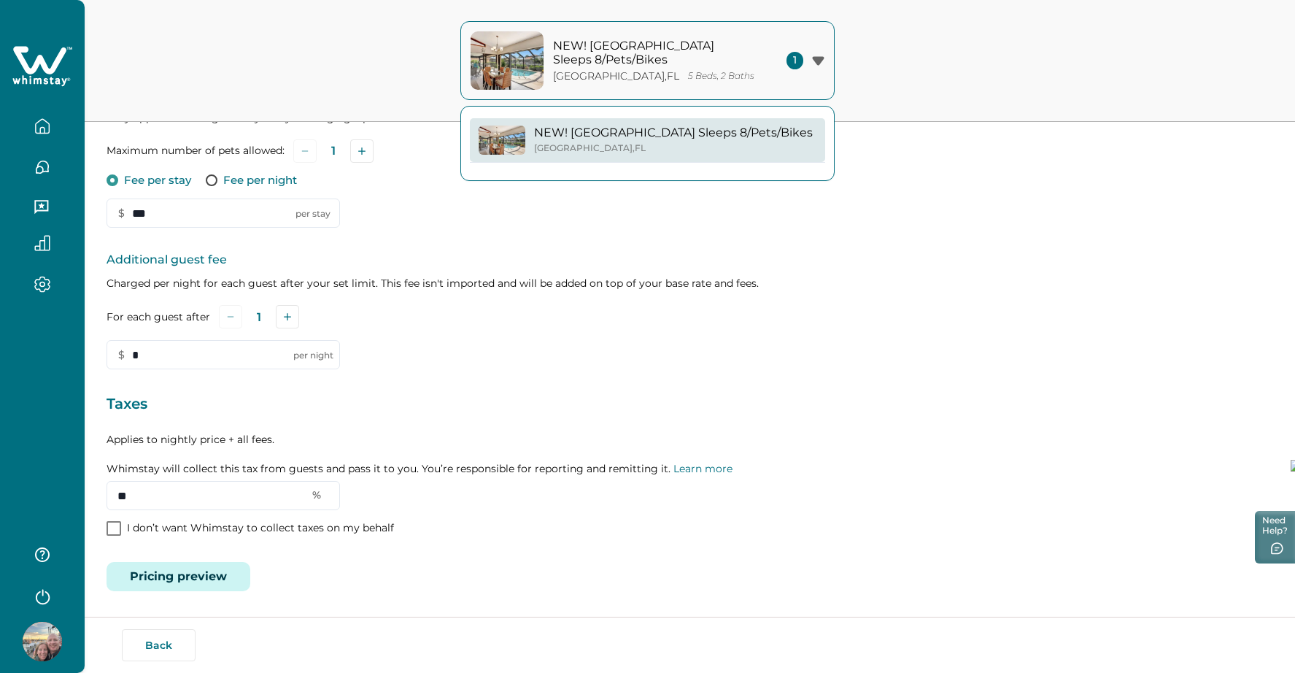
click at [933, 285] on p "Charged per night for each guest after your set limit. This fee isn't imported …" at bounding box center [690, 283] width 1167 height 15
